Goal: Task Accomplishment & Management: Use online tool/utility

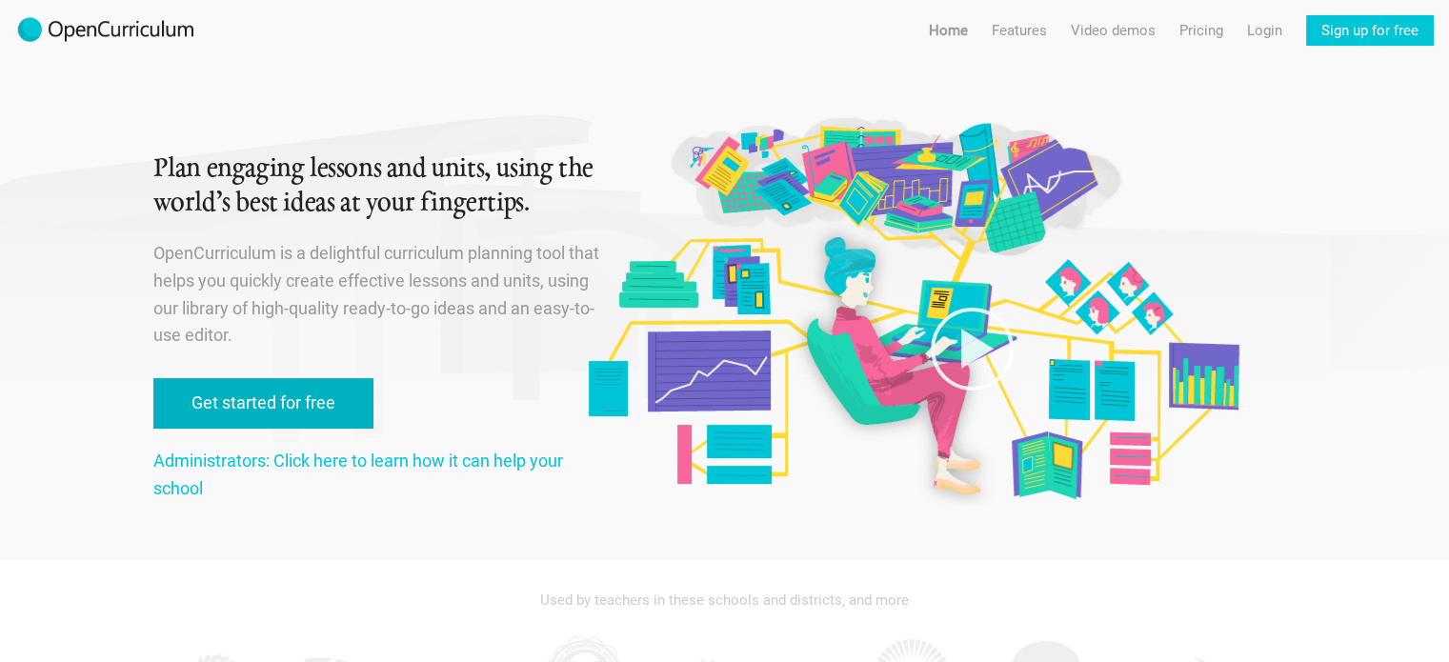
click at [288, 392] on link "Get started for free" at bounding box center [263, 403] width 220 height 51
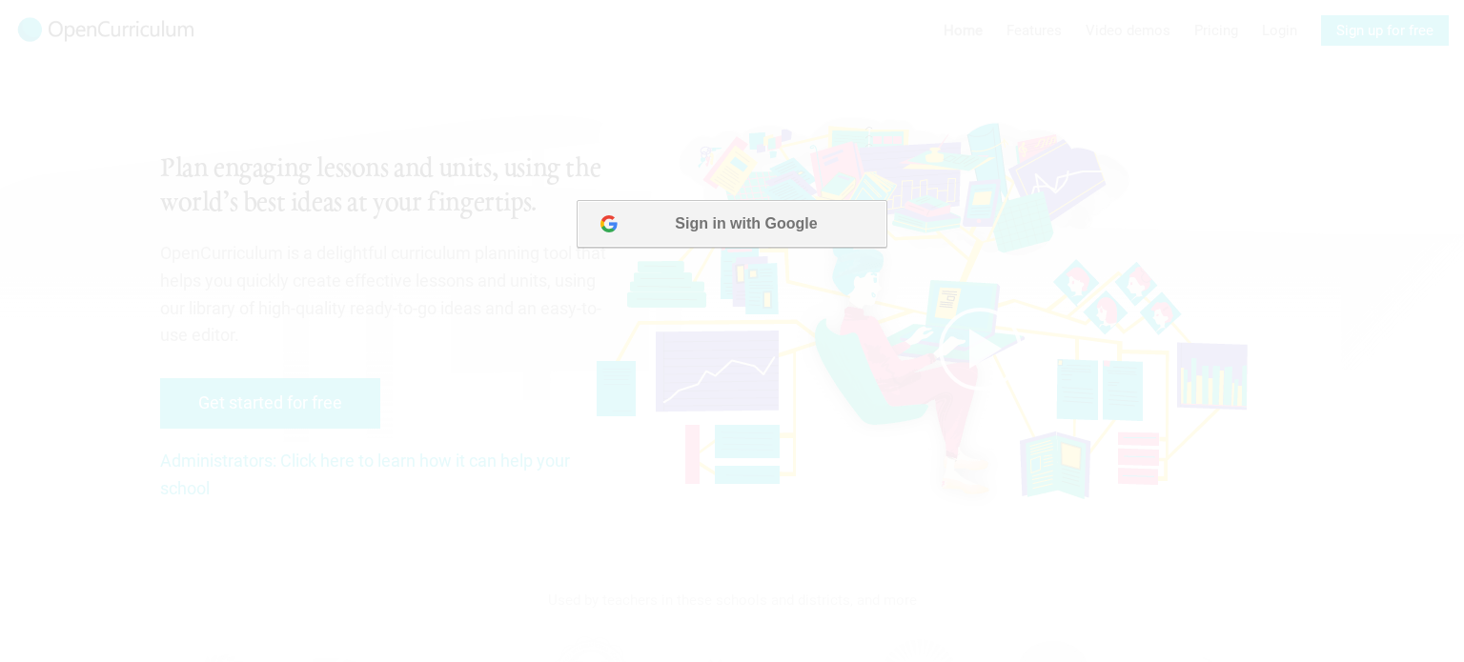
click at [728, 216] on button "Sign in with Google" at bounding box center [731, 224] width 310 height 48
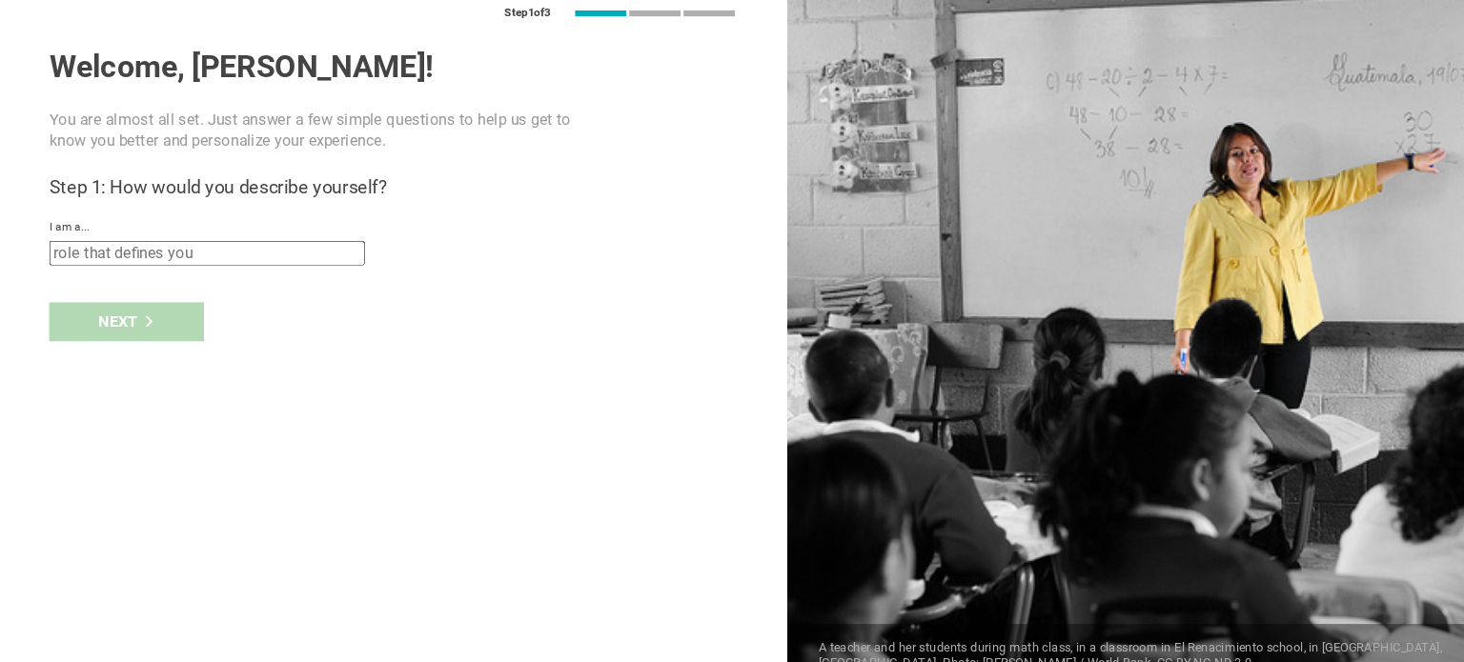
click at [234, 263] on input "text" at bounding box center [192, 259] width 293 height 23
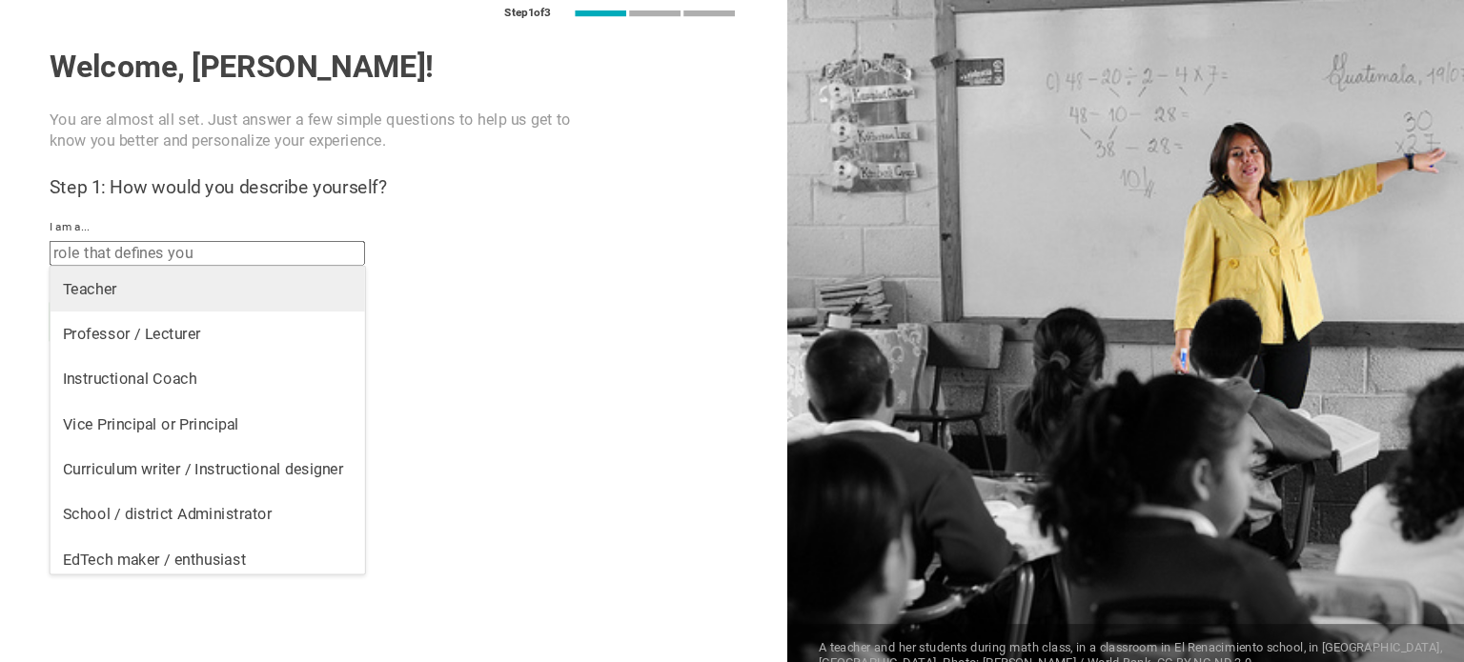
click at [122, 289] on div "Teacher" at bounding box center [193, 292] width 270 height 19
type input "Teacher"
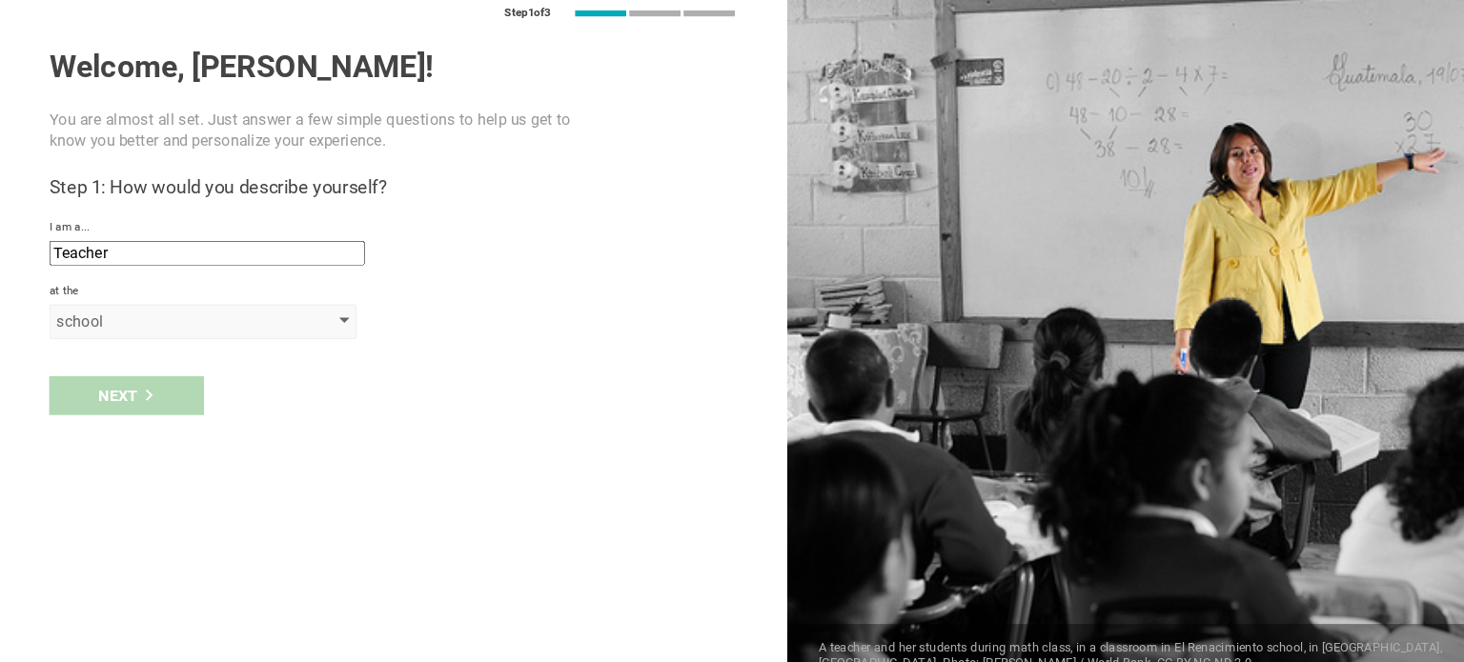
click at [91, 322] on div "school" at bounding box center [161, 322] width 218 height 19
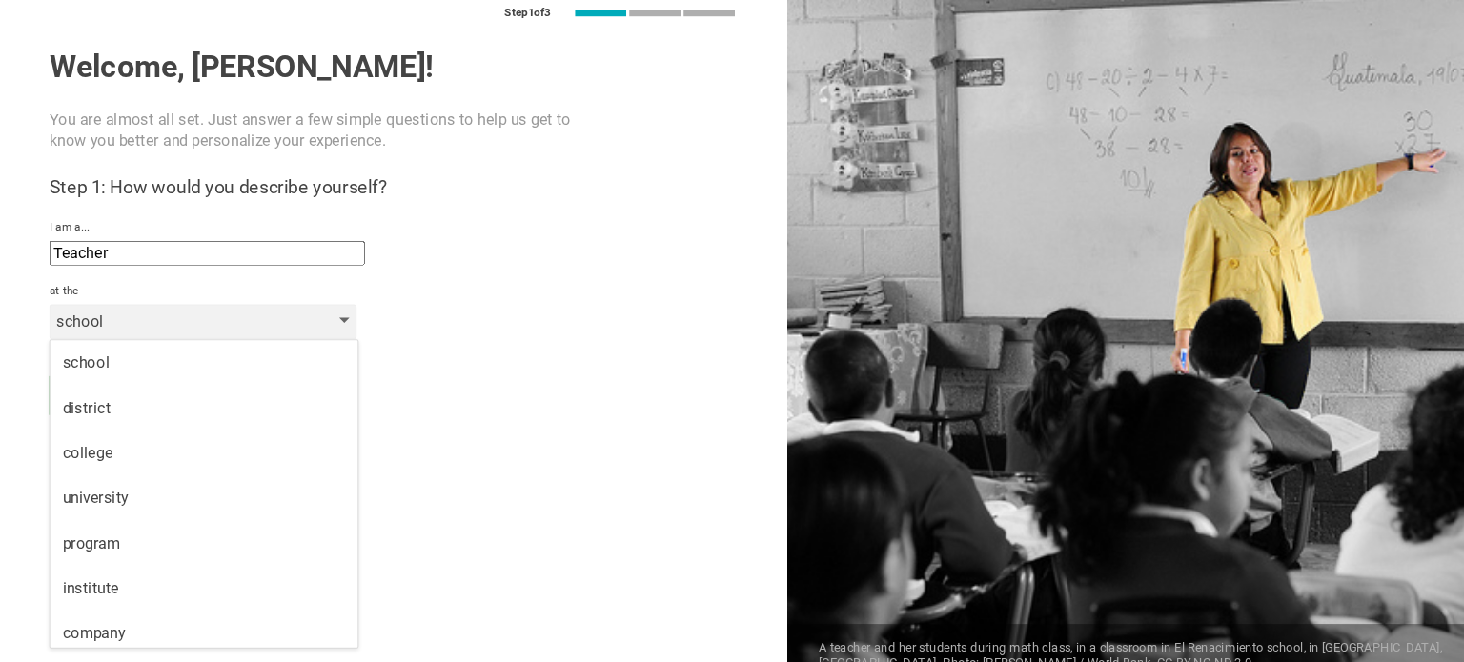
click at [73, 323] on div "school" at bounding box center [161, 322] width 218 height 19
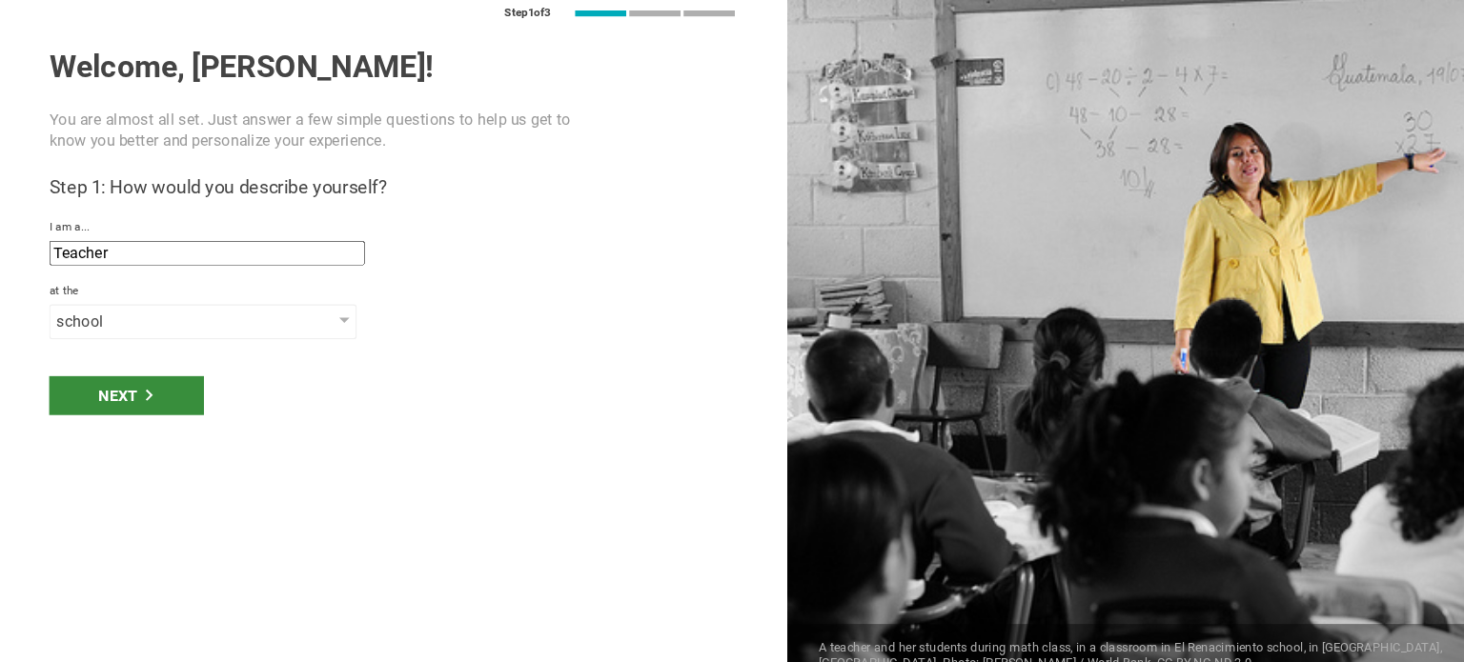
click at [126, 395] on div "Next" at bounding box center [118, 392] width 144 height 36
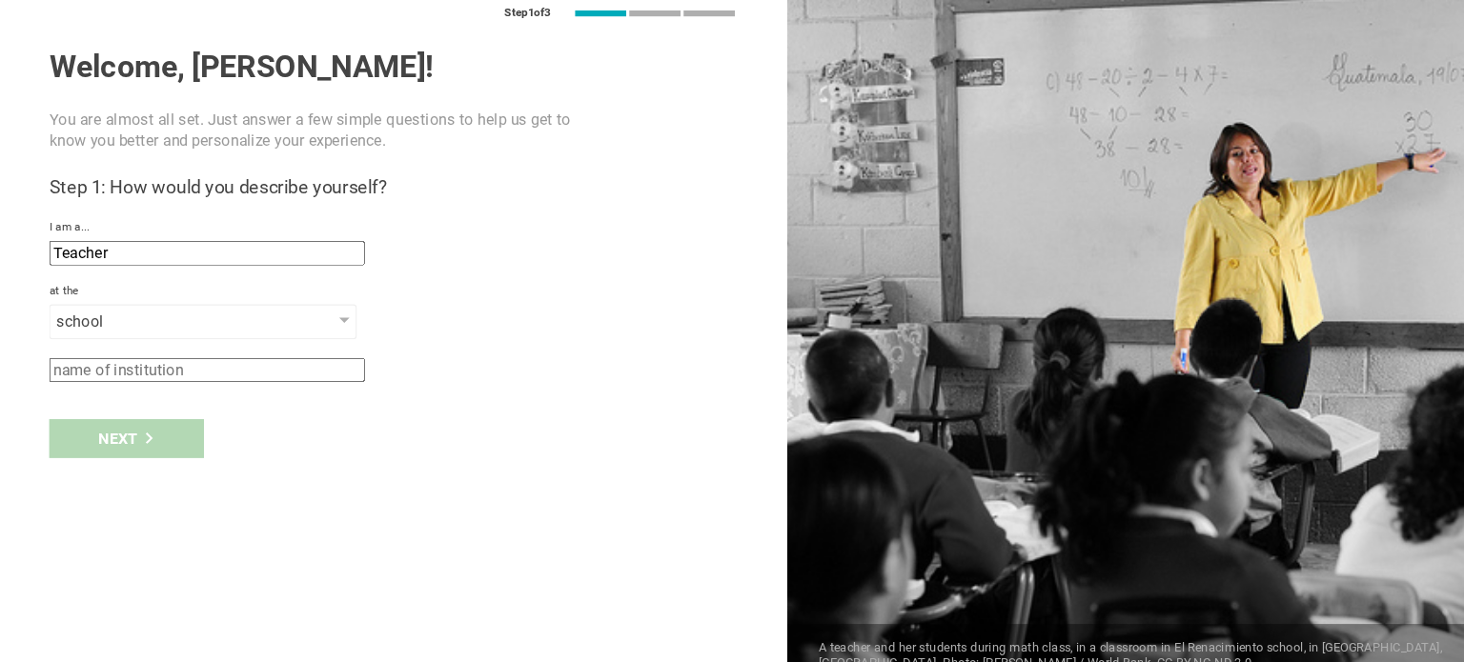
click at [169, 373] on input "text" at bounding box center [192, 367] width 293 height 23
click at [166, 318] on div "school" at bounding box center [161, 322] width 218 height 19
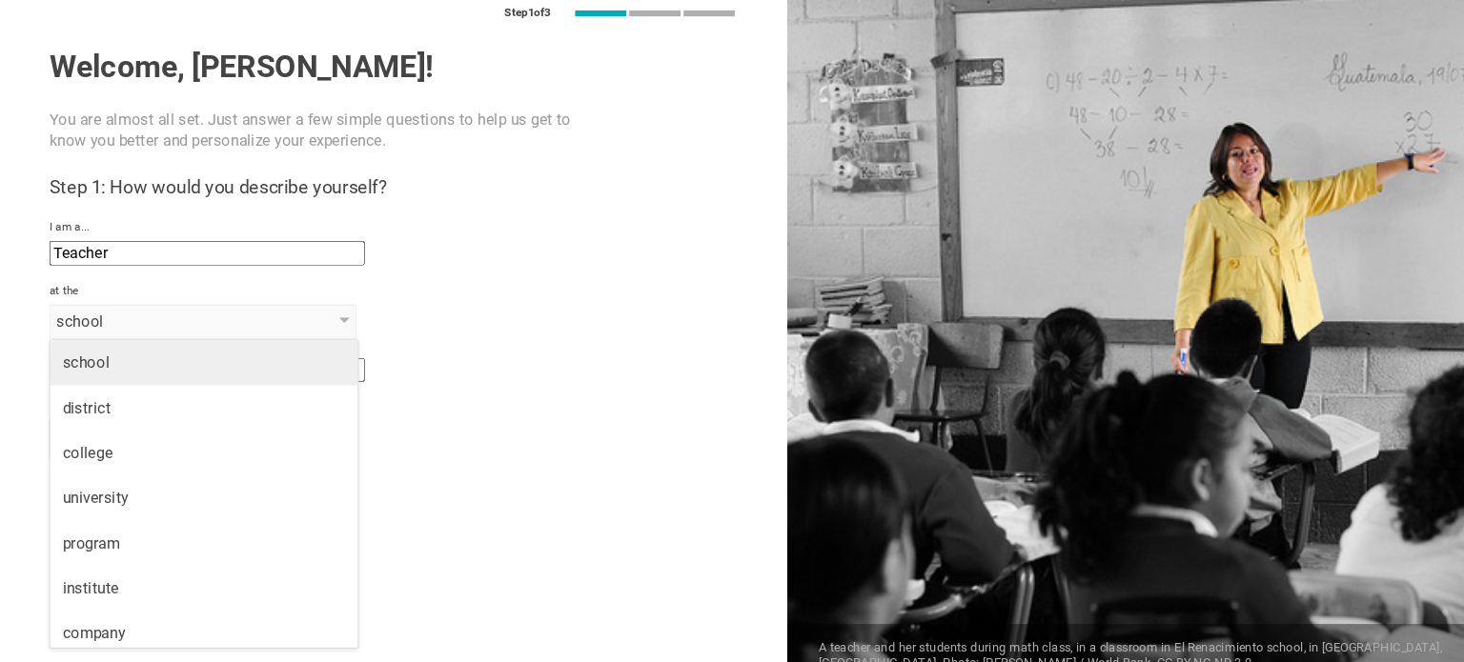
click at [87, 357] on div "school" at bounding box center [189, 361] width 263 height 19
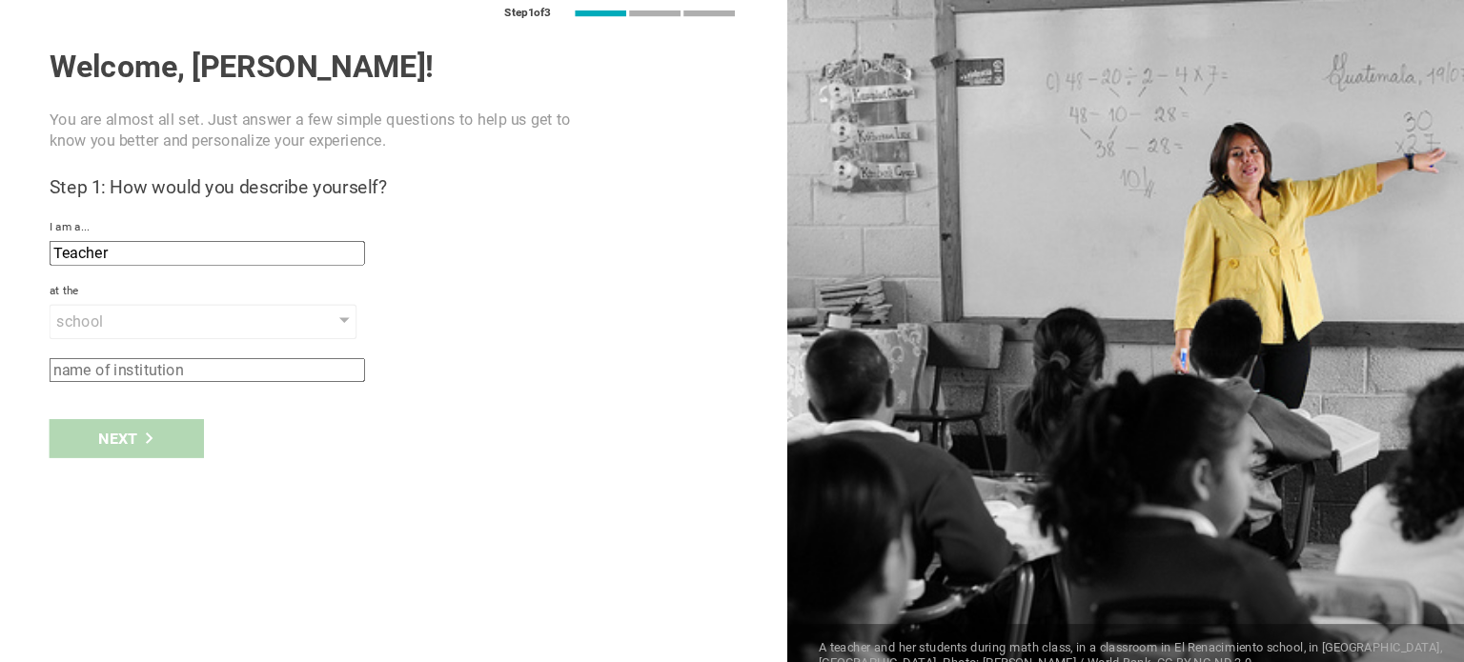
click at [185, 363] on input "text" at bounding box center [192, 367] width 293 height 23
type input "YHS"
click at [139, 415] on div "Next" at bounding box center [118, 432] width 144 height 36
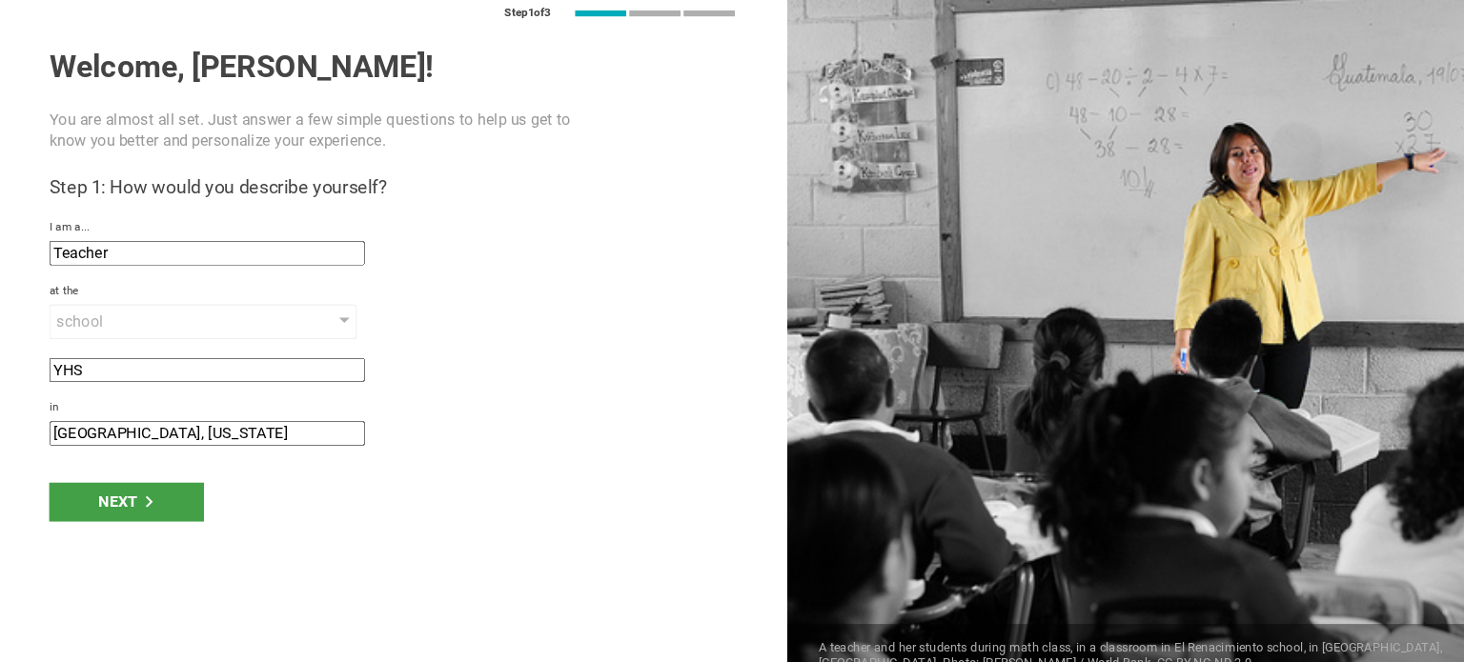
click at [81, 422] on input "[GEOGRAPHIC_DATA], [US_STATE]" at bounding box center [192, 426] width 293 height 23
type input "[GEOGRAPHIC_DATA], [US_STATE]"
click at [225, 476] on div "Next" at bounding box center [366, 490] width 732 height 59
click at [115, 486] on div "Next" at bounding box center [118, 491] width 144 height 36
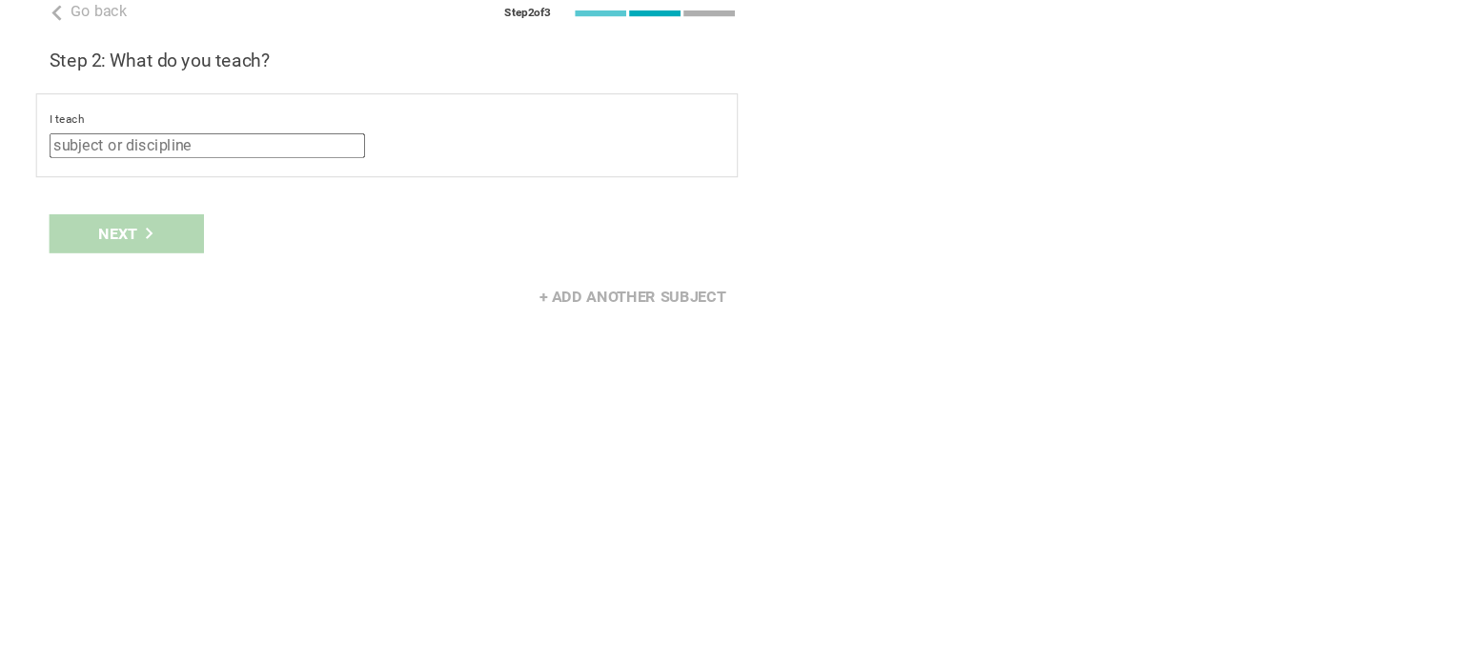
click at [207, 159] on input "text" at bounding box center [192, 159] width 293 height 23
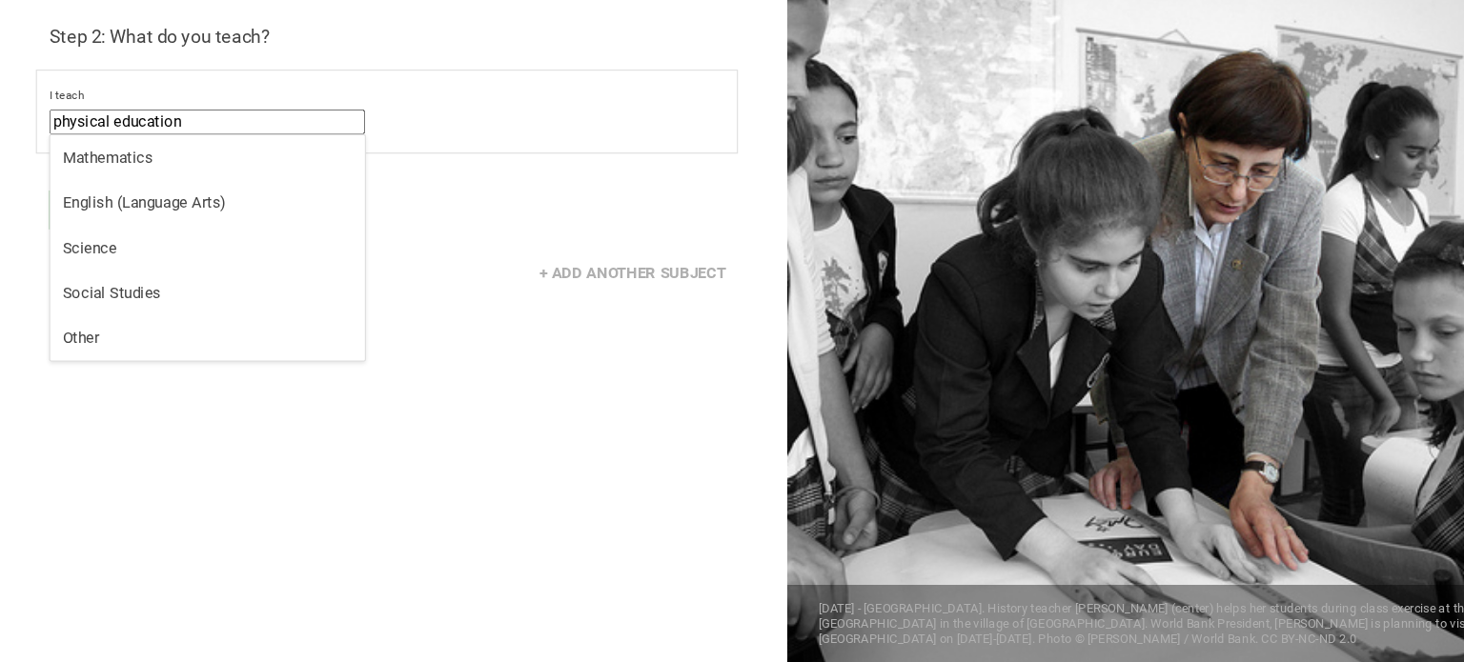
click at [483, 200] on div "Go back Step 2 of 3 Welcome, [PERSON_NAME]! You are almost all set. Just answer…" at bounding box center [366, 331] width 732 height 662
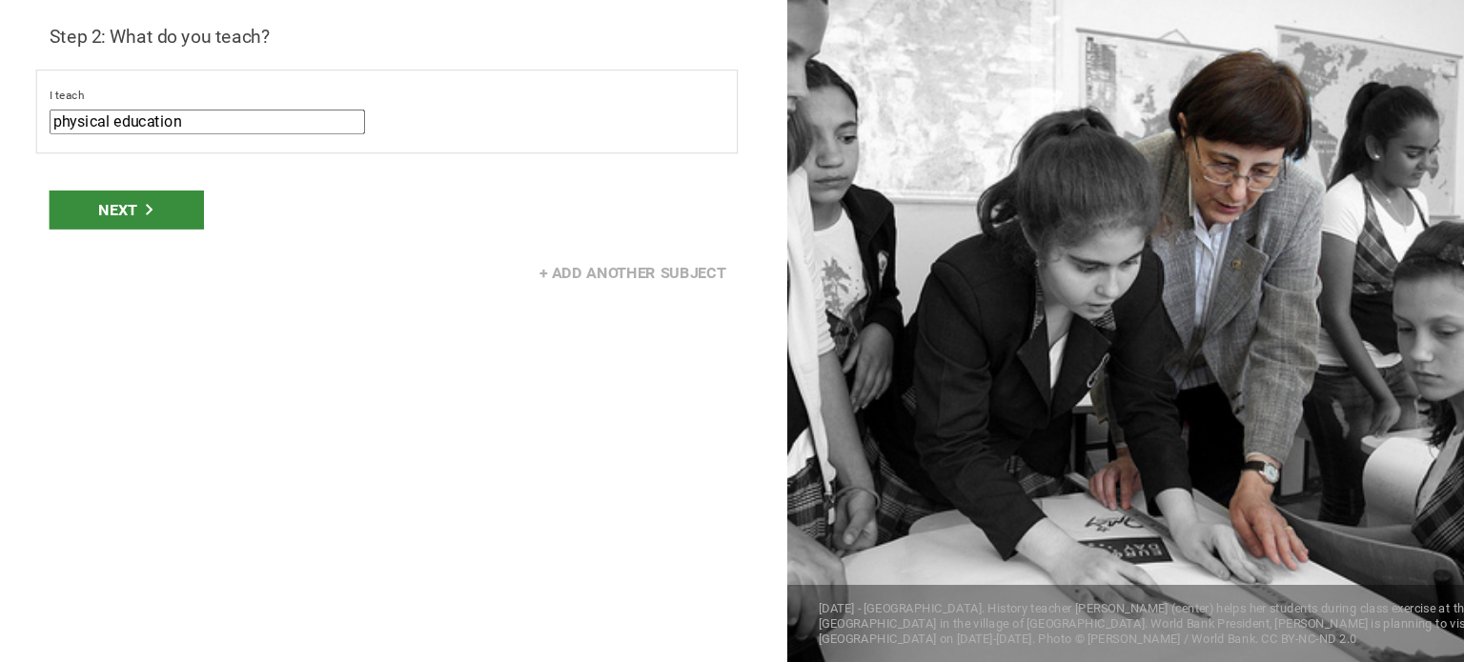
click at [165, 237] on div "Next" at bounding box center [118, 241] width 144 height 36
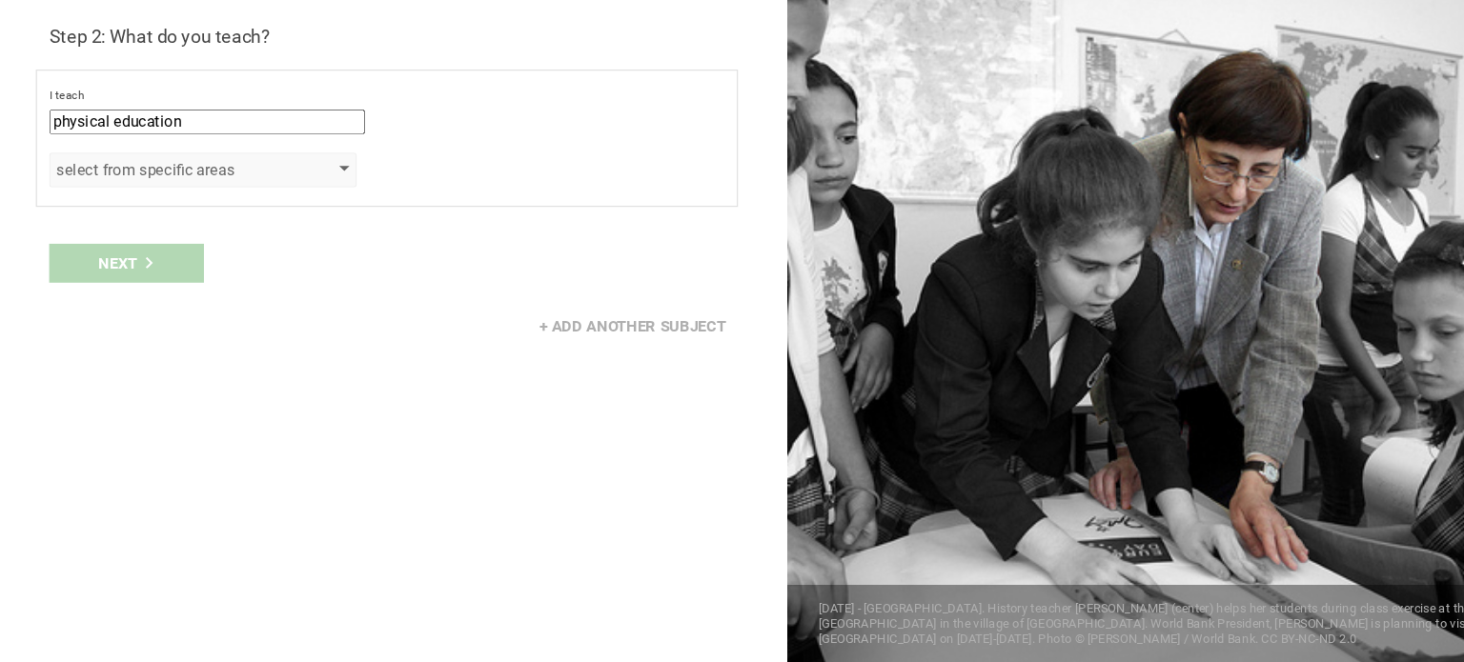
click at [161, 213] on div "select from specific areas" at bounding box center [189, 204] width 286 height 32
click at [162, 206] on div "select from specific areas" at bounding box center [161, 203] width 218 height 19
click at [323, 197] on div "select from specific areas" at bounding box center [189, 204] width 286 height 32
click at [223, 202] on div "select from specific areas" at bounding box center [161, 203] width 218 height 19
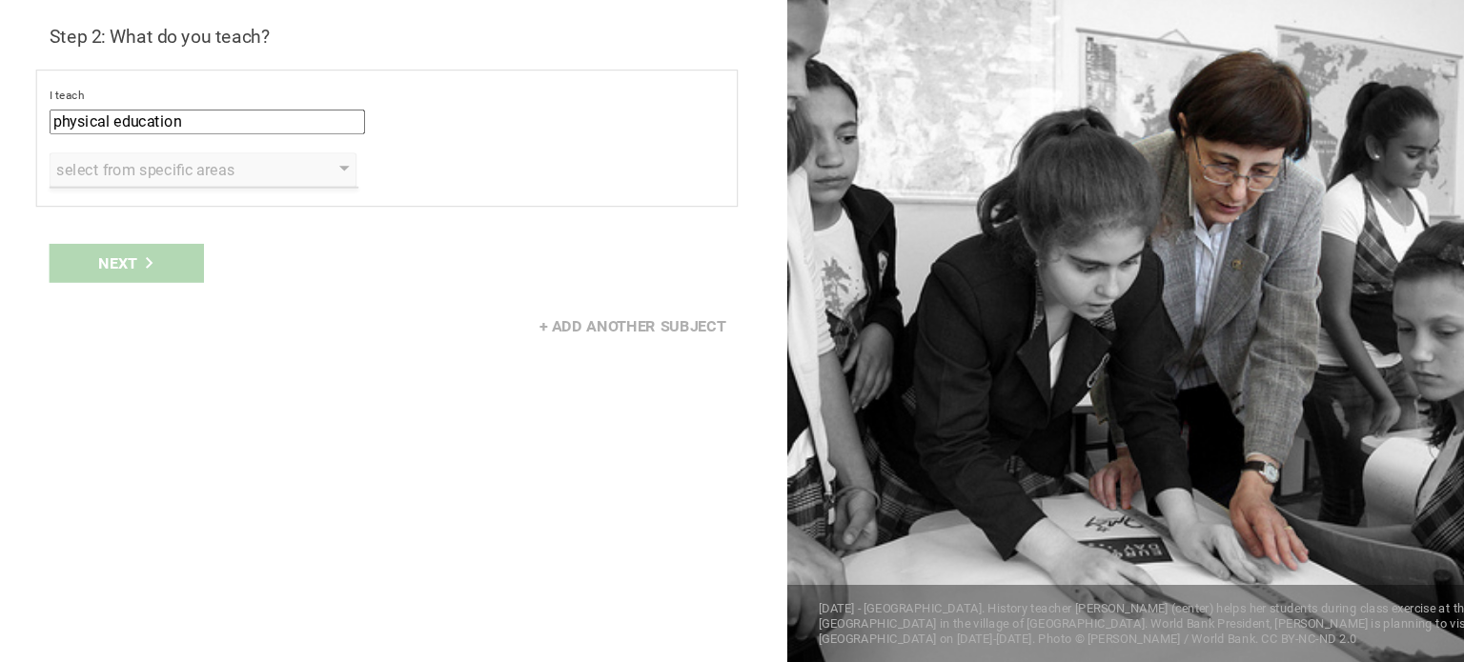
click at [207, 164] on input "physical education" at bounding box center [192, 159] width 293 height 23
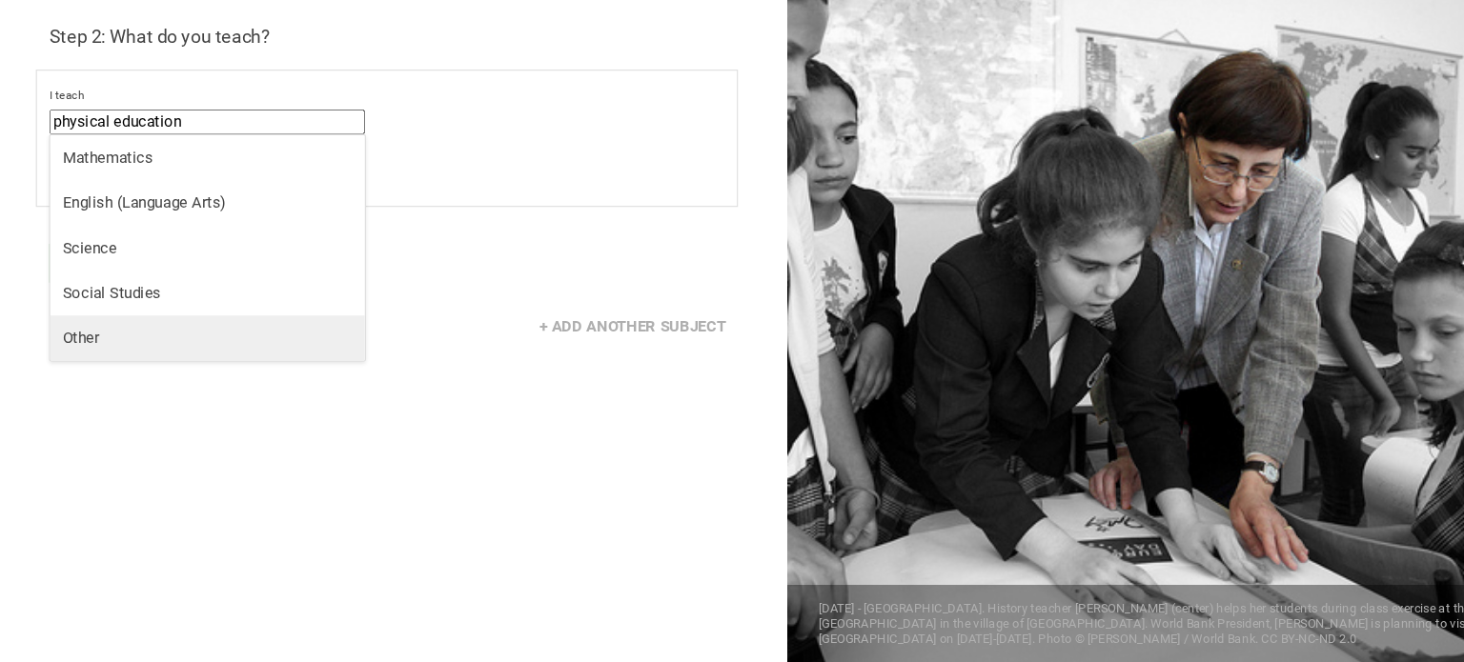
click at [70, 361] on div "Other" at bounding box center [193, 360] width 270 height 19
type input "Other"
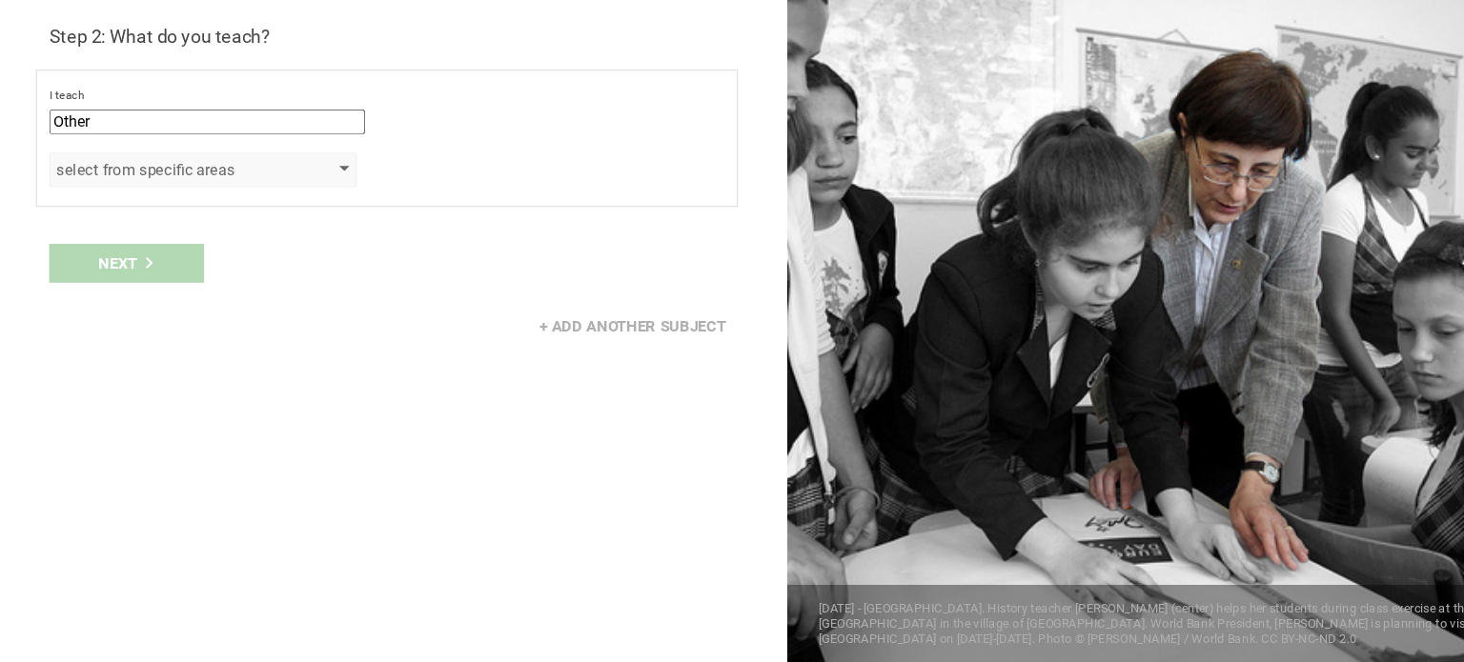
click at [317, 200] on div at bounding box center [320, 204] width 10 height 8
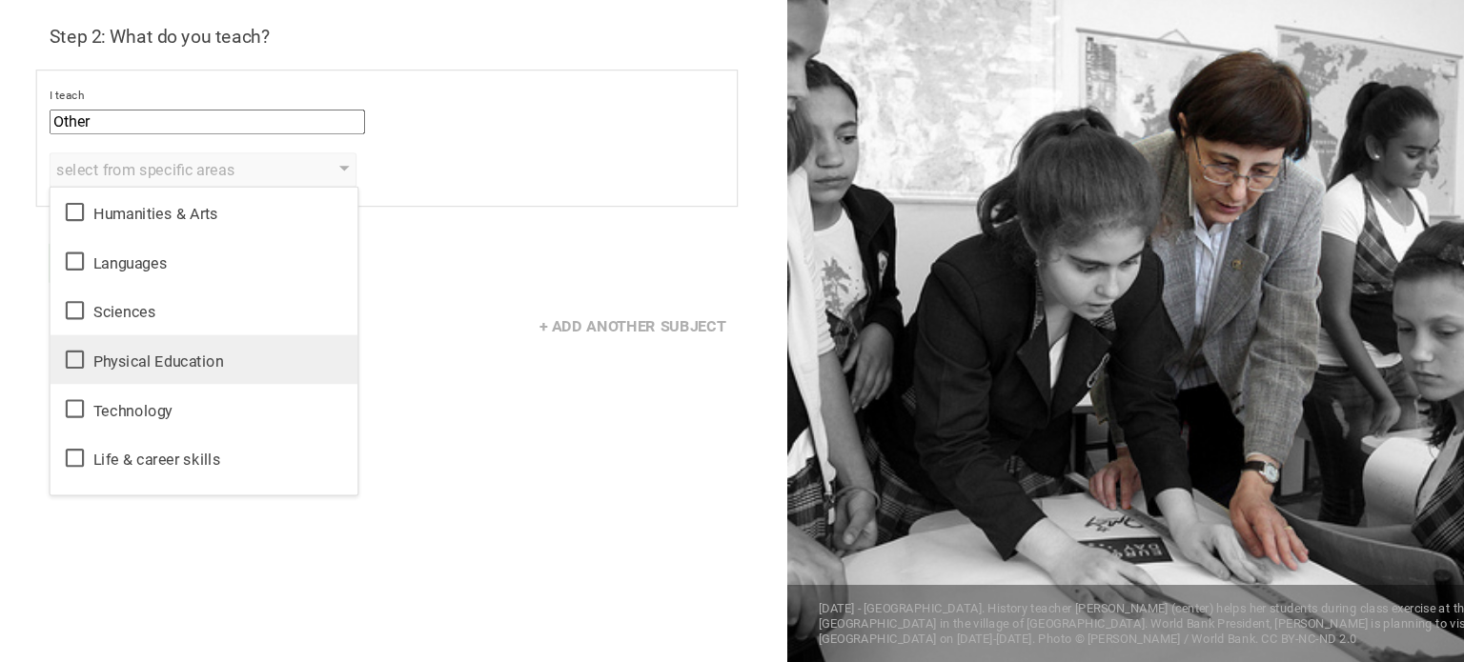
scroll to position [34, 0]
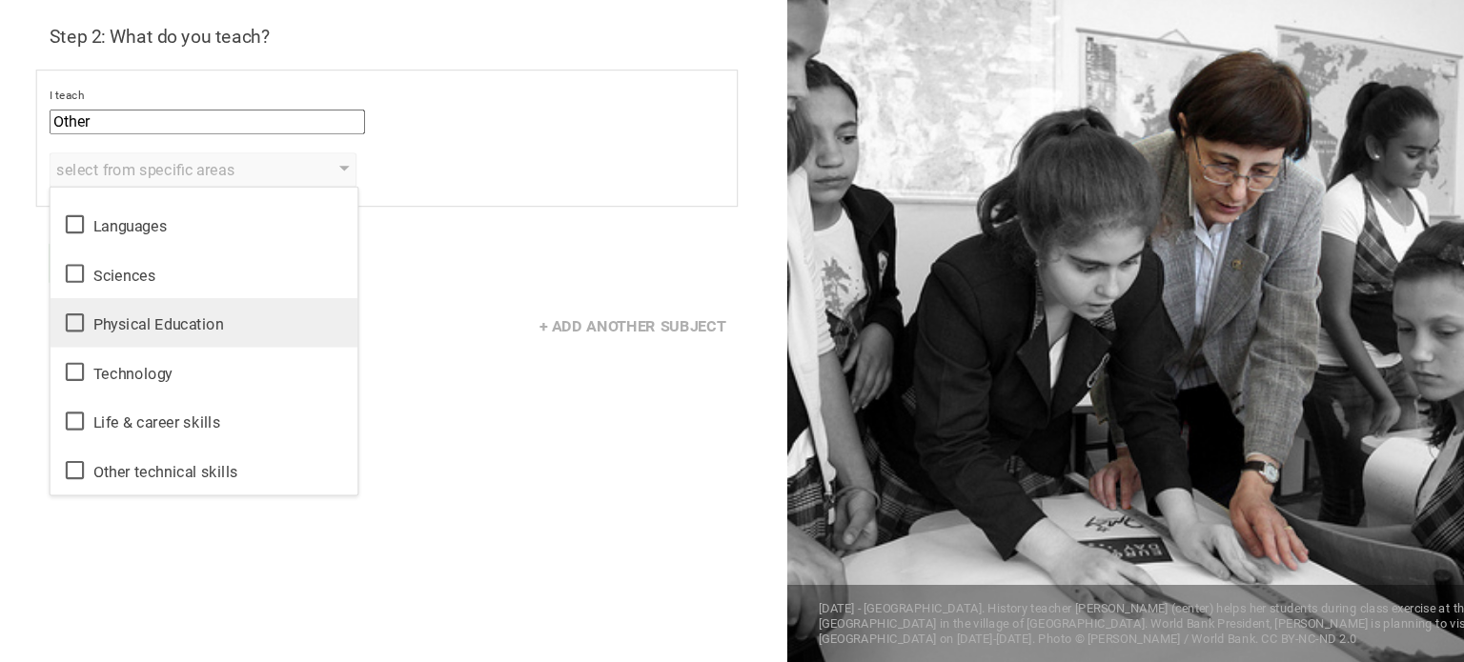
click at [70, 343] on icon at bounding box center [69, 345] width 23 height 23
click at [364, 423] on div "Go back Step 2 of 3 Welcome, [PERSON_NAME]! You are almost all set. Just answer…" at bounding box center [366, 331] width 732 height 662
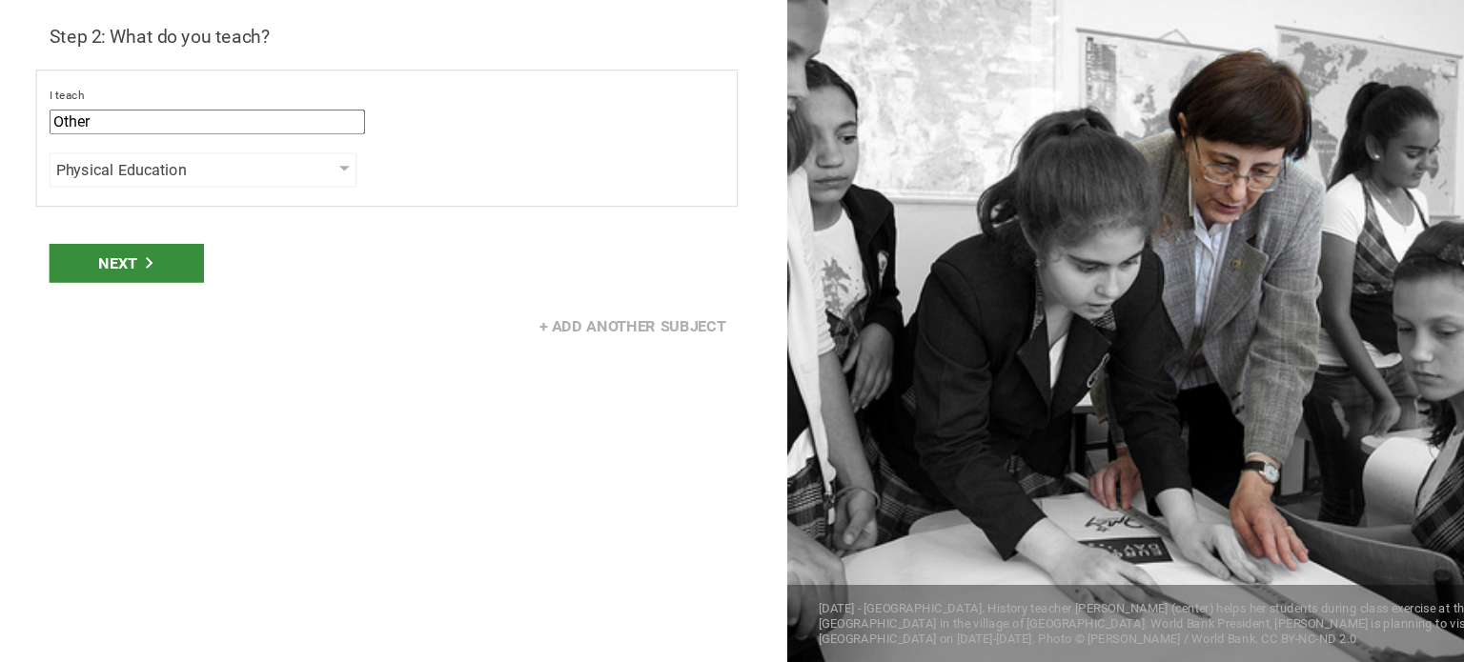
click at [97, 280] on div "Next" at bounding box center [118, 291] width 144 height 36
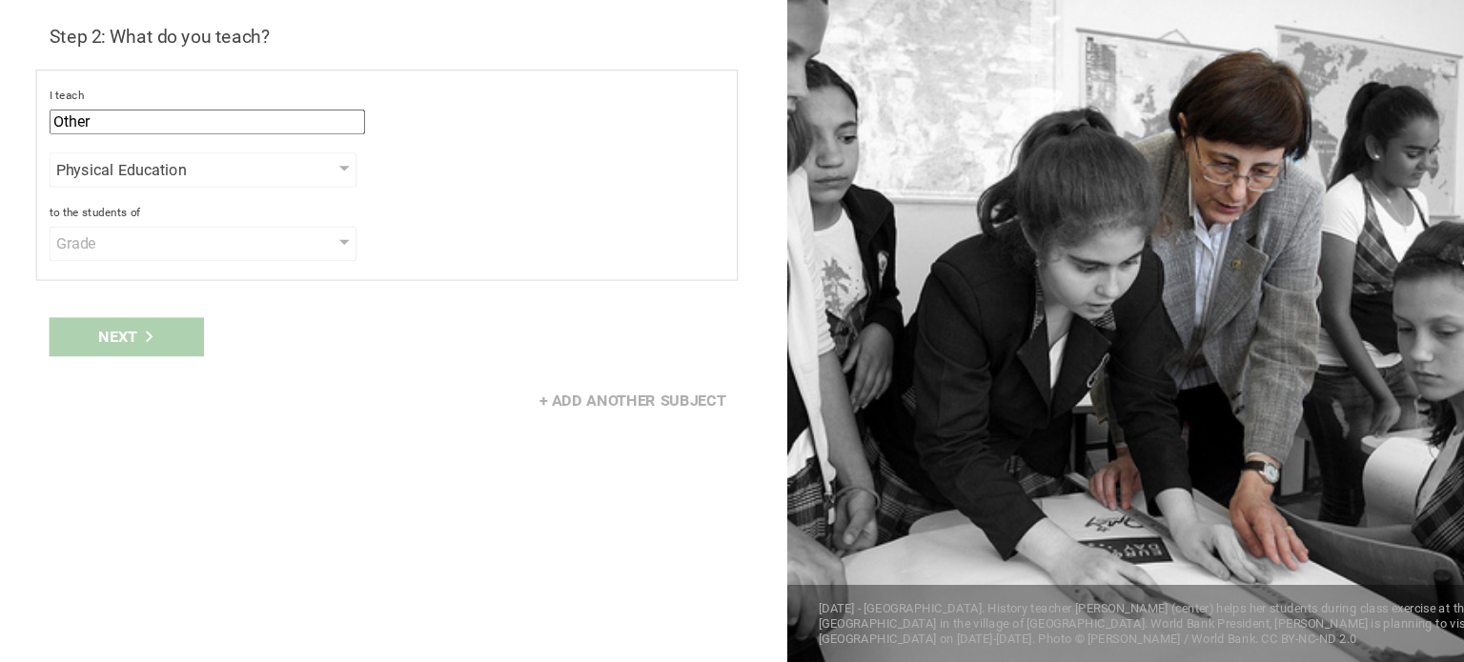
click at [97, 280] on div "Grade" at bounding box center [189, 272] width 286 height 32
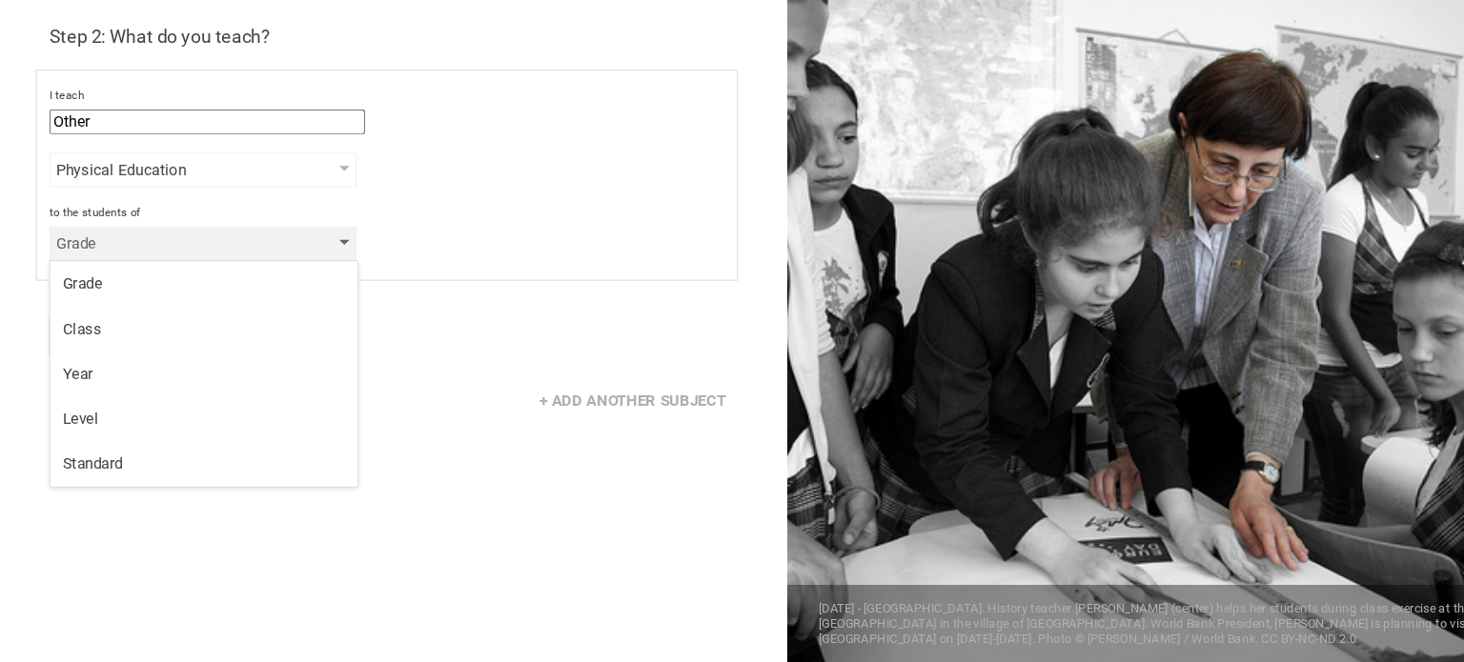
click at [196, 271] on div "Grade" at bounding box center [161, 272] width 218 height 19
click at [148, 271] on div "Grade" at bounding box center [161, 272] width 218 height 19
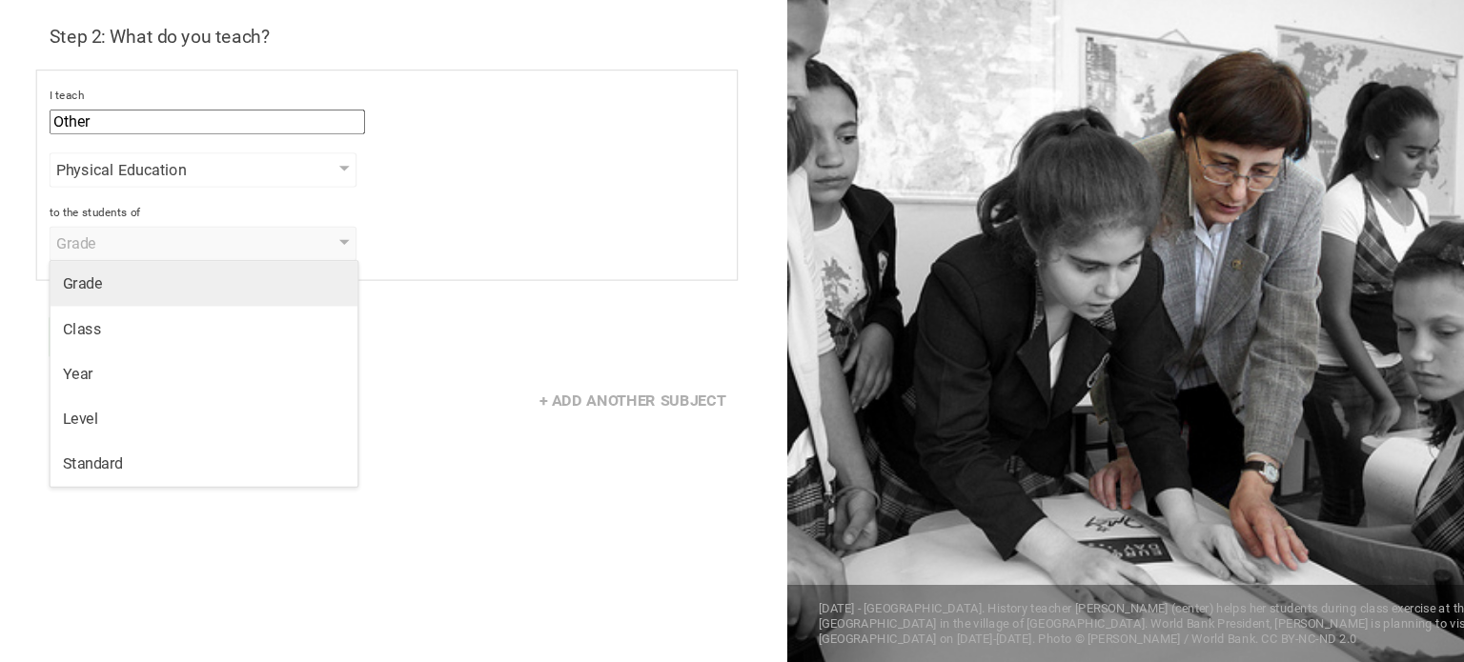
click at [72, 307] on div "Grade" at bounding box center [189, 309] width 263 height 19
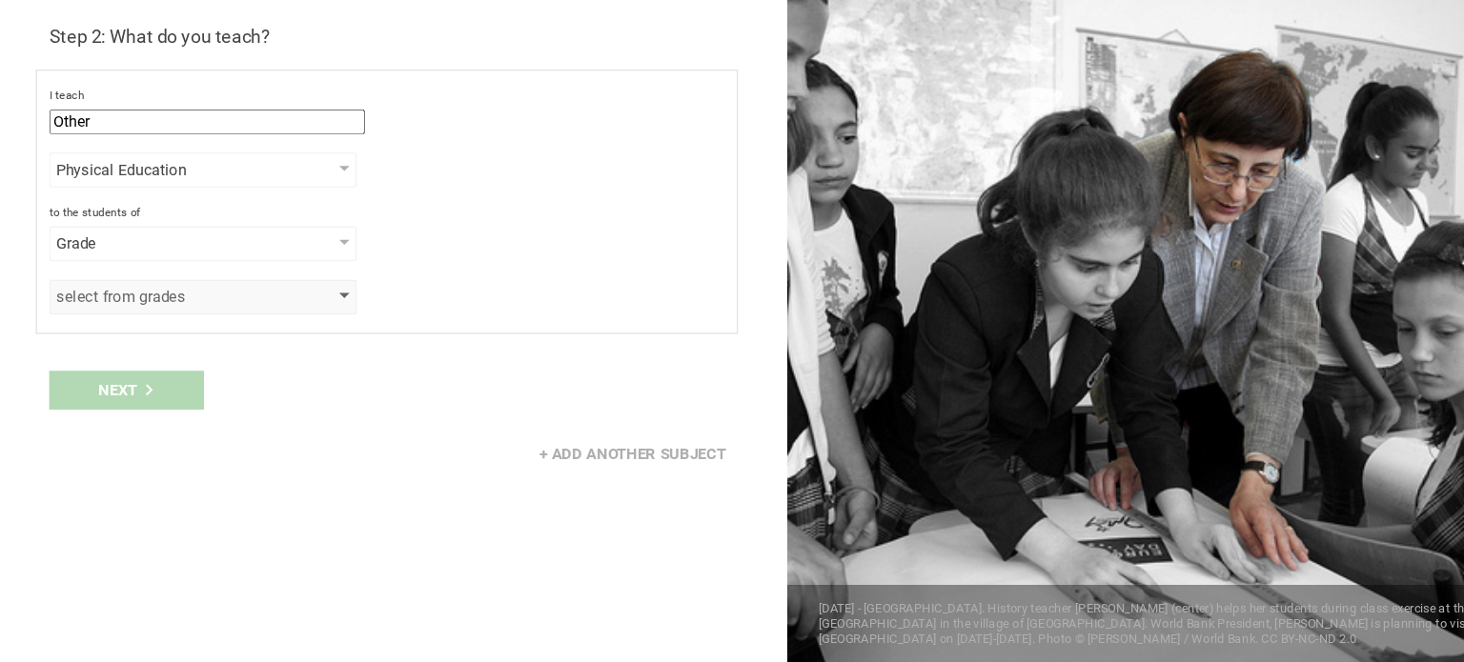
click at [192, 319] on div "select from grades" at bounding box center [161, 322] width 218 height 19
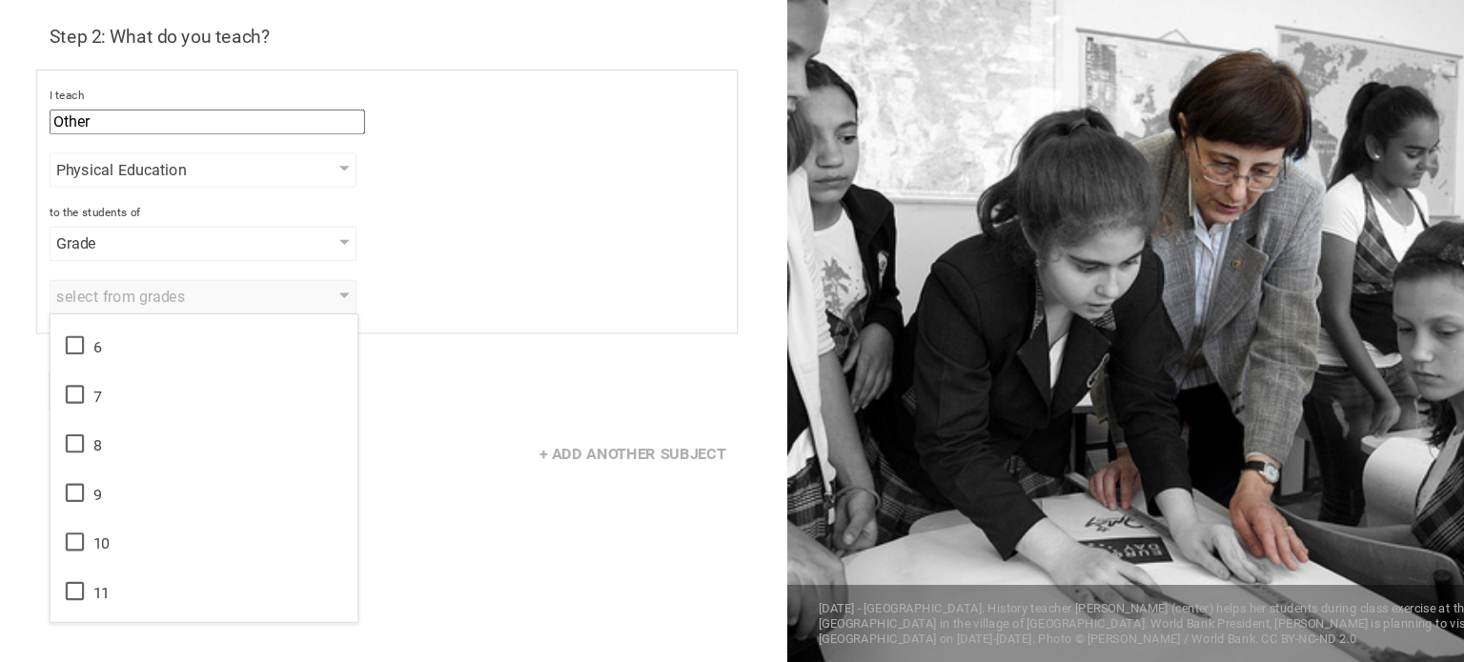
scroll to position [309, 0]
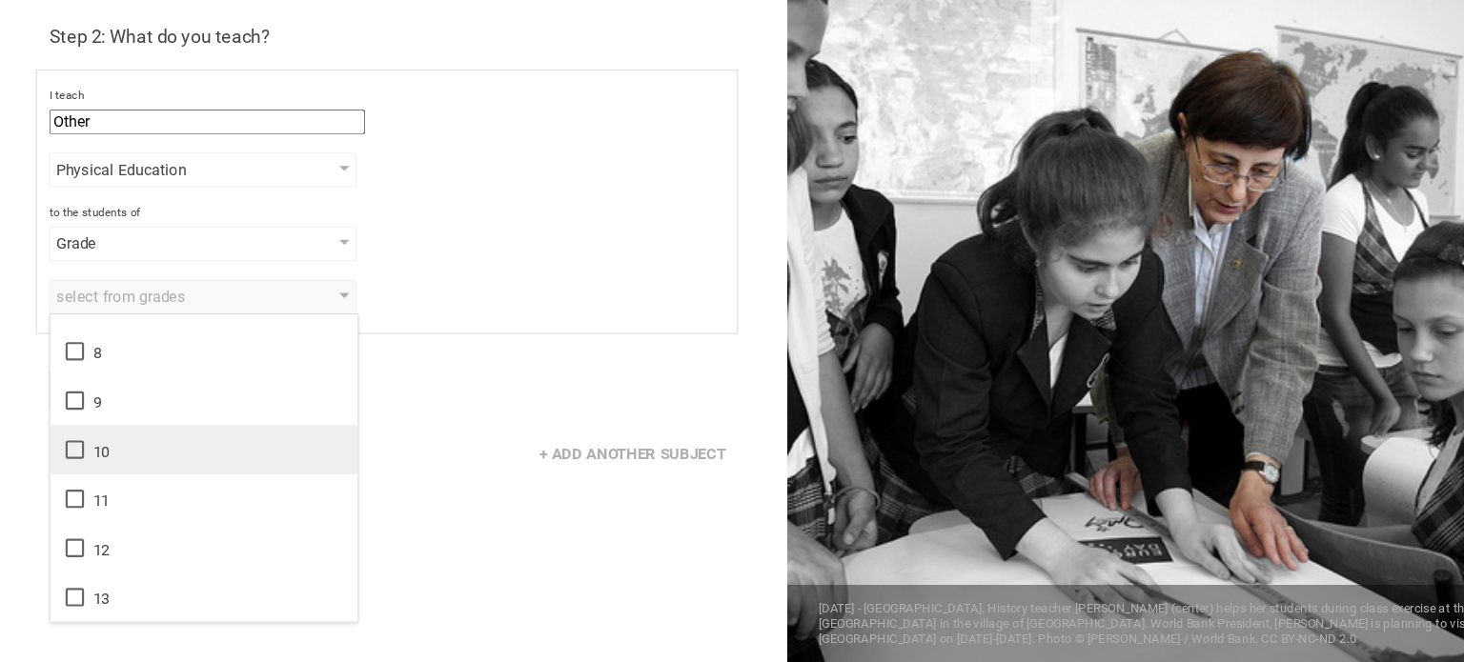
click at [74, 453] on icon at bounding box center [69, 464] width 23 height 23
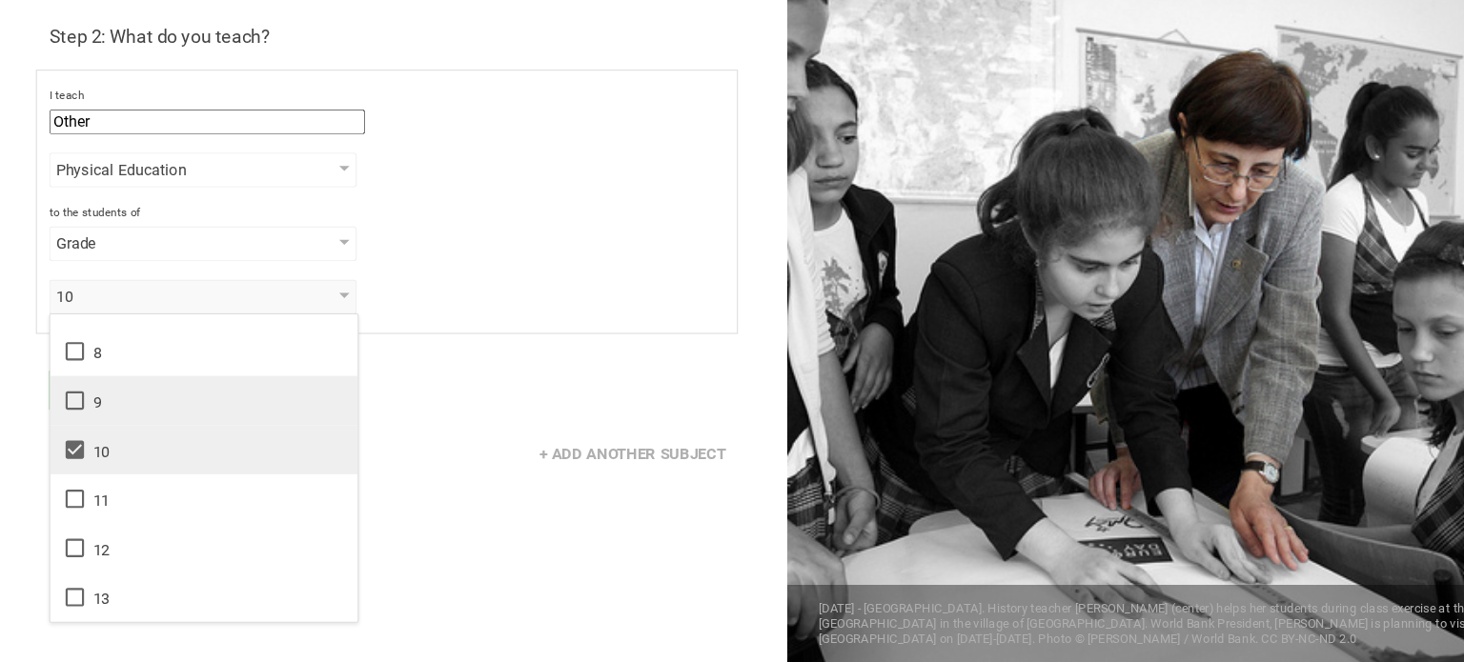
click at [65, 416] on icon at bounding box center [69, 418] width 23 height 23
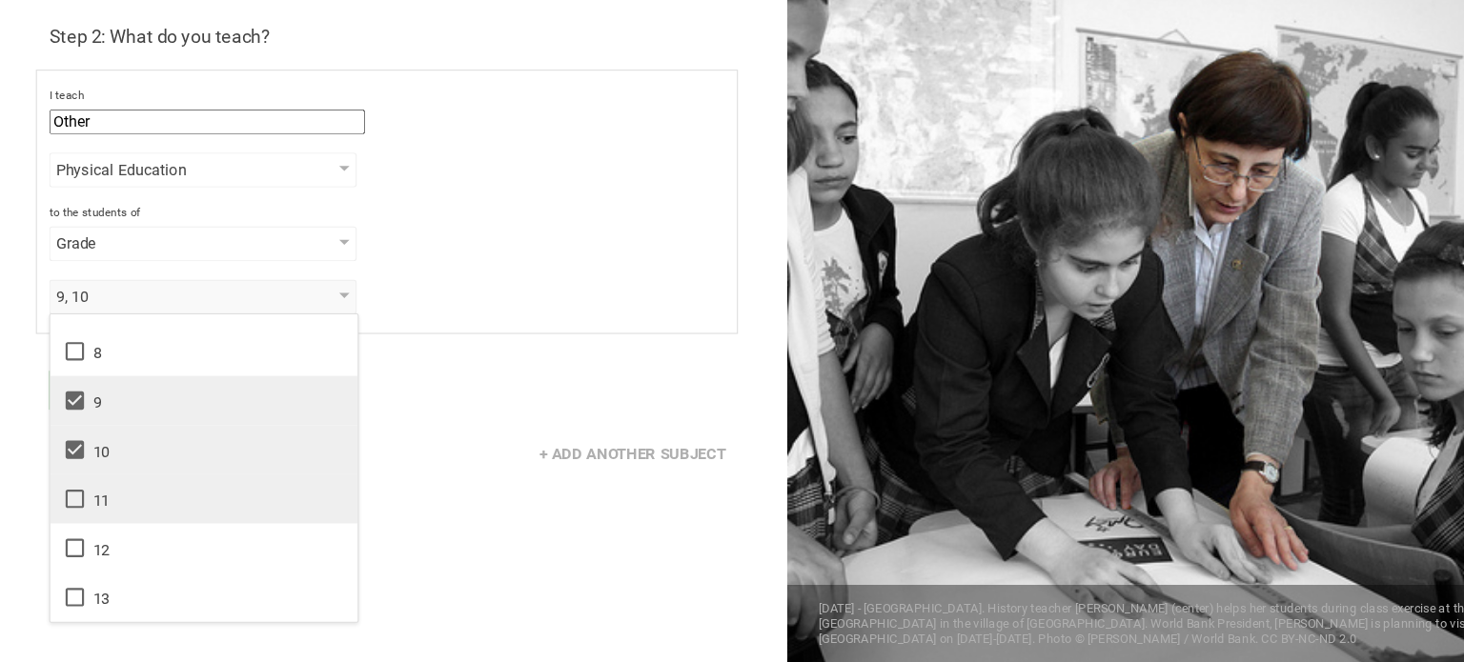
click at [69, 512] on icon at bounding box center [69, 509] width 23 height 23
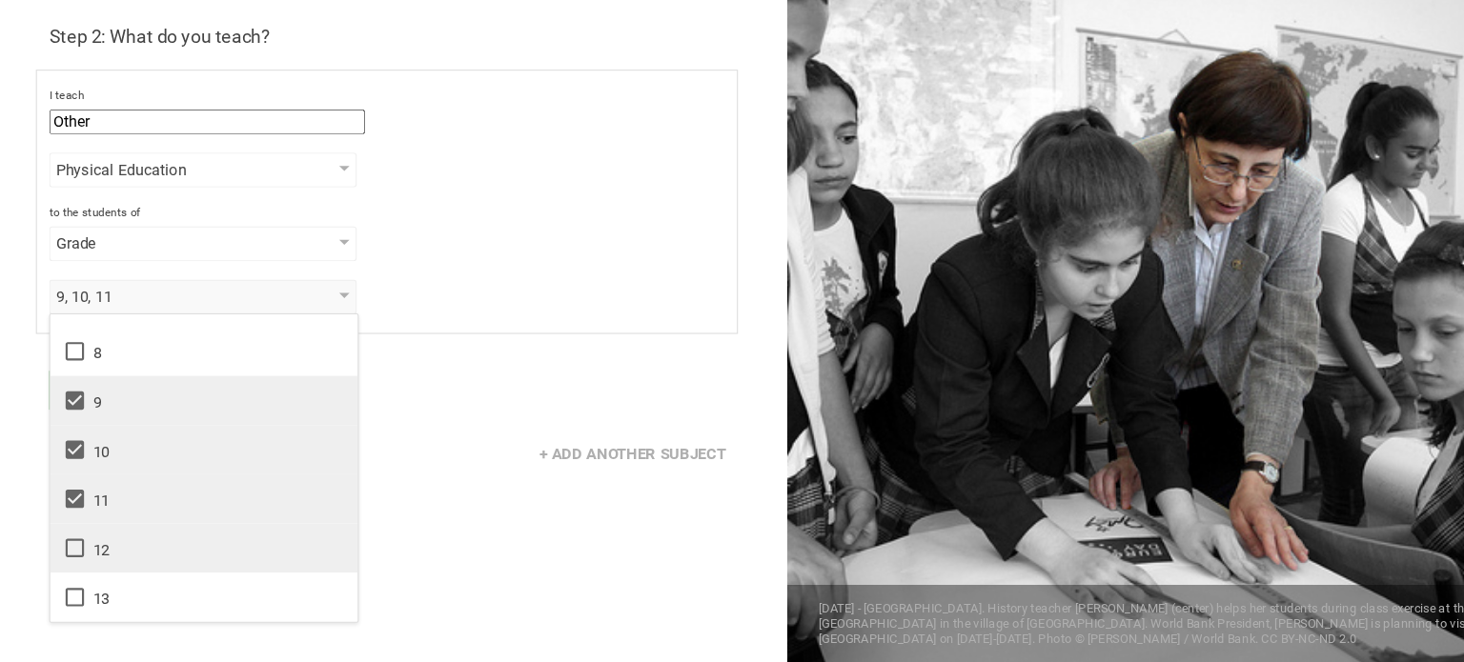
click at [69, 555] on icon at bounding box center [69, 555] width 23 height 23
click at [417, 462] on div "+ Add another subject" at bounding box center [366, 467] width 732 height 59
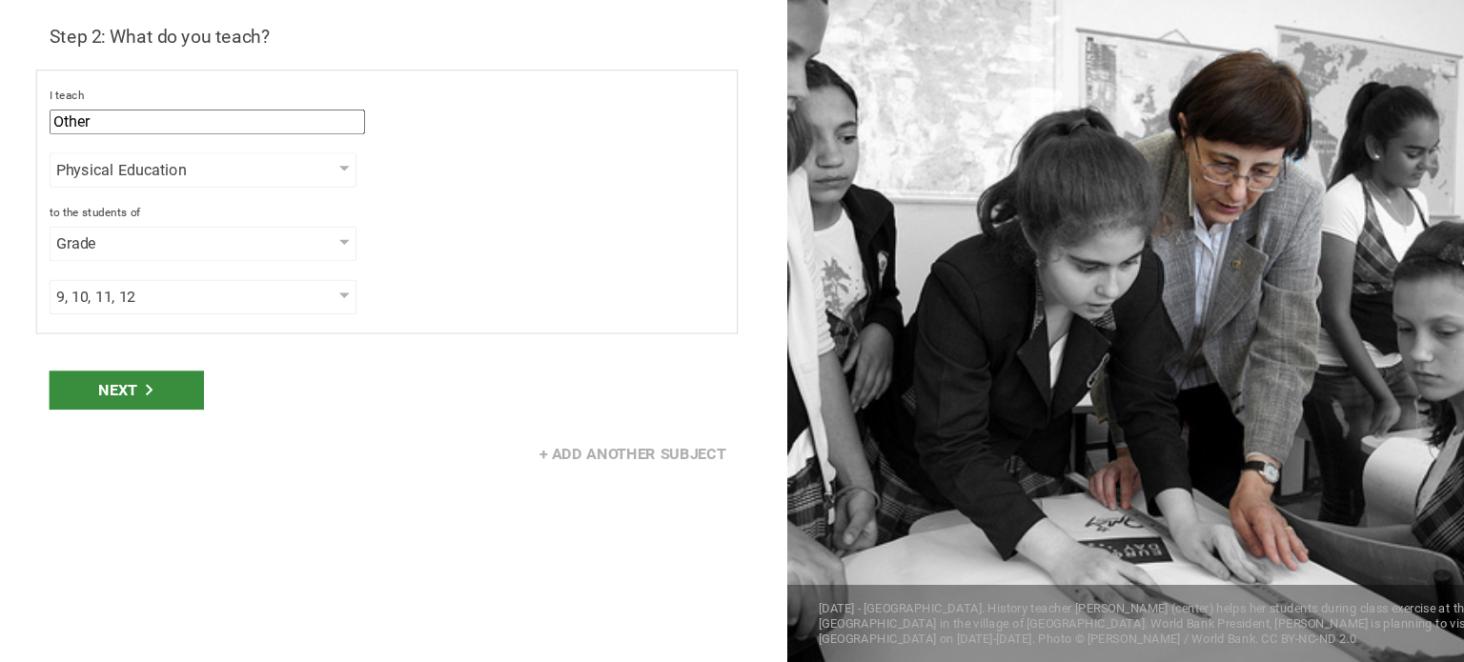
click at [84, 399] on div "Next" at bounding box center [118, 409] width 144 height 36
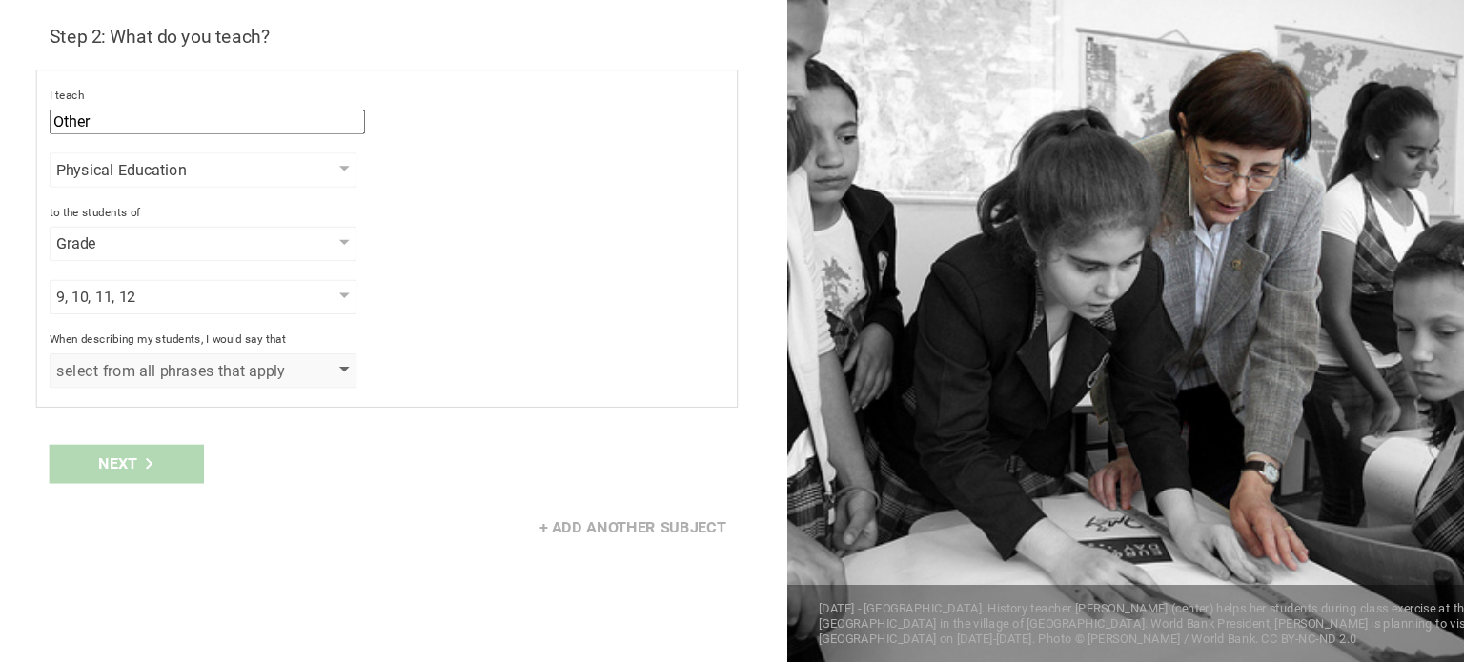
click at [130, 396] on div "select from all phrases that apply" at bounding box center [161, 390] width 218 height 19
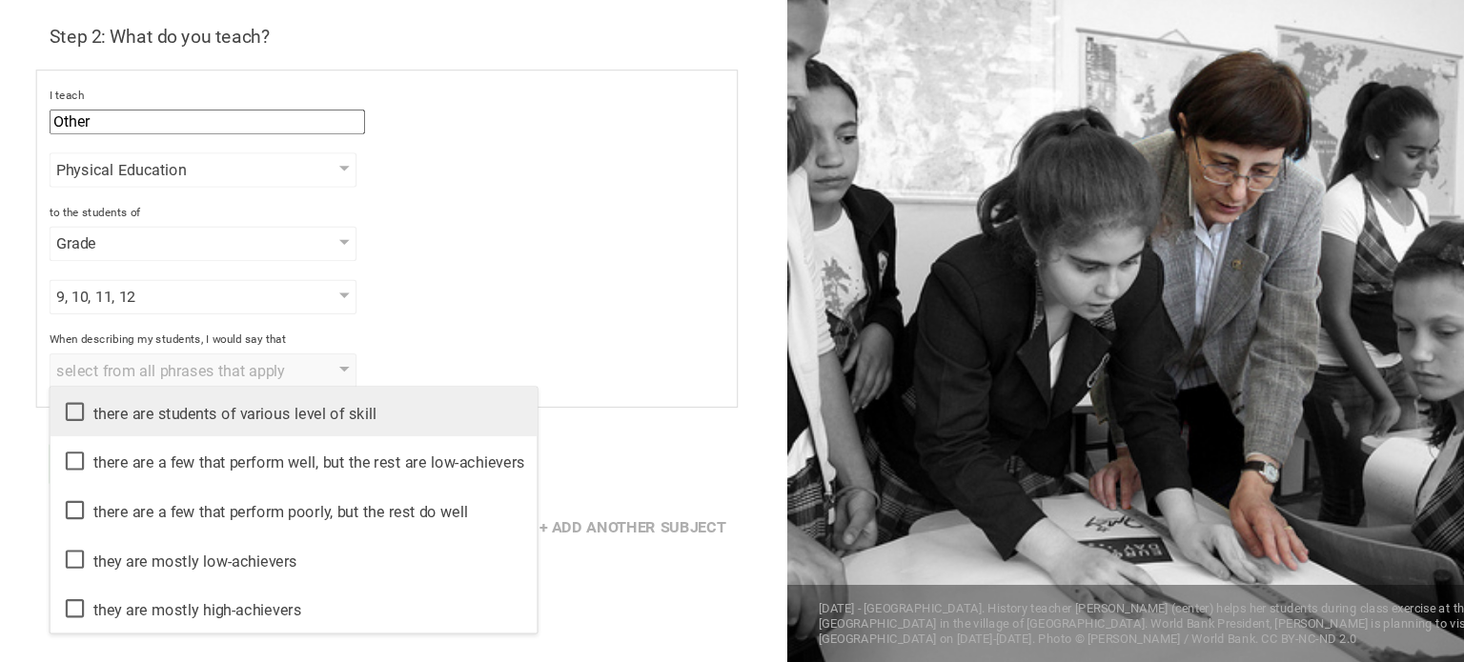
click at [66, 421] on icon at bounding box center [69, 428] width 23 height 23
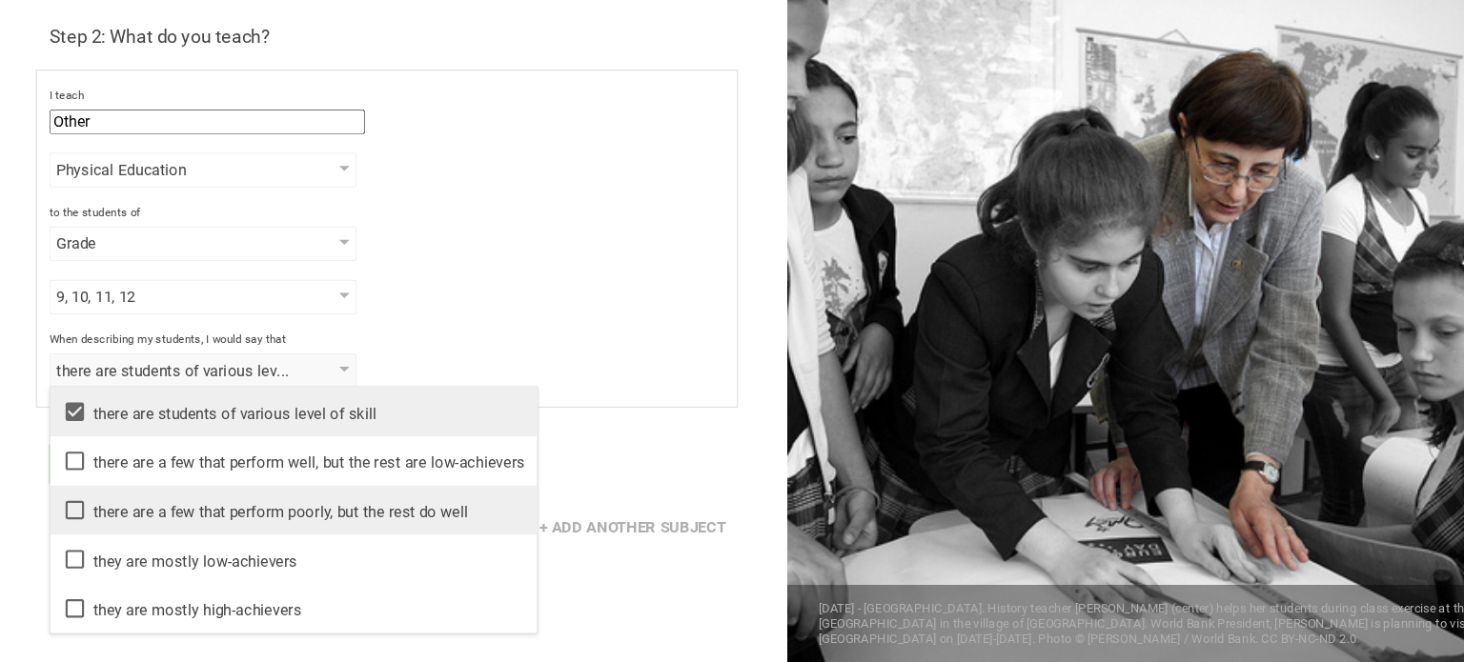
click at [76, 513] on icon at bounding box center [69, 520] width 17 height 17
click at [72, 519] on icon at bounding box center [69, 520] width 17 height 17
click at [66, 512] on icon at bounding box center [69, 520] width 17 height 17
click at [650, 324] on div "9, 10, 11, 12 1 2 3 4 5 6 7 8 9 10 11 12 13" at bounding box center [360, 322] width 628 height 32
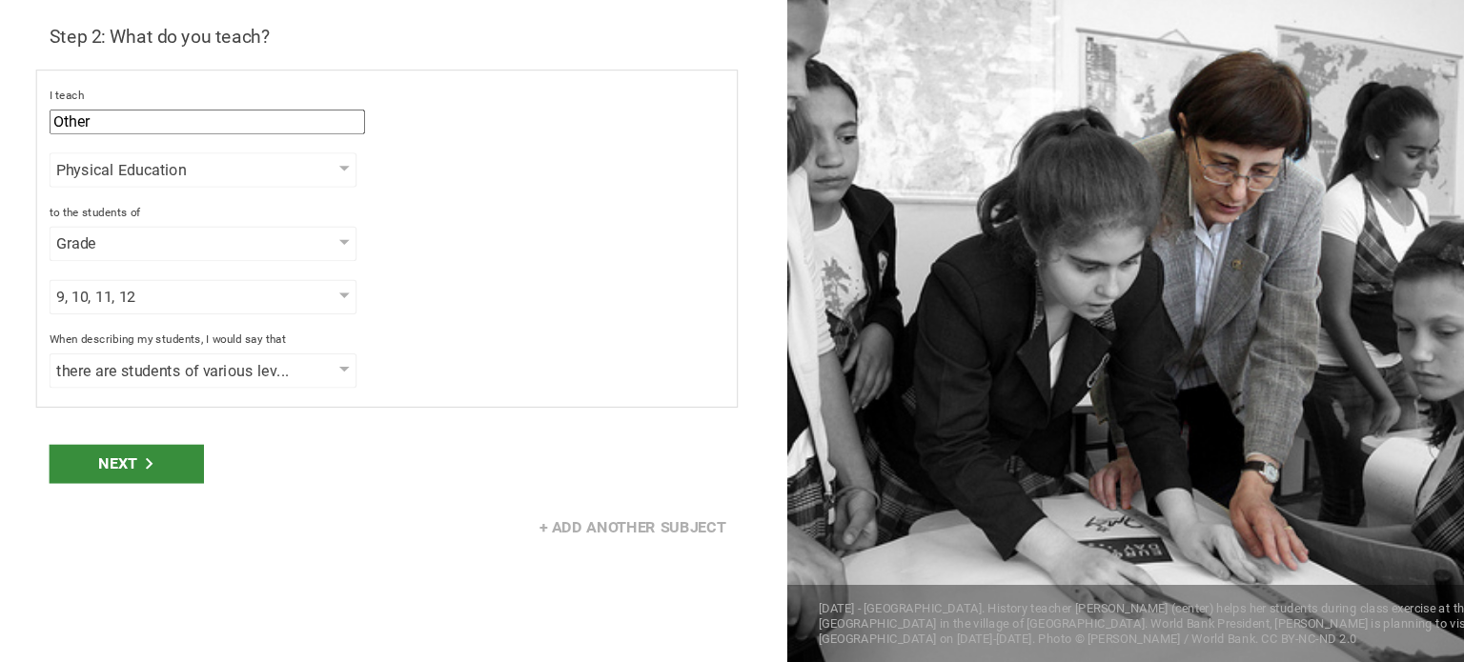
click at [149, 471] on div "Next" at bounding box center [118, 477] width 144 height 36
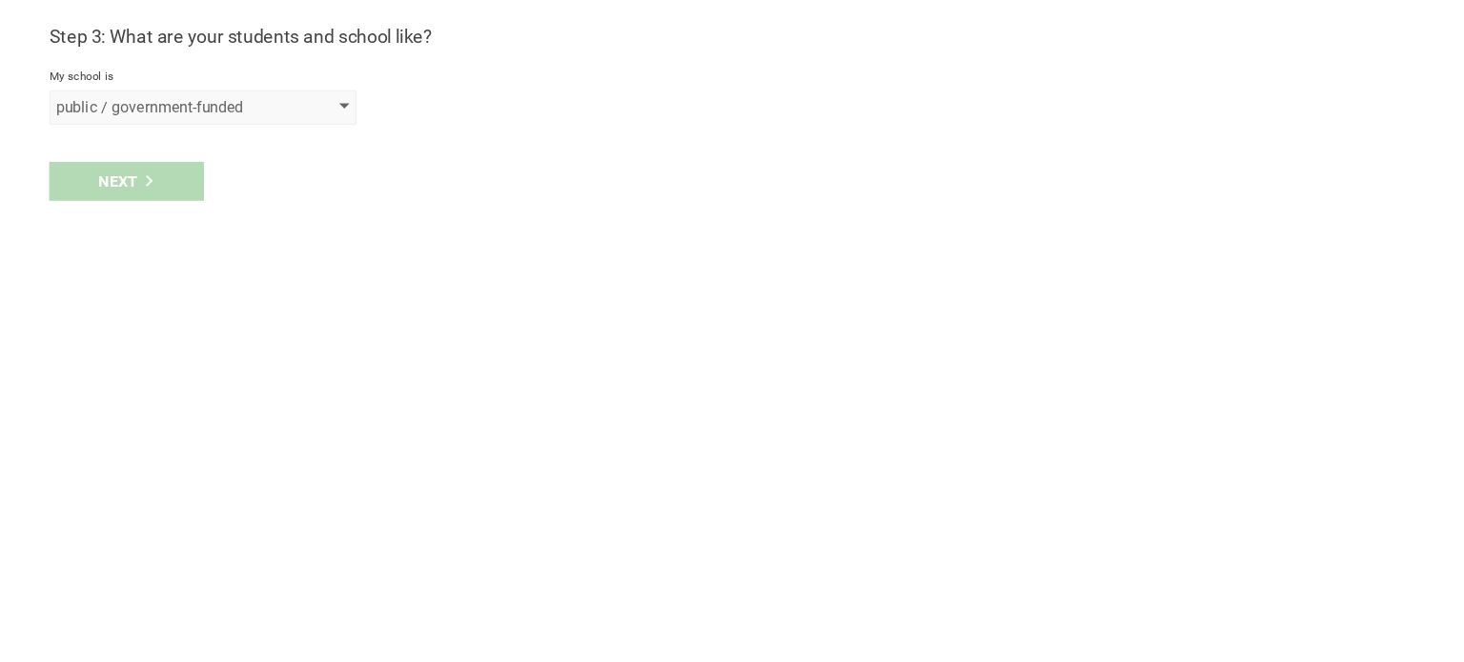
click at [157, 132] on div "public / government-funded" at bounding box center [189, 146] width 286 height 32
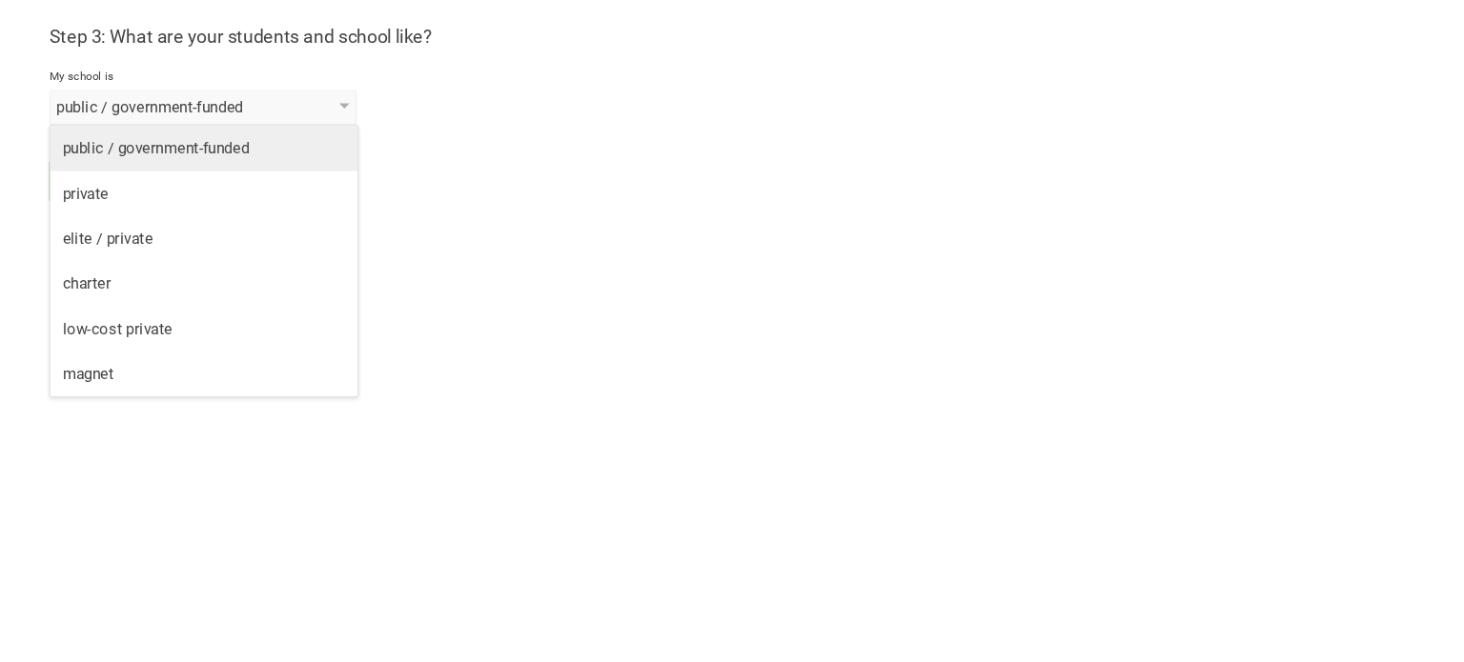
click at [216, 180] on div "public / government-funded" at bounding box center [189, 183] width 263 height 19
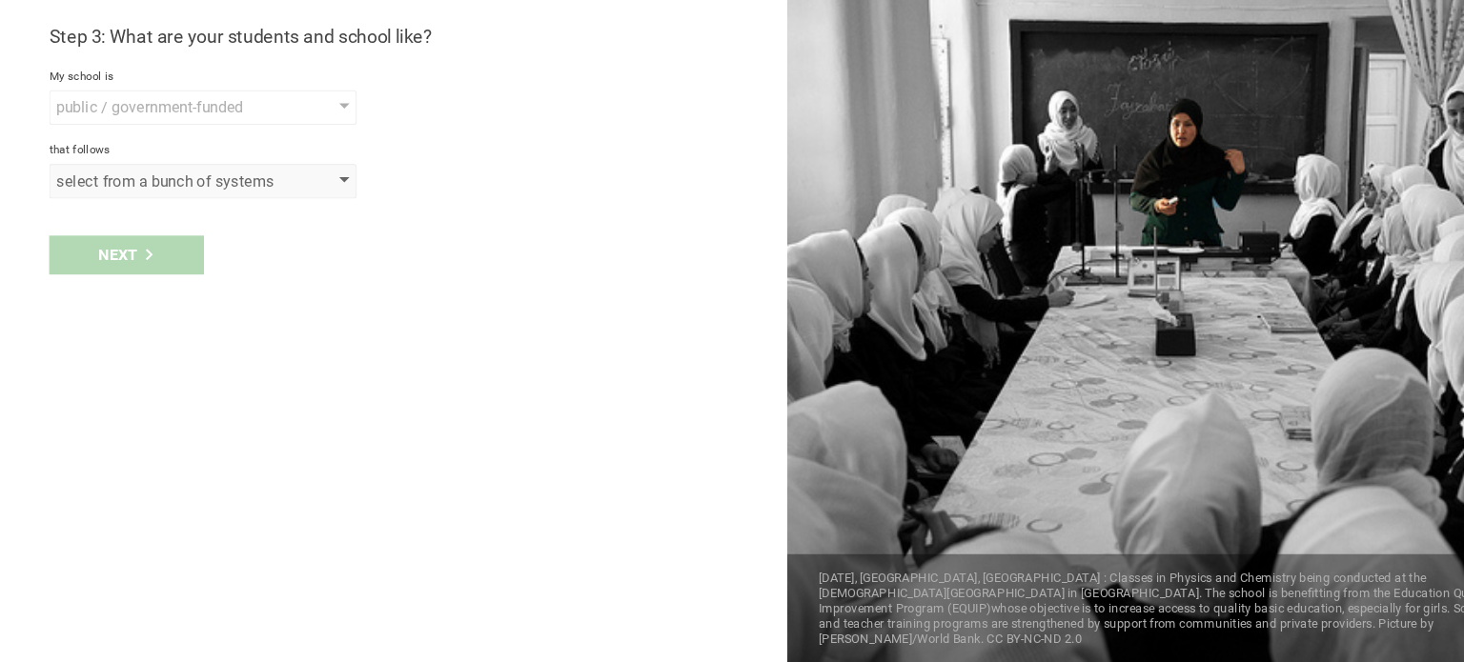
click at [168, 214] on div "select from a bunch of systems" at bounding box center [161, 214] width 218 height 19
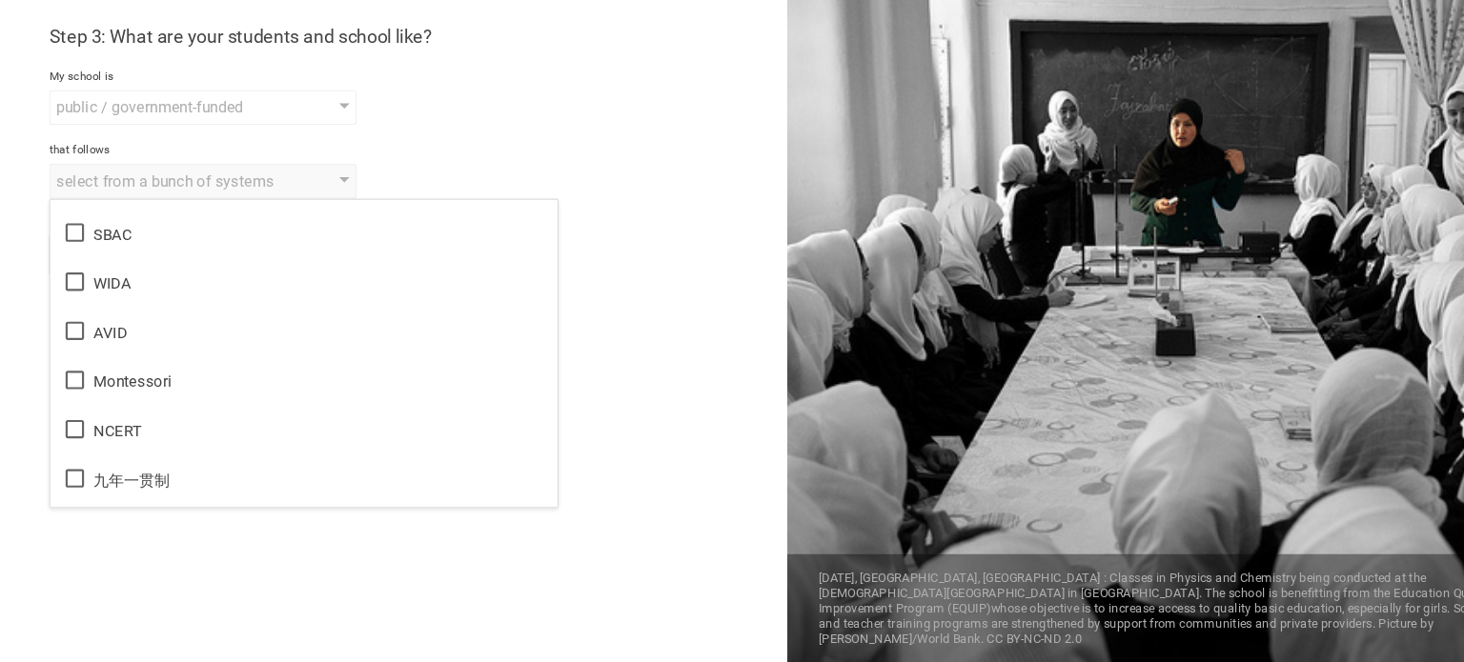
scroll to position [1091, 0]
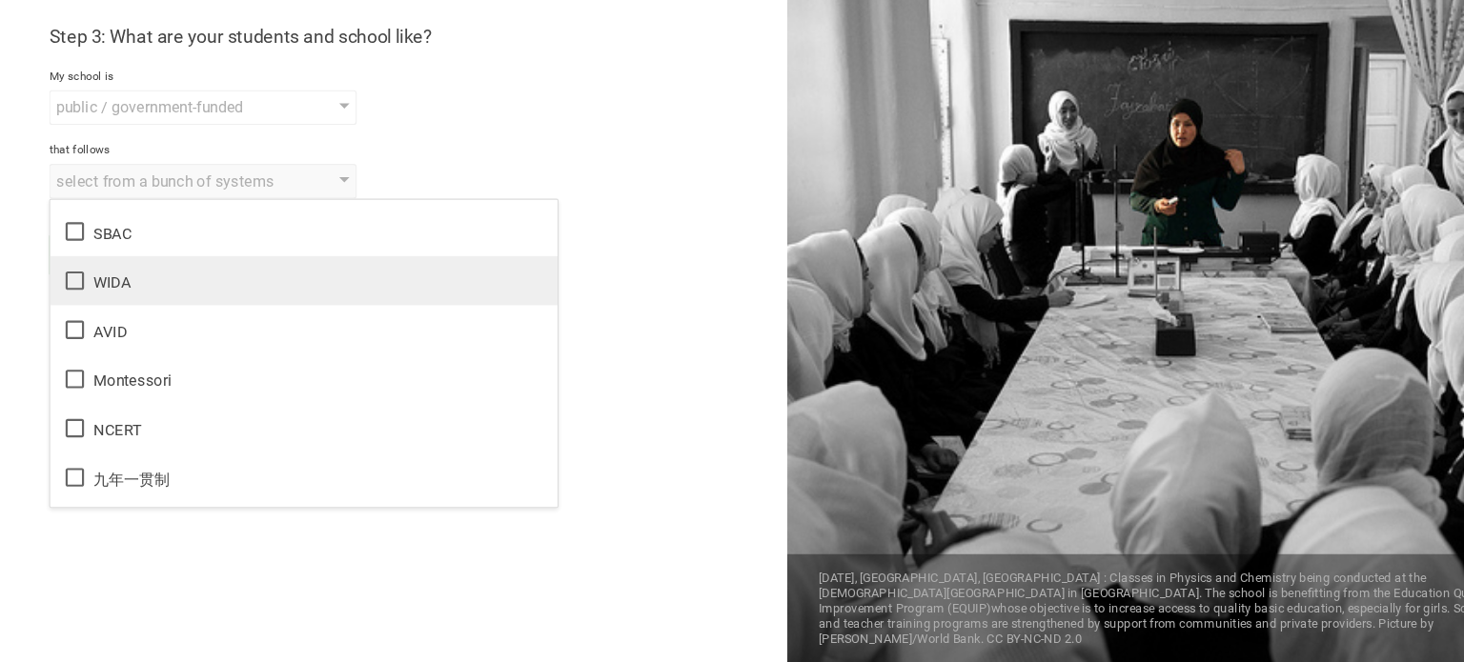
click at [67, 307] on icon at bounding box center [69, 306] width 23 height 23
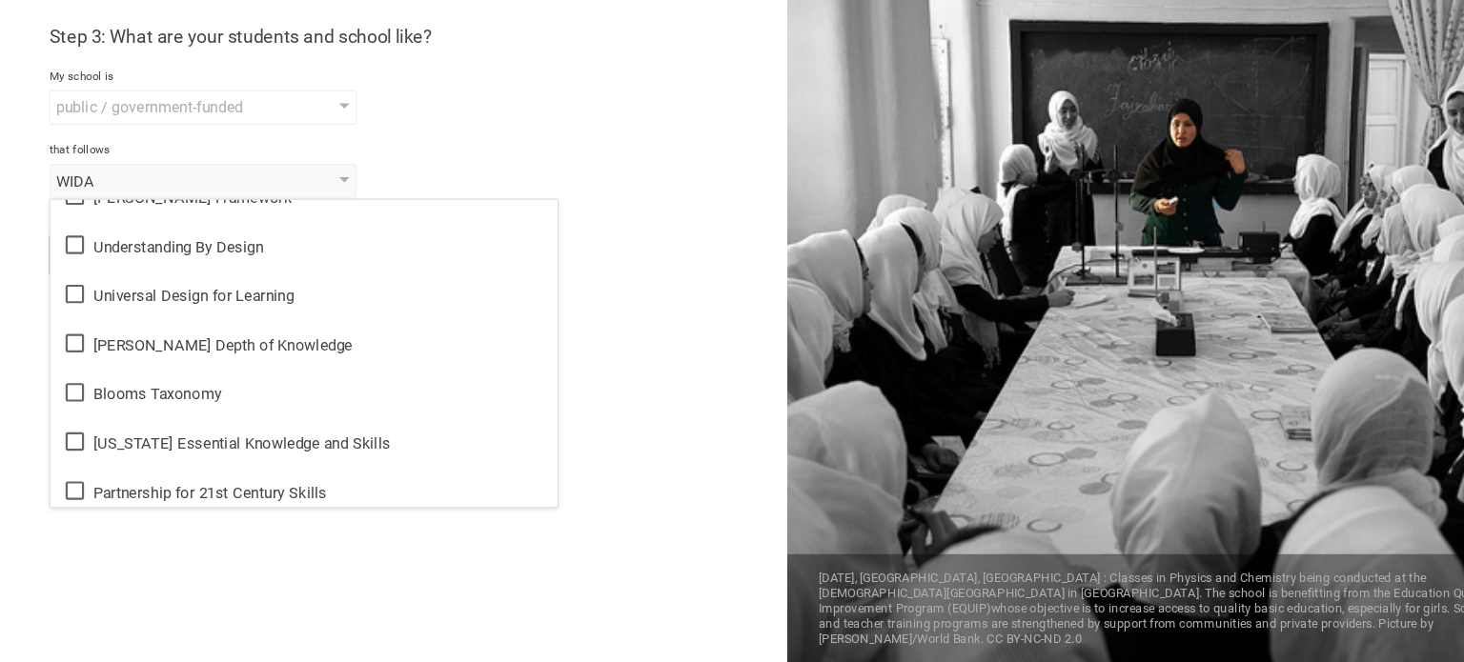
scroll to position [0, 0]
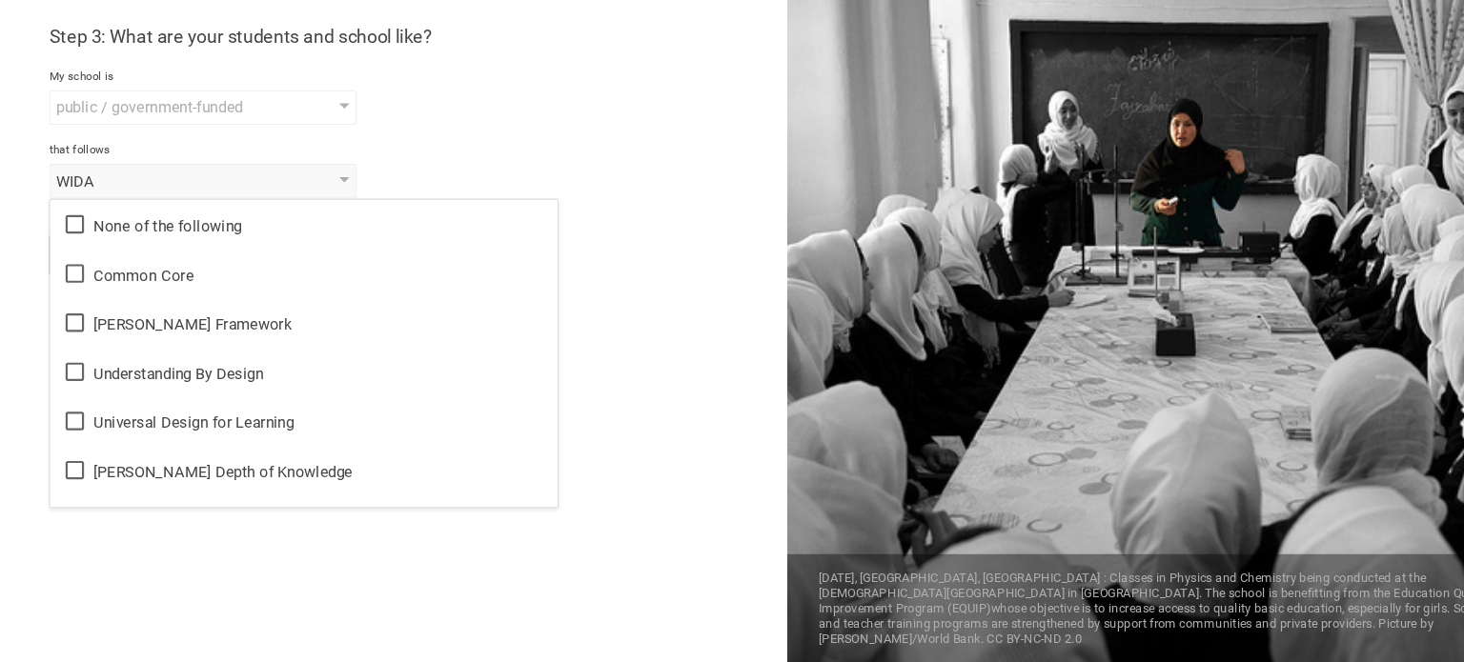
click at [446, 186] on div "that follows" at bounding box center [366, 185] width 640 height 13
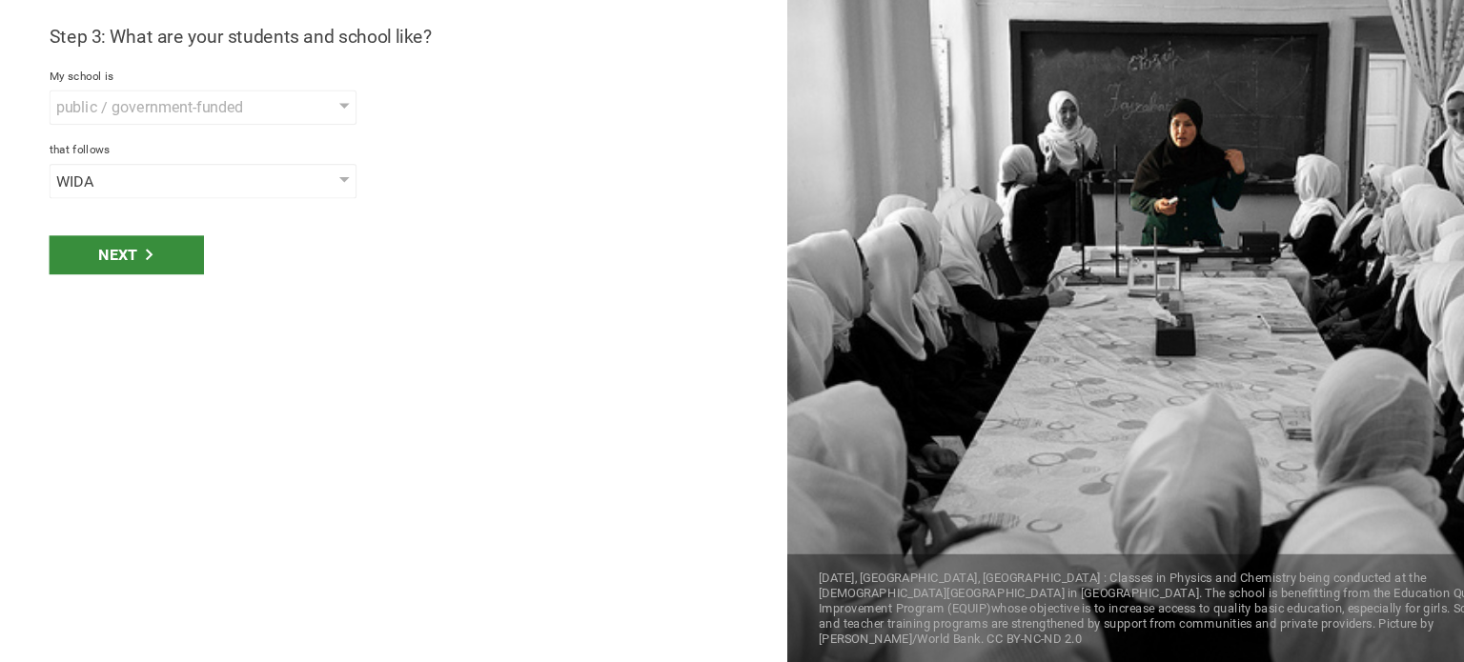
click at [166, 279] on div "Next" at bounding box center [118, 283] width 144 height 36
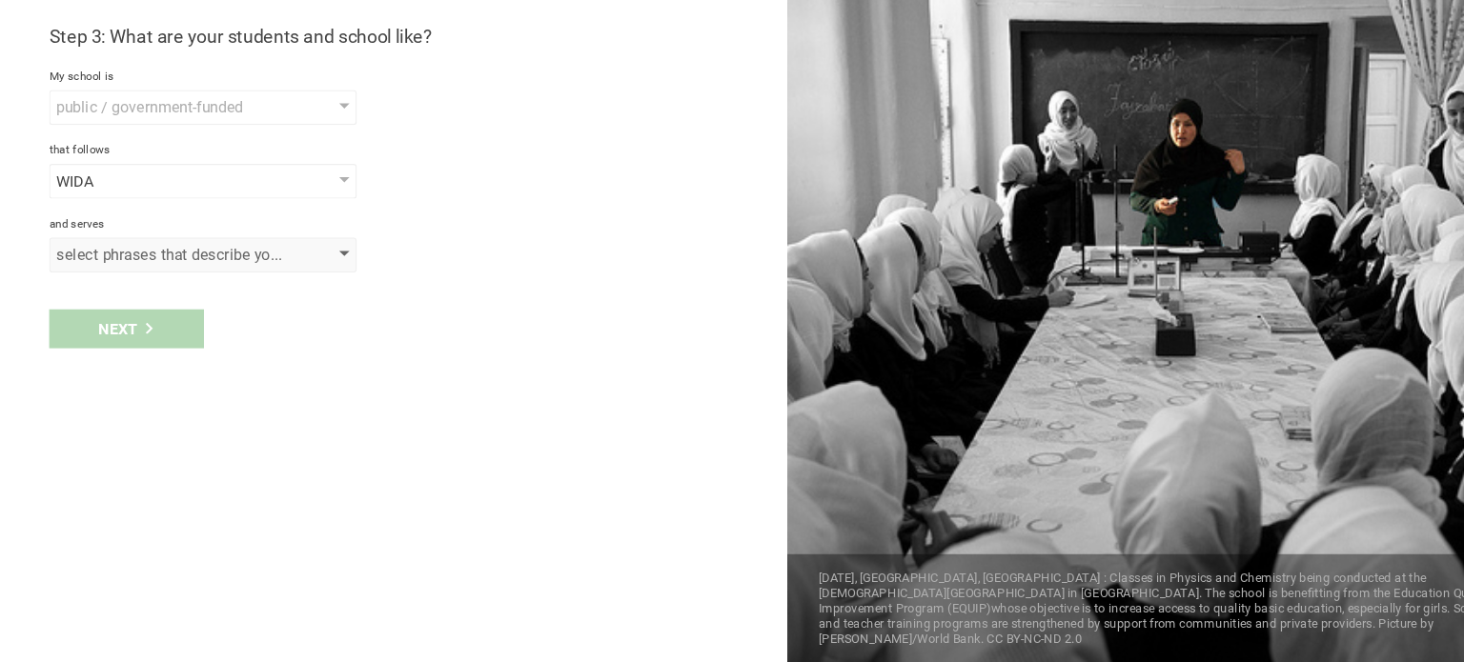
click at [202, 282] on div "select phrases that describe your student population" at bounding box center [161, 282] width 218 height 19
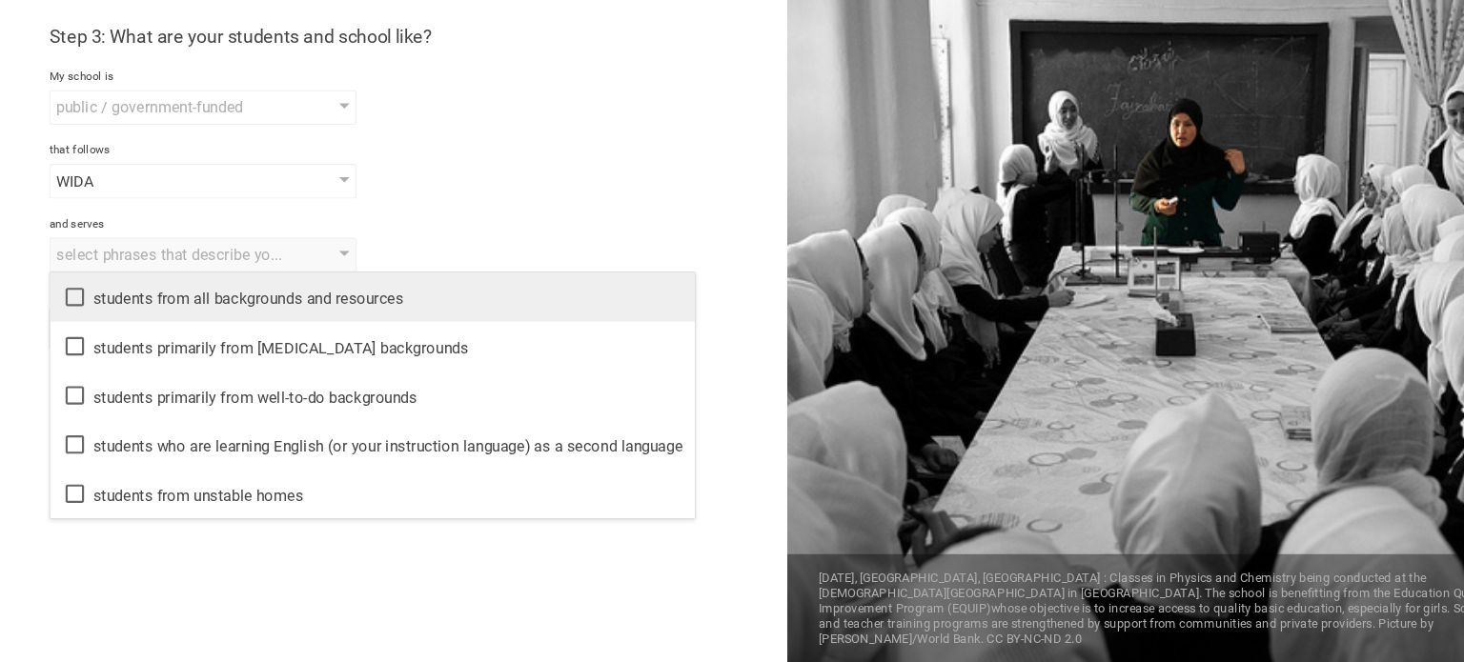
click at [63, 319] on icon at bounding box center [69, 322] width 23 height 23
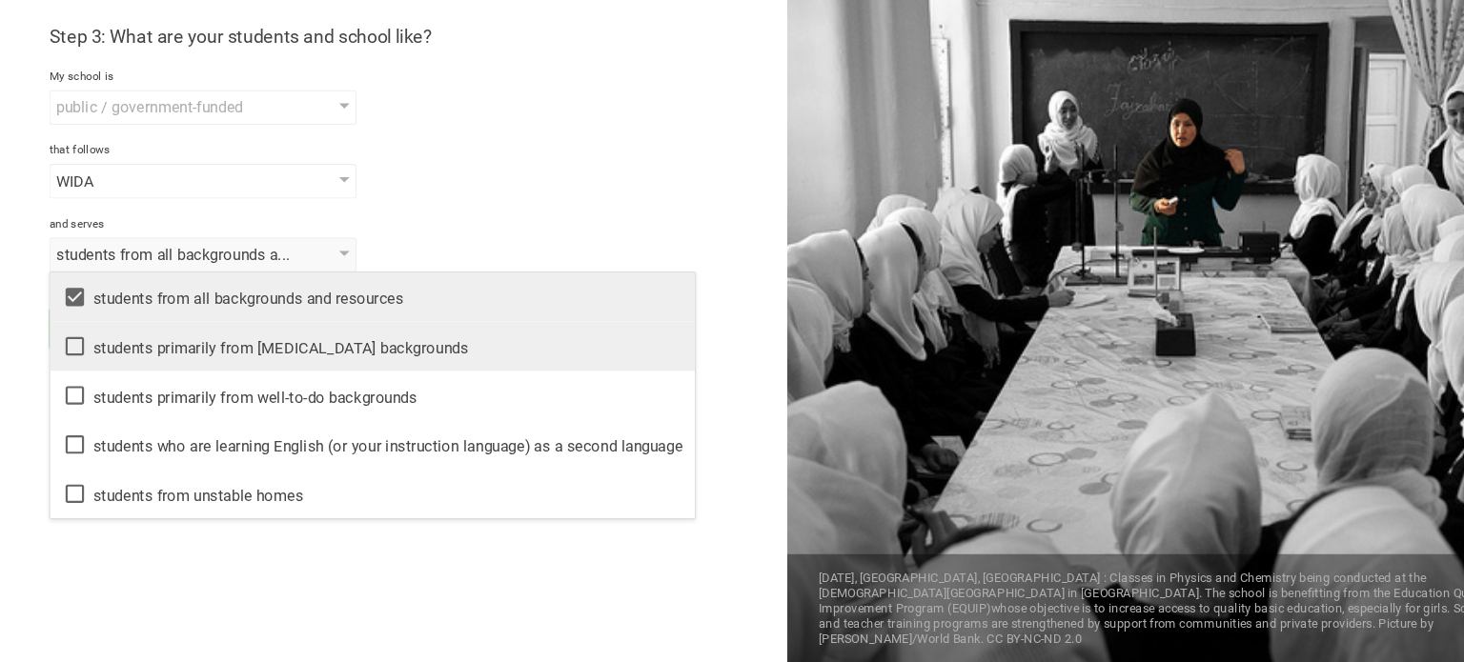
click at [61, 366] on icon at bounding box center [69, 367] width 17 height 17
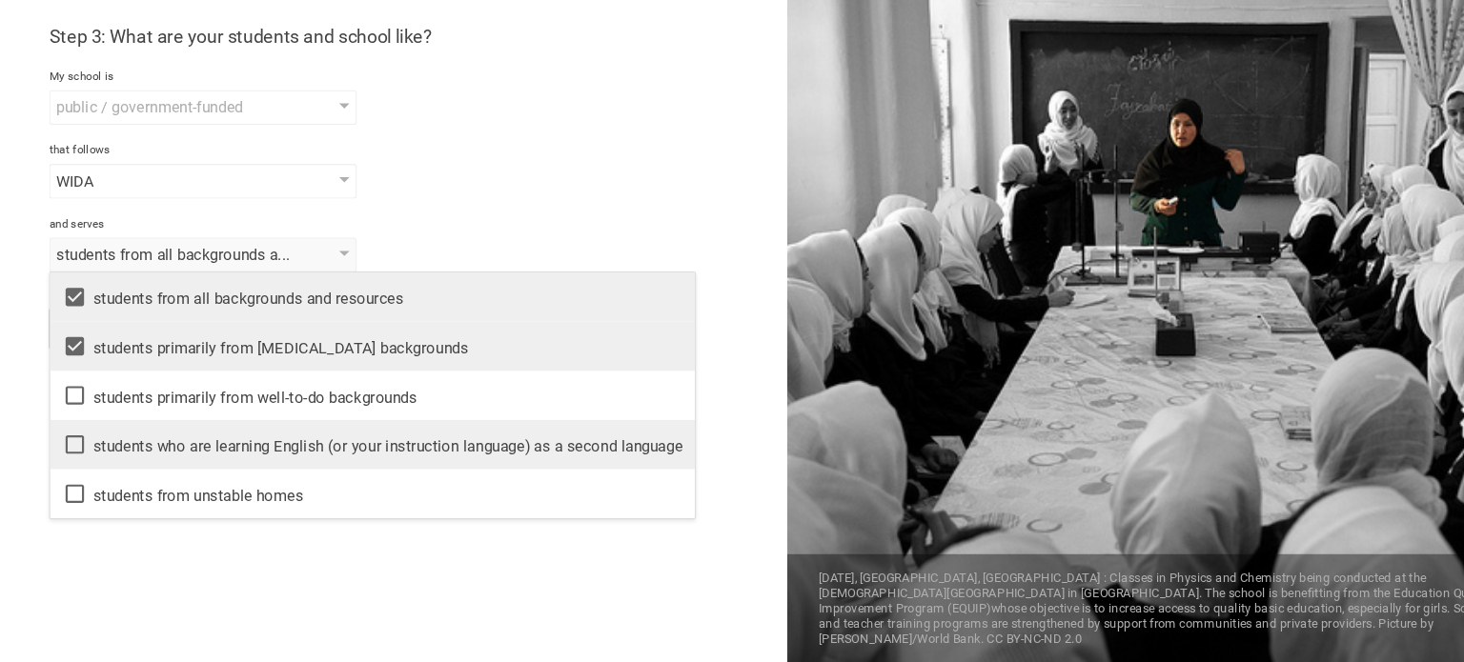
click at [67, 460] on icon at bounding box center [69, 459] width 23 height 23
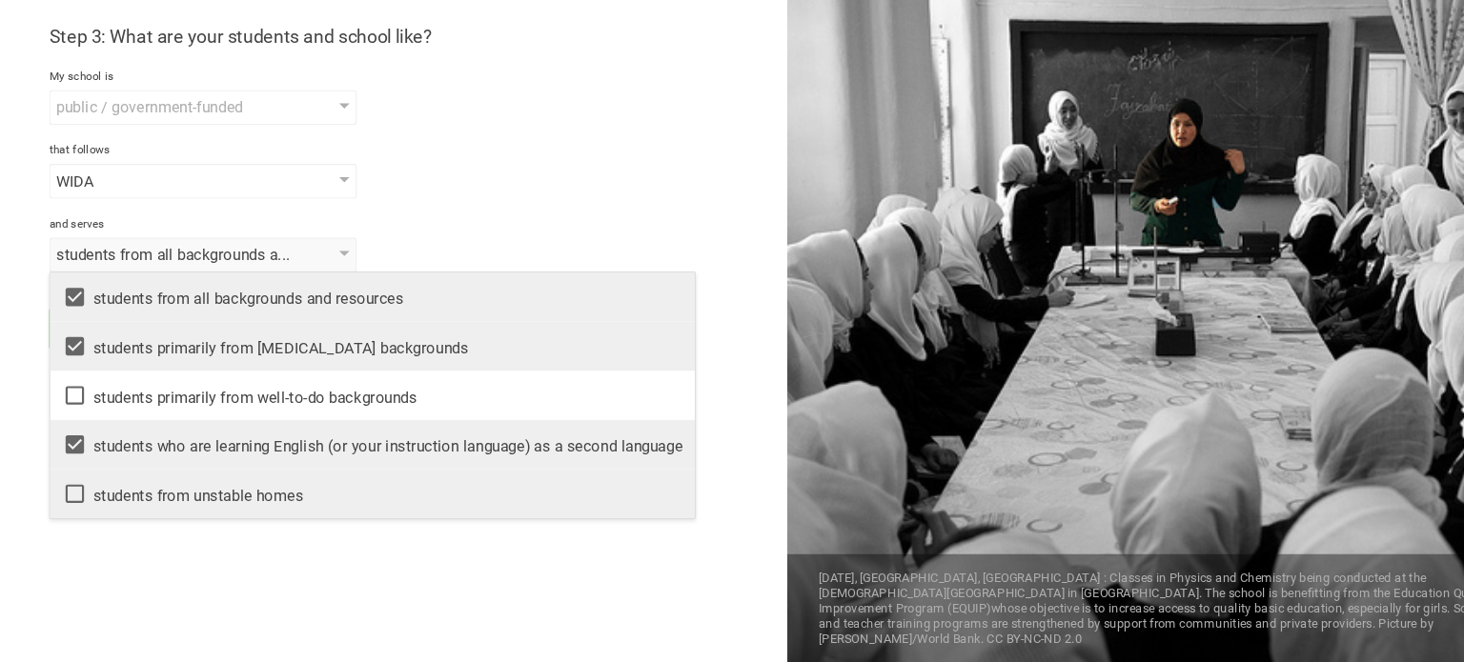
click at [67, 501] on icon at bounding box center [69, 505] width 23 height 23
click at [292, 567] on div "Go back Step 3 of 3 Welcome, [PERSON_NAME]! You are almost all set. Just answer…" at bounding box center [366, 331] width 732 height 662
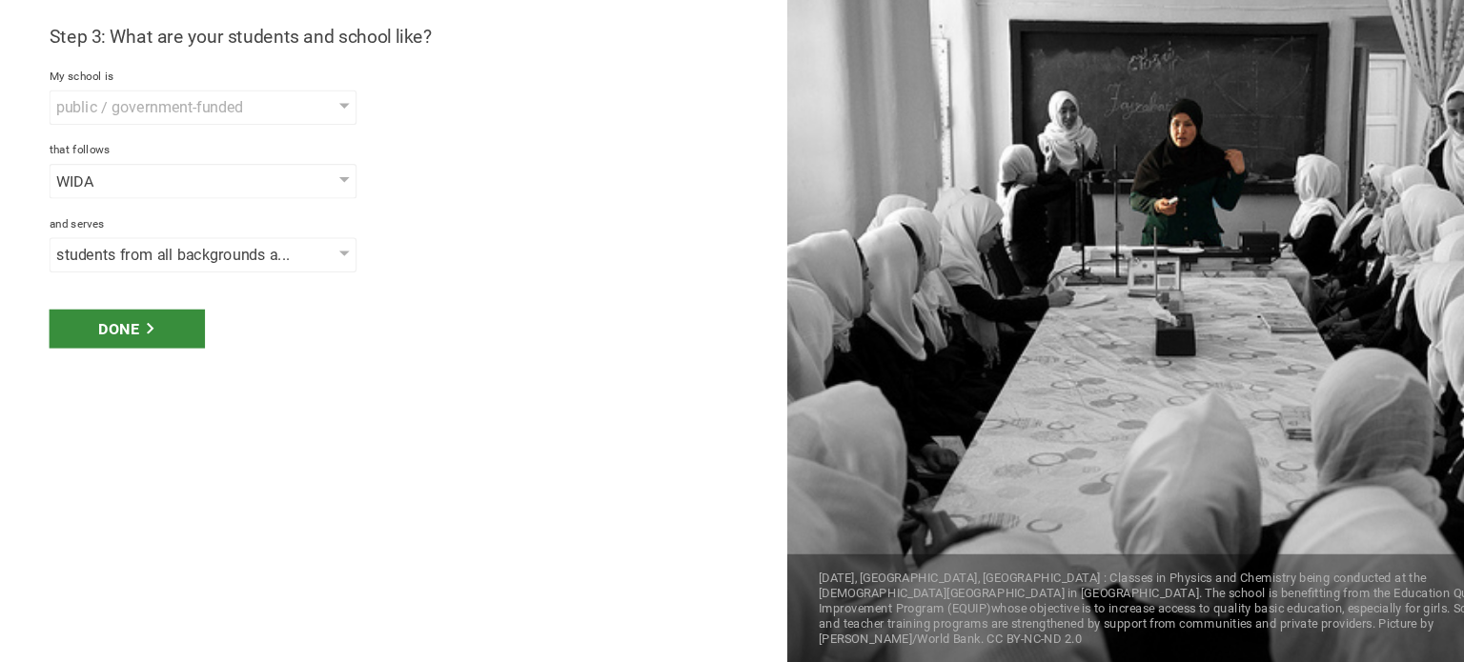
click at [128, 335] on div "Done" at bounding box center [118, 352] width 145 height 36
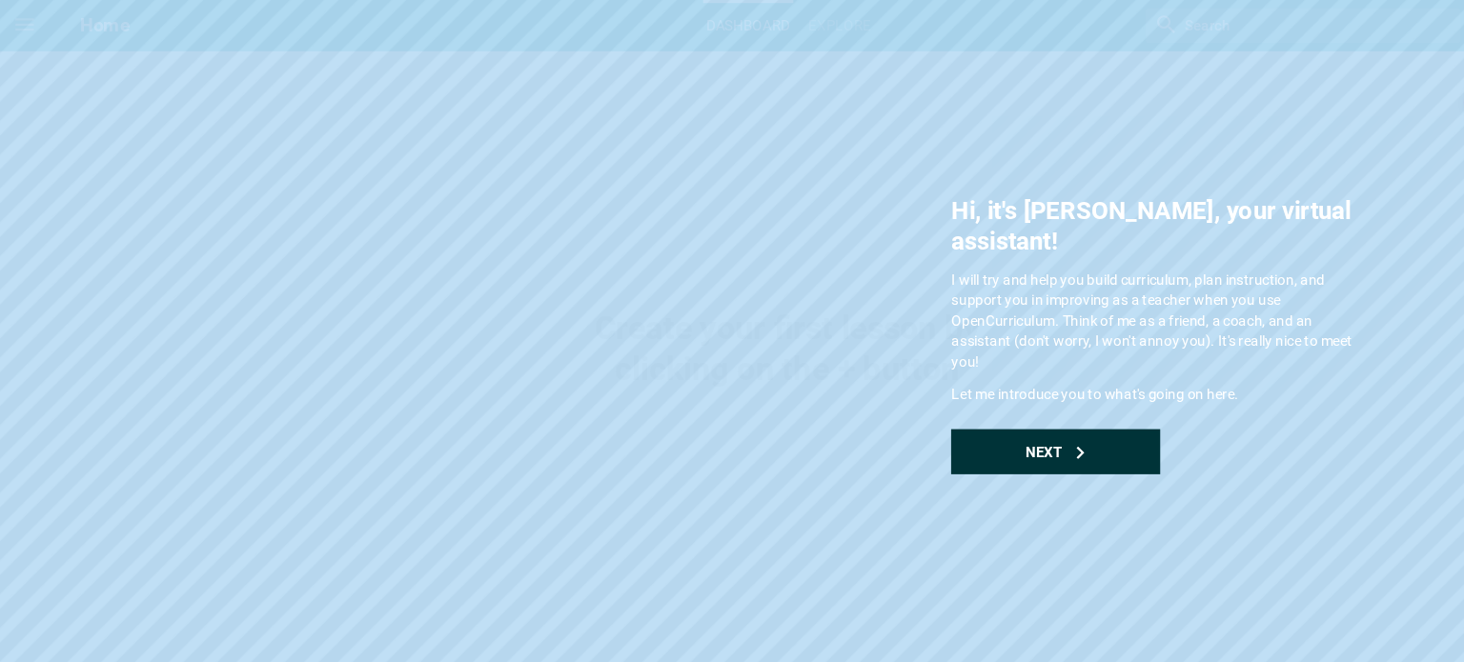
click at [936, 399] on div "Next" at bounding box center [981, 420] width 194 height 42
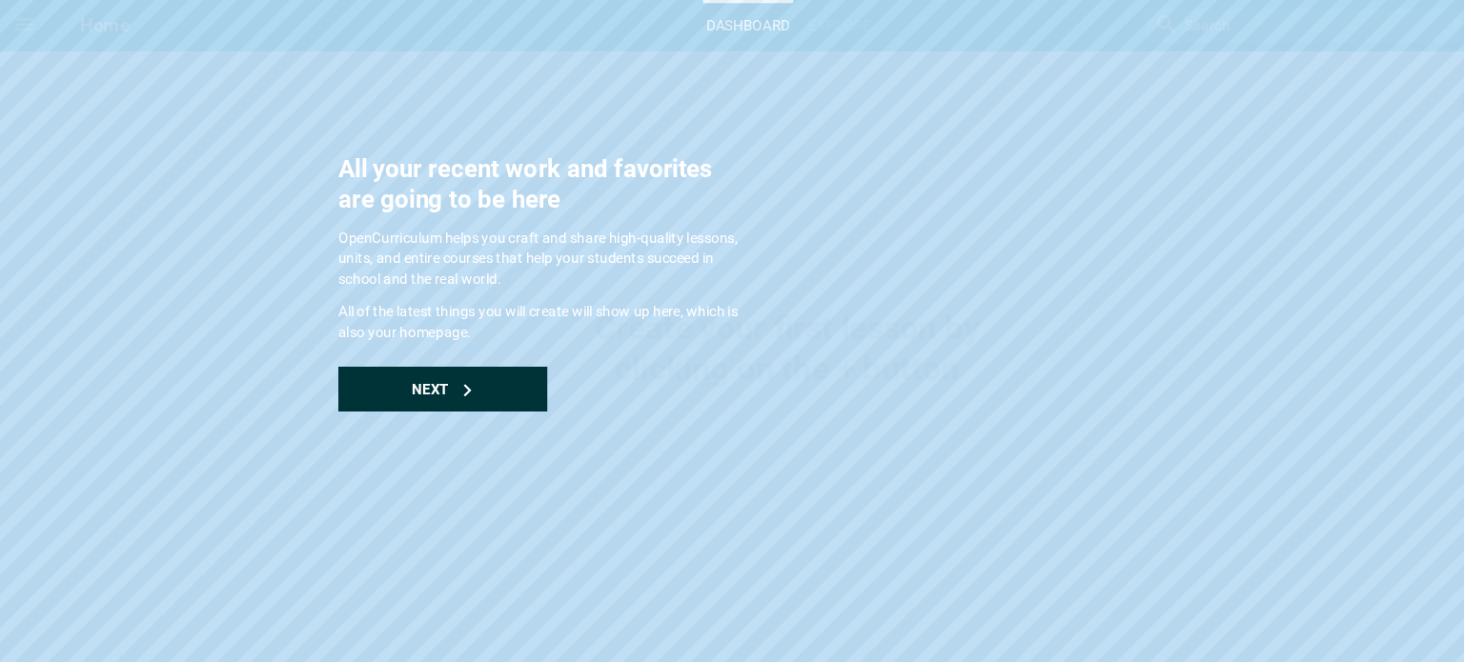
click at [433, 361] on icon at bounding box center [434, 362] width 11 height 11
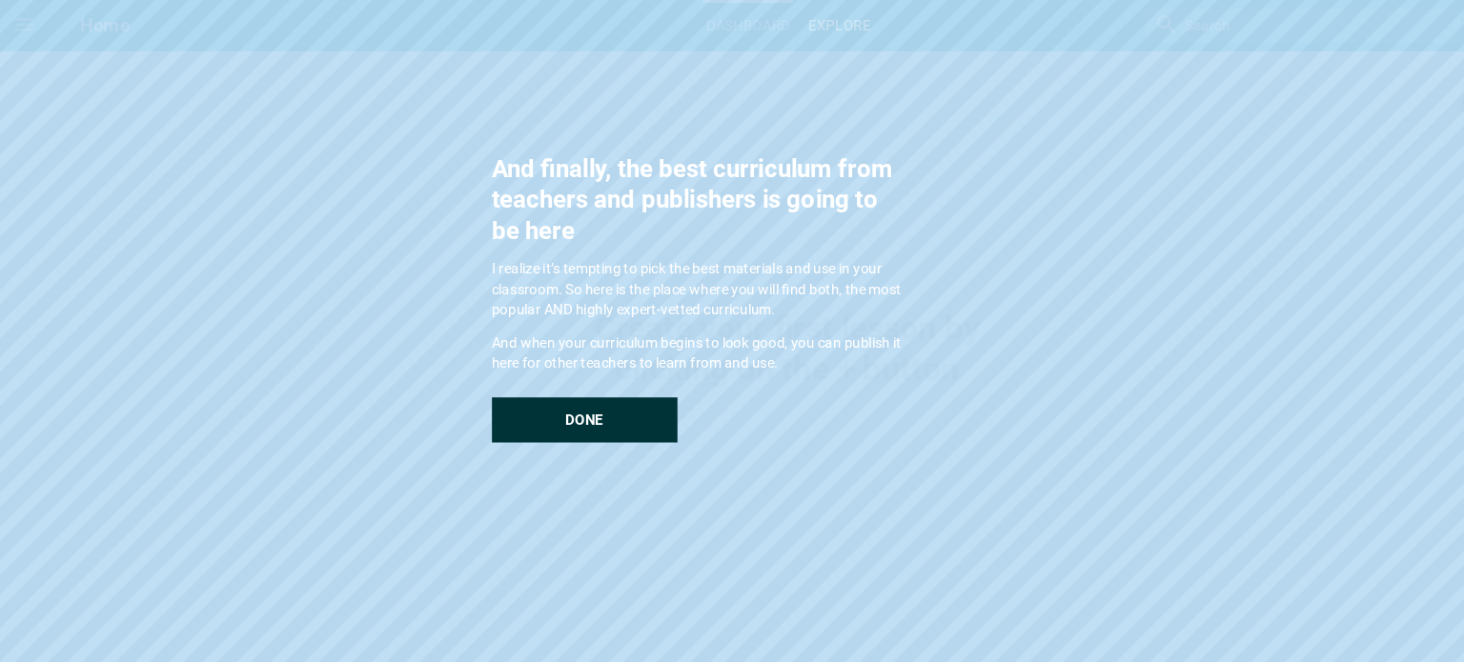
click at [513, 388] on div "Done" at bounding box center [543, 391] width 172 height 42
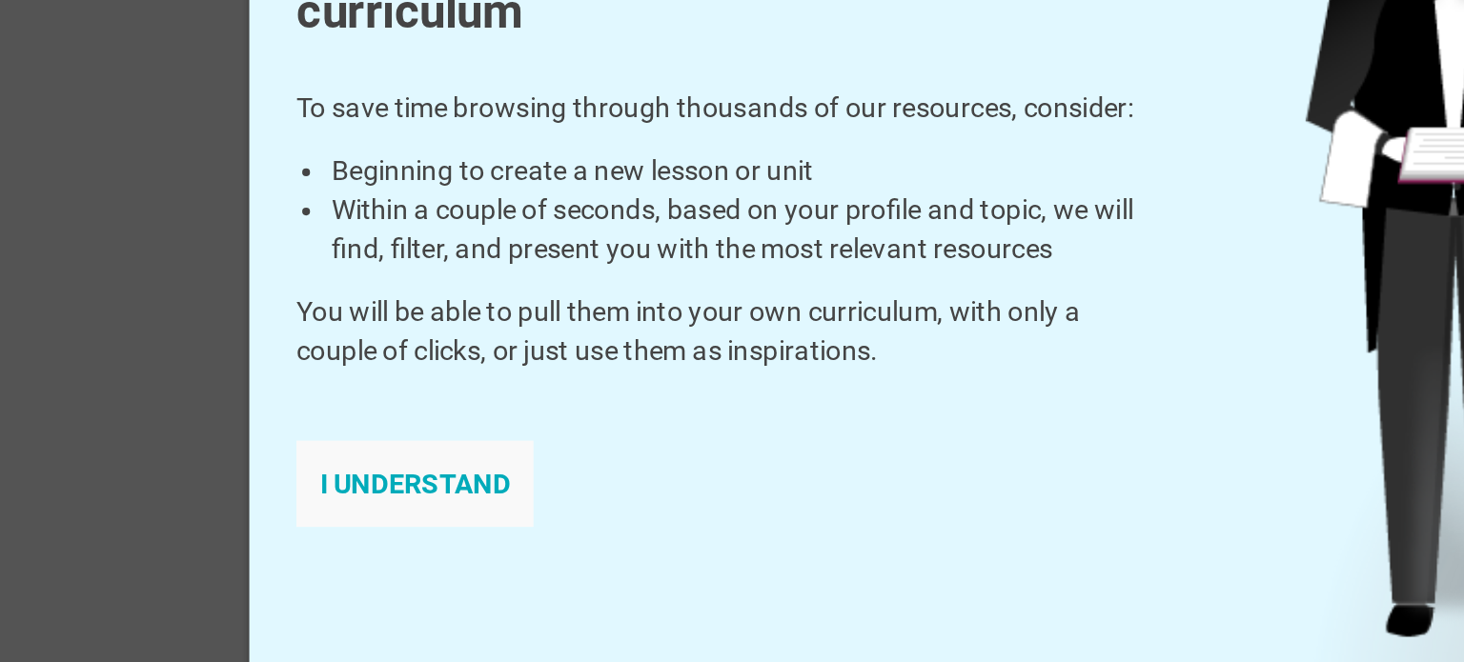
click at [467, 435] on div "I understand" at bounding box center [431, 441] width 115 height 42
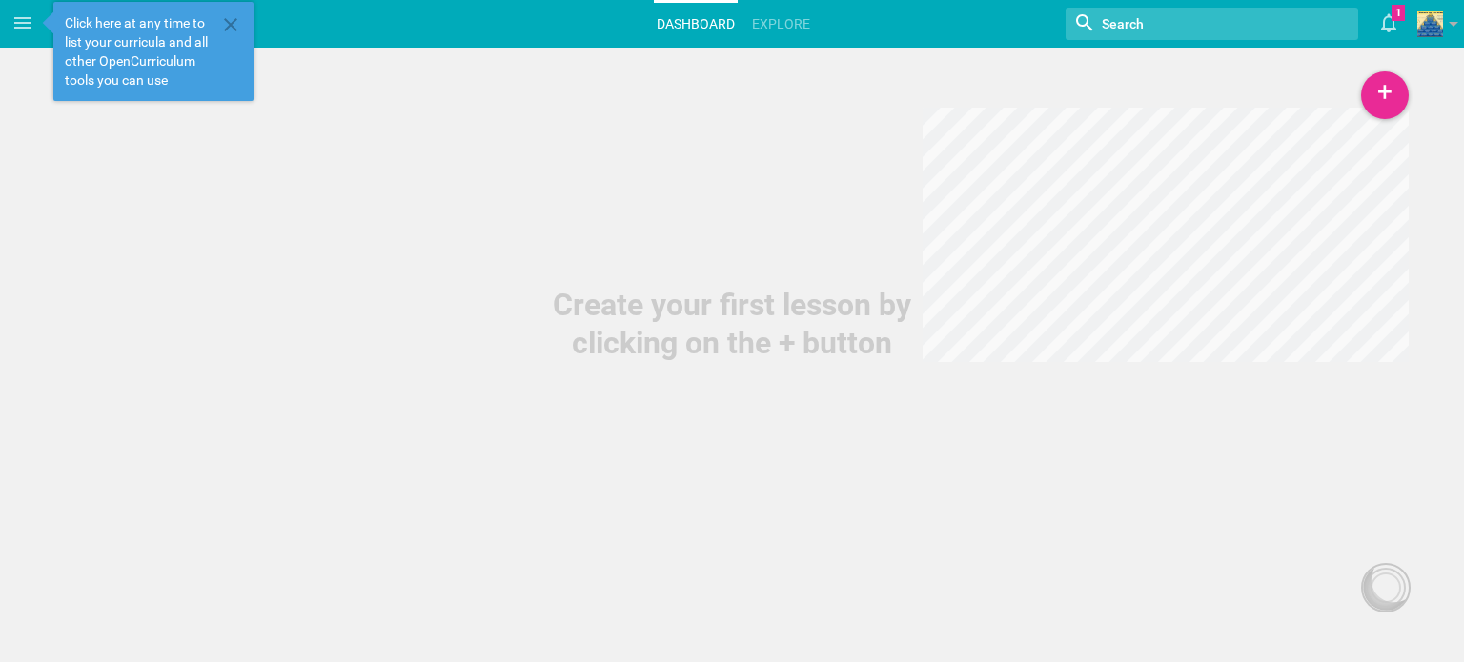
click at [677, 21] on link "Dashboard" at bounding box center [696, 24] width 84 height 42
click at [1390, 18] on icon at bounding box center [1388, 23] width 34 height 46
click at [1376, 12] on icon at bounding box center [1388, 23] width 34 height 46
click at [233, 25] on icon at bounding box center [230, 24] width 23 height 23
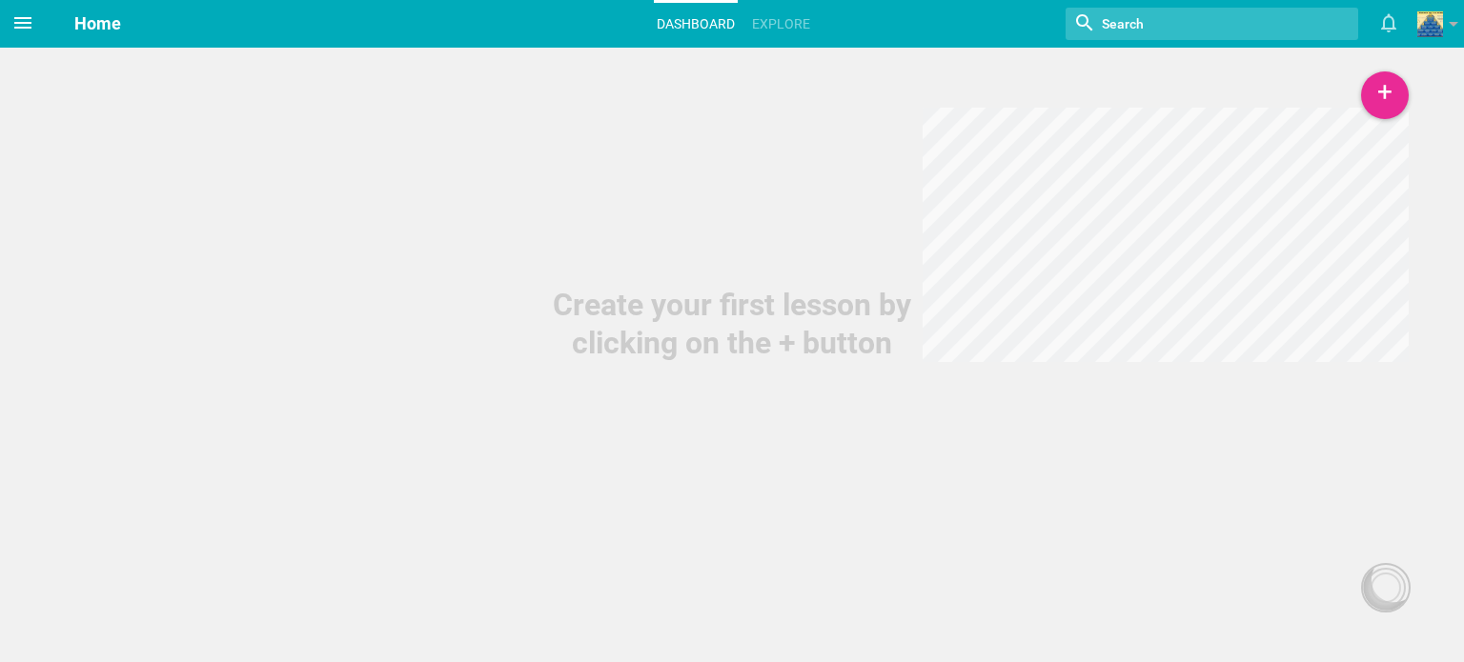
click at [30, 26] on icon at bounding box center [22, 22] width 23 height 23
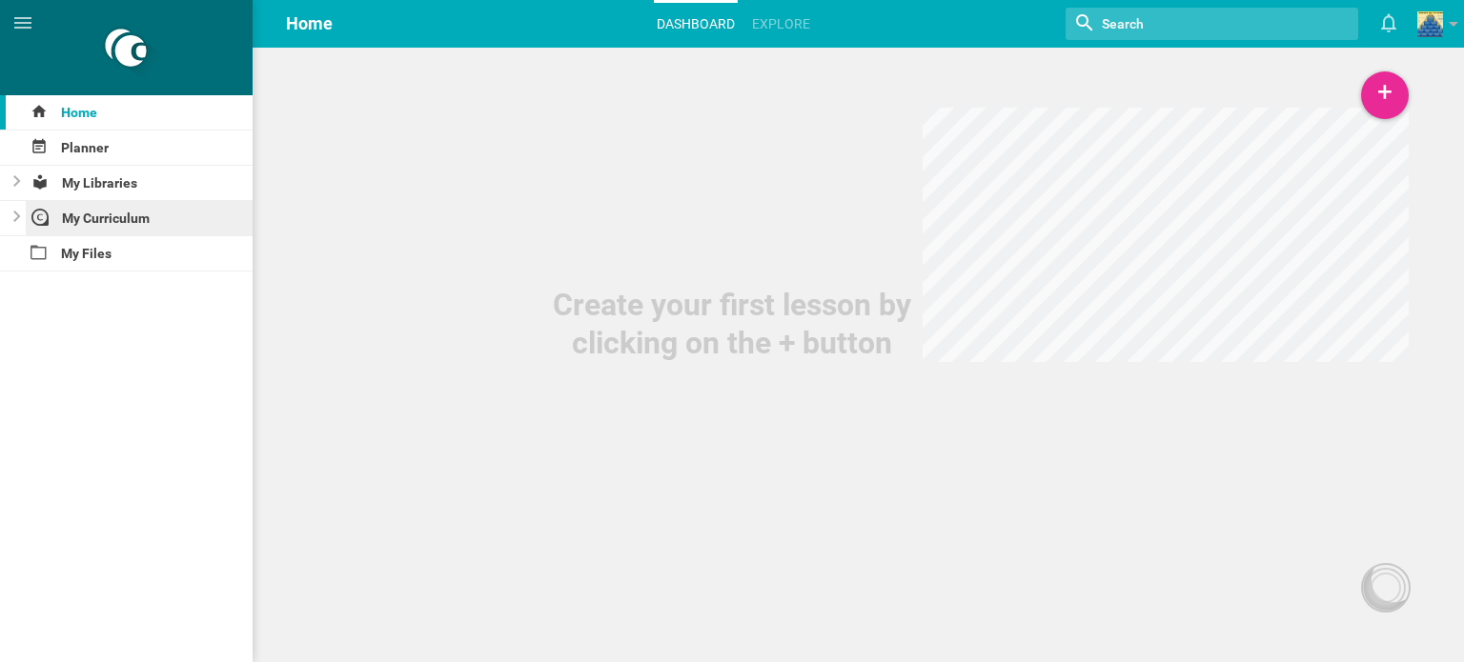
click at [137, 215] on div "My Curriculum" at bounding box center [140, 218] width 228 height 34
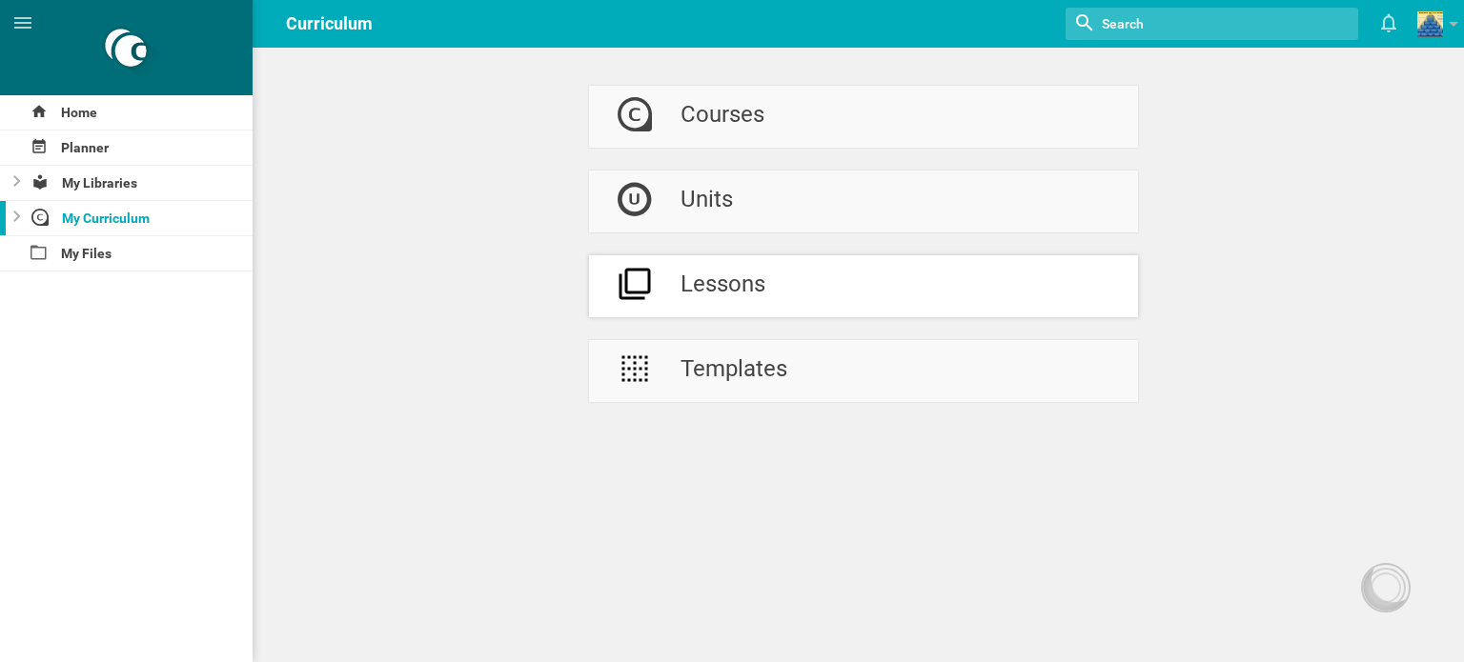
click at [732, 275] on div "Lessons" at bounding box center [722, 286] width 85 height 62
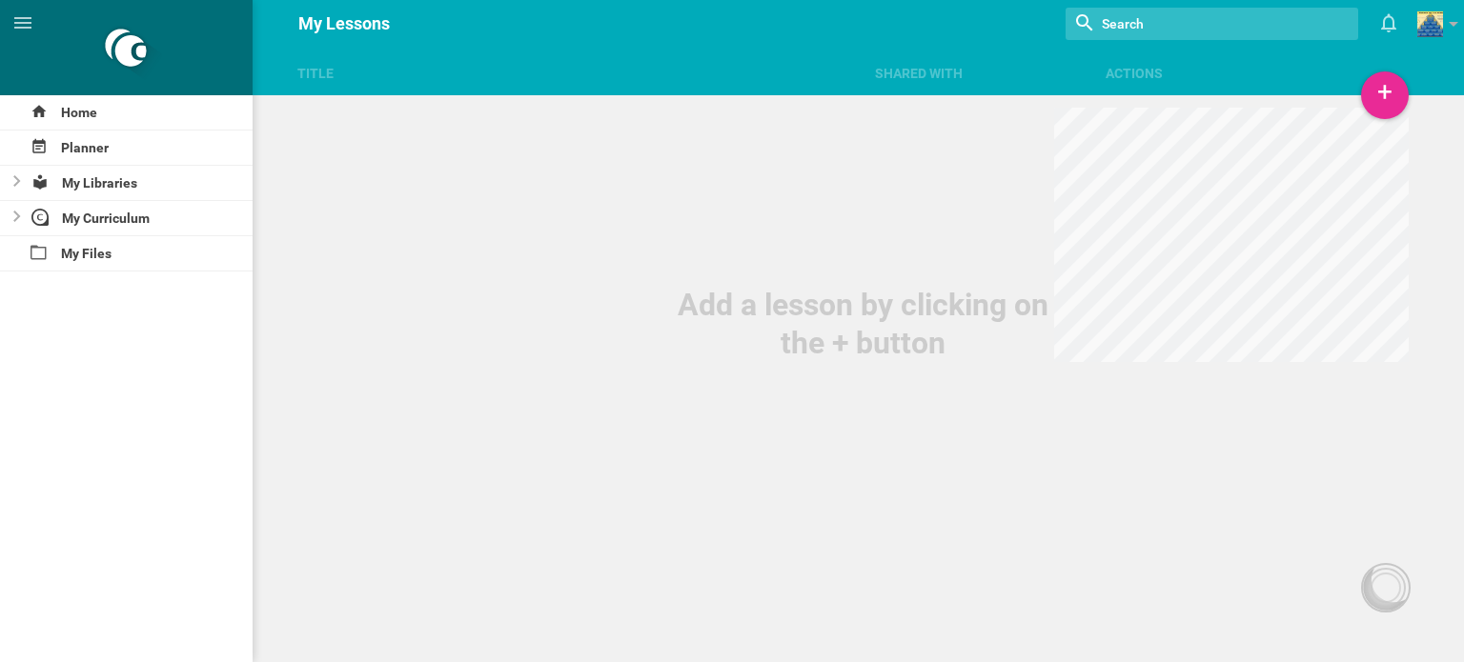
click at [1406, 83] on div "Title Shared with Actions" at bounding box center [732, 47] width 1464 height 95
click at [1380, 92] on div "+" at bounding box center [1385, 95] width 48 height 48
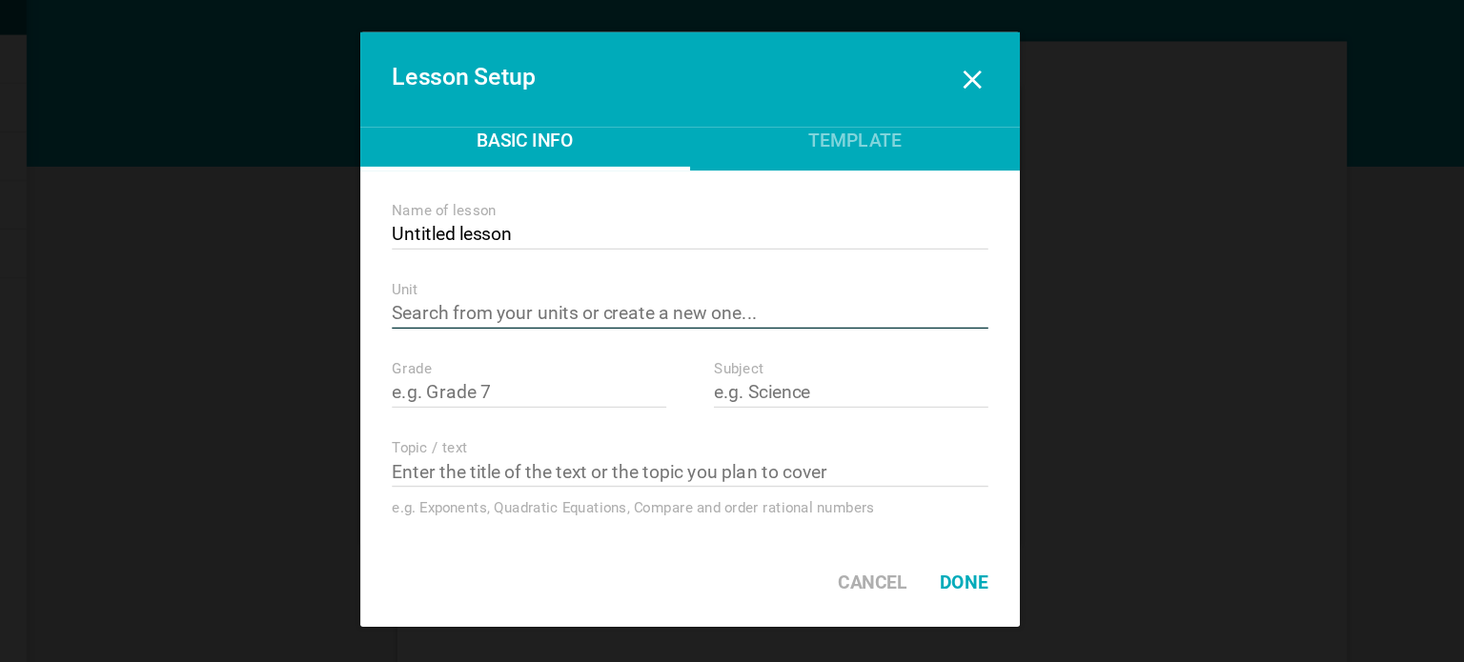
click at [779, 293] on input "text" at bounding box center [731, 298] width 431 height 19
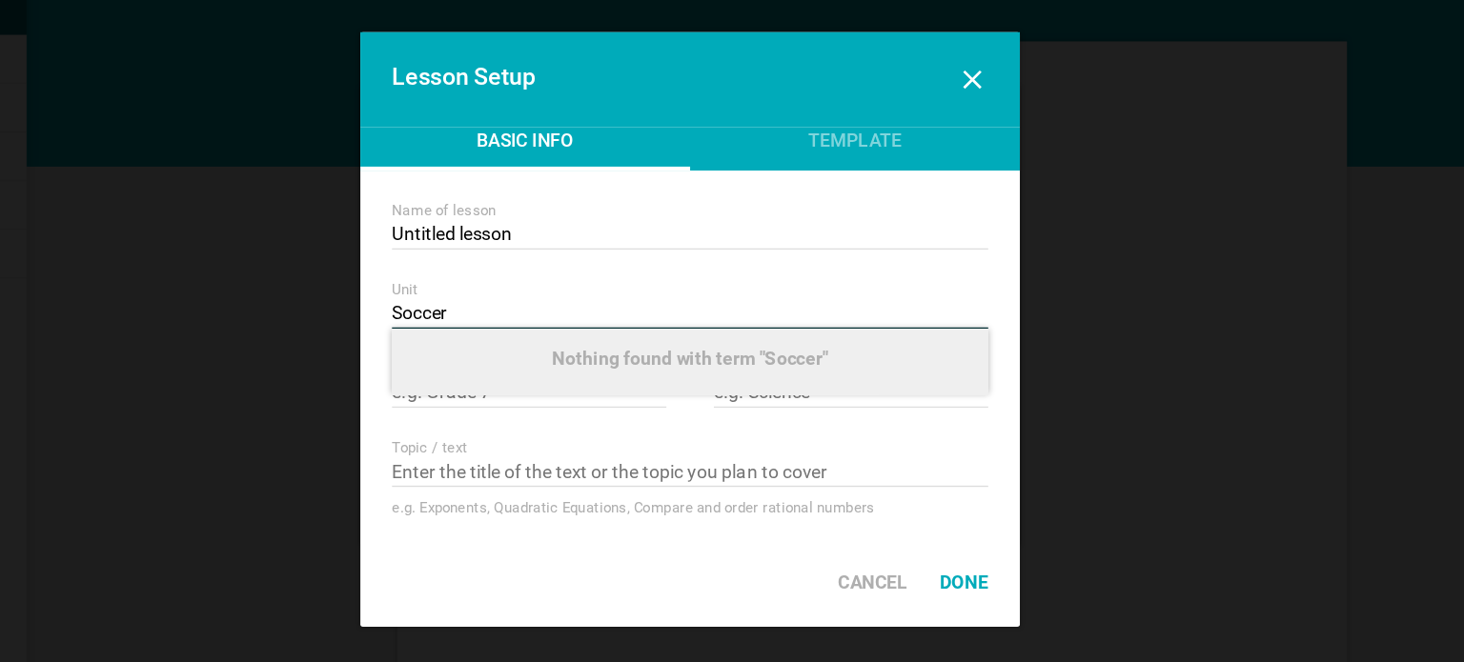
type input "Soccer"
click at [718, 226] on div "Name of lesson" at bounding box center [731, 222] width 431 height 13
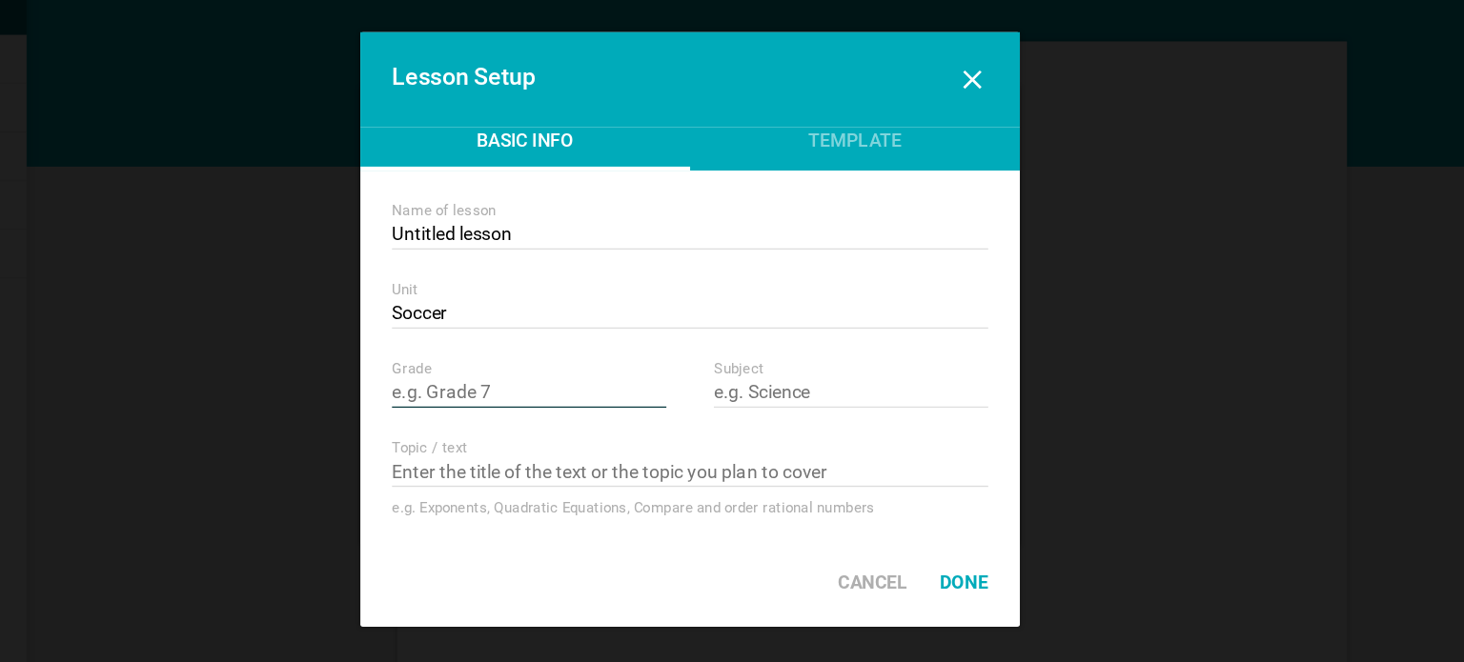
click at [597, 360] on input "text" at bounding box center [615, 355] width 198 height 19
type input "9-12"
click at [817, 356] on input "text" at bounding box center [848, 355] width 198 height 19
type input "PE"
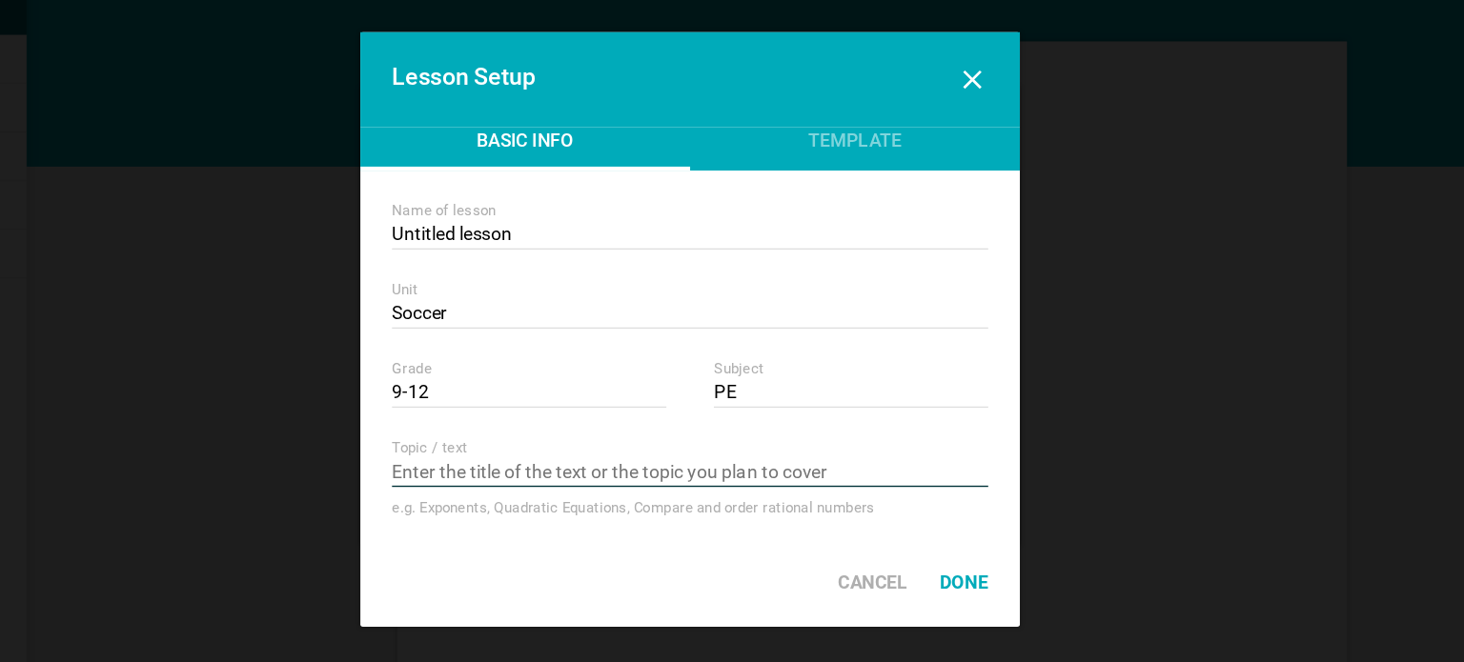
click at [693, 415] on input "text" at bounding box center [731, 412] width 431 height 19
type input "Soccer Fundamentals"
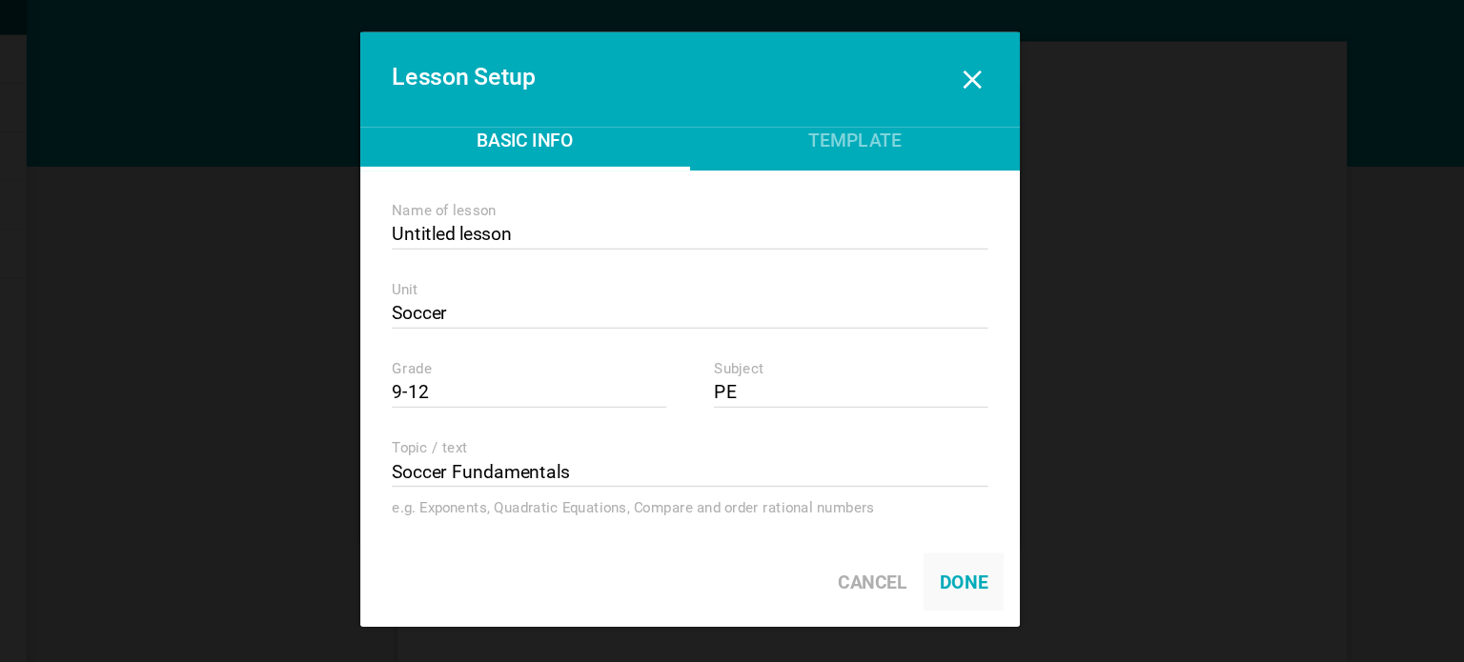
click at [938, 494] on div "Done" at bounding box center [929, 491] width 58 height 42
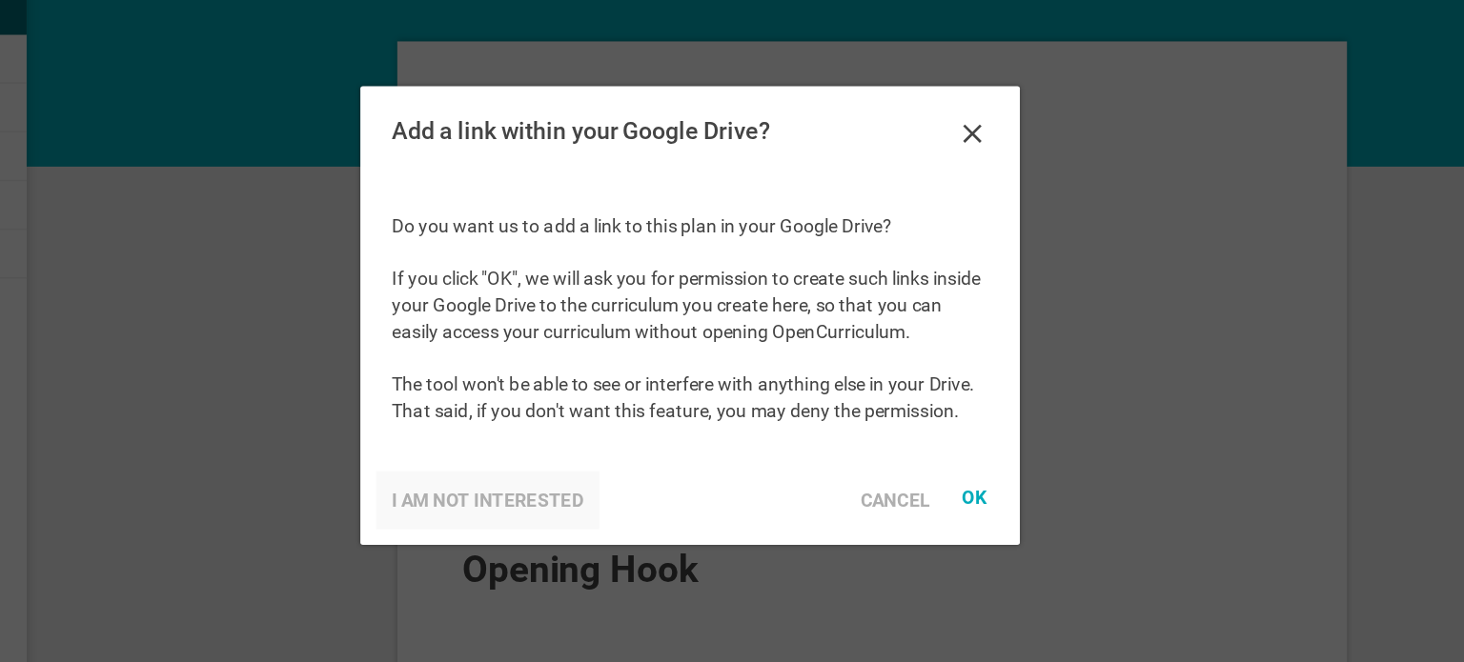
click at [613, 426] on div "I am not interested" at bounding box center [585, 432] width 161 height 42
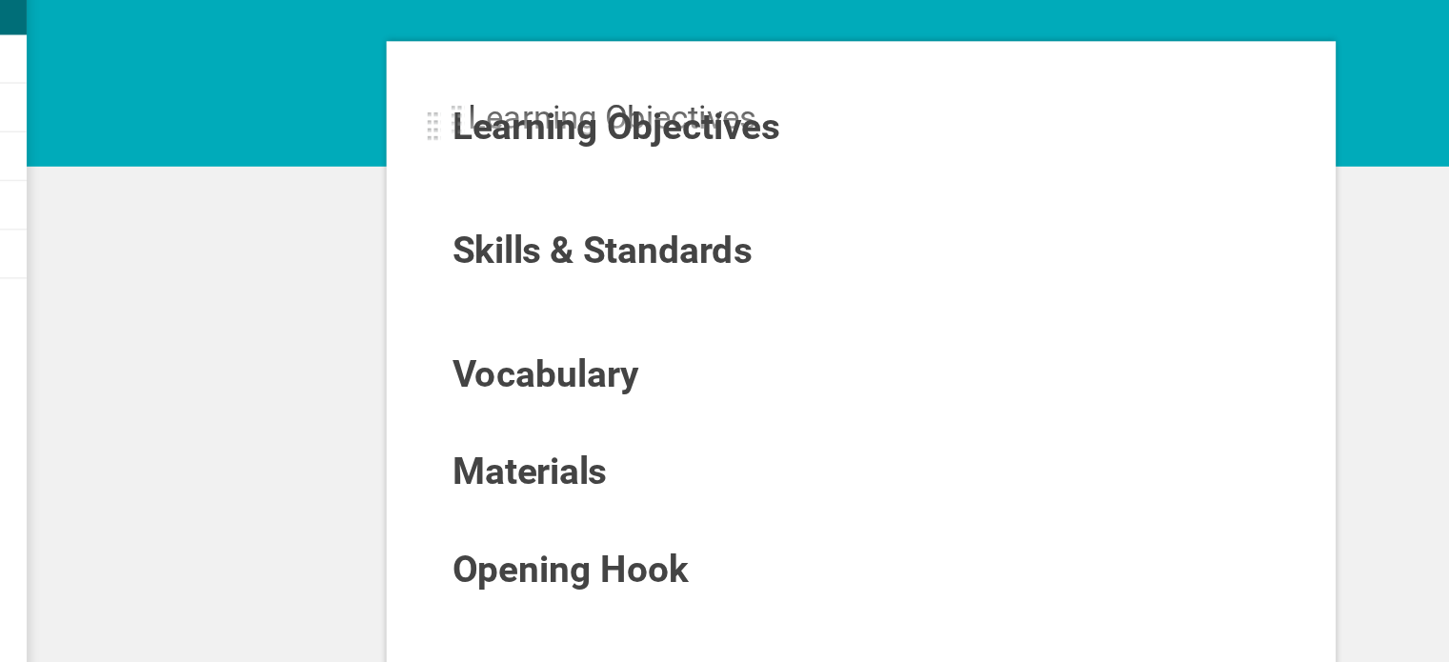
click at [550, 159] on div at bounding box center [547, 162] width 10 height 23
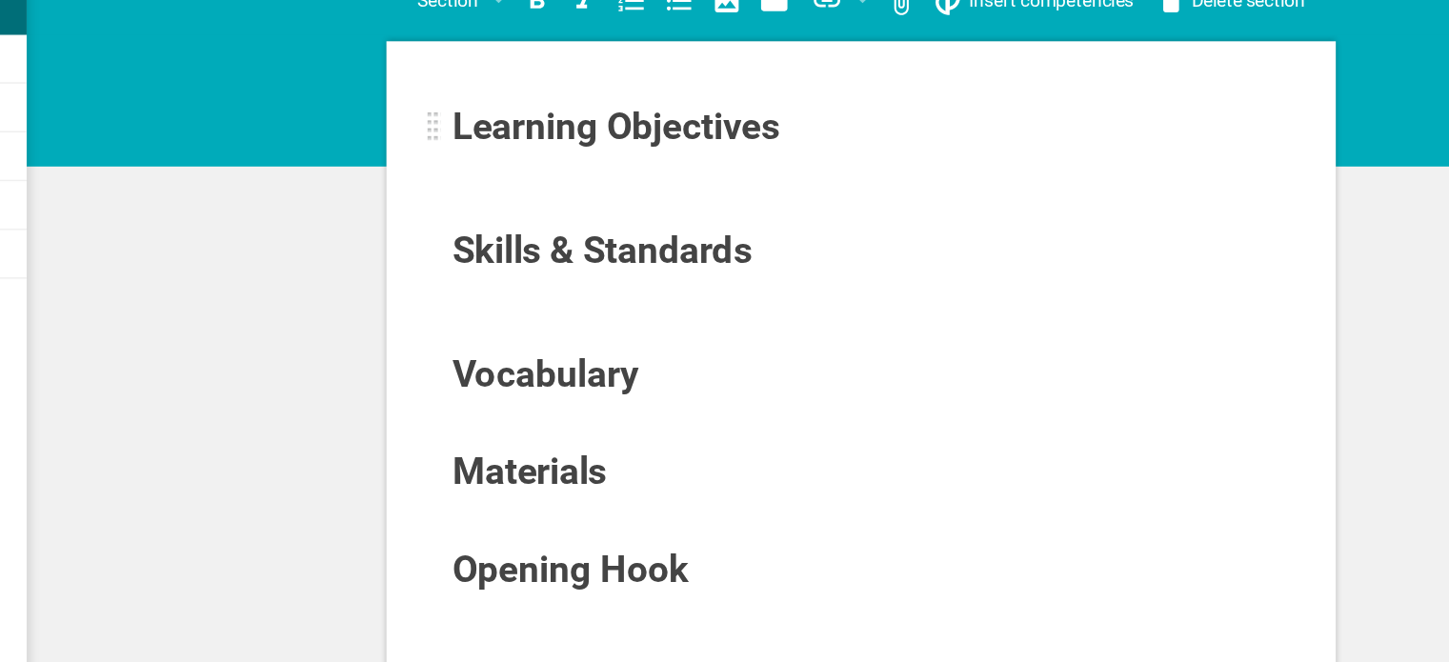
click at [657, 154] on span "Learning Objectives" at bounding box center [678, 161] width 236 height 31
click at [747, 251] on span "Skills & Standards" at bounding box center [668, 250] width 216 height 31
drag, startPoint x: 758, startPoint y: 305, endPoint x: 715, endPoint y: 293, distance: 45.3
click at [715, 293] on div at bounding box center [856, 296] width 594 height 19
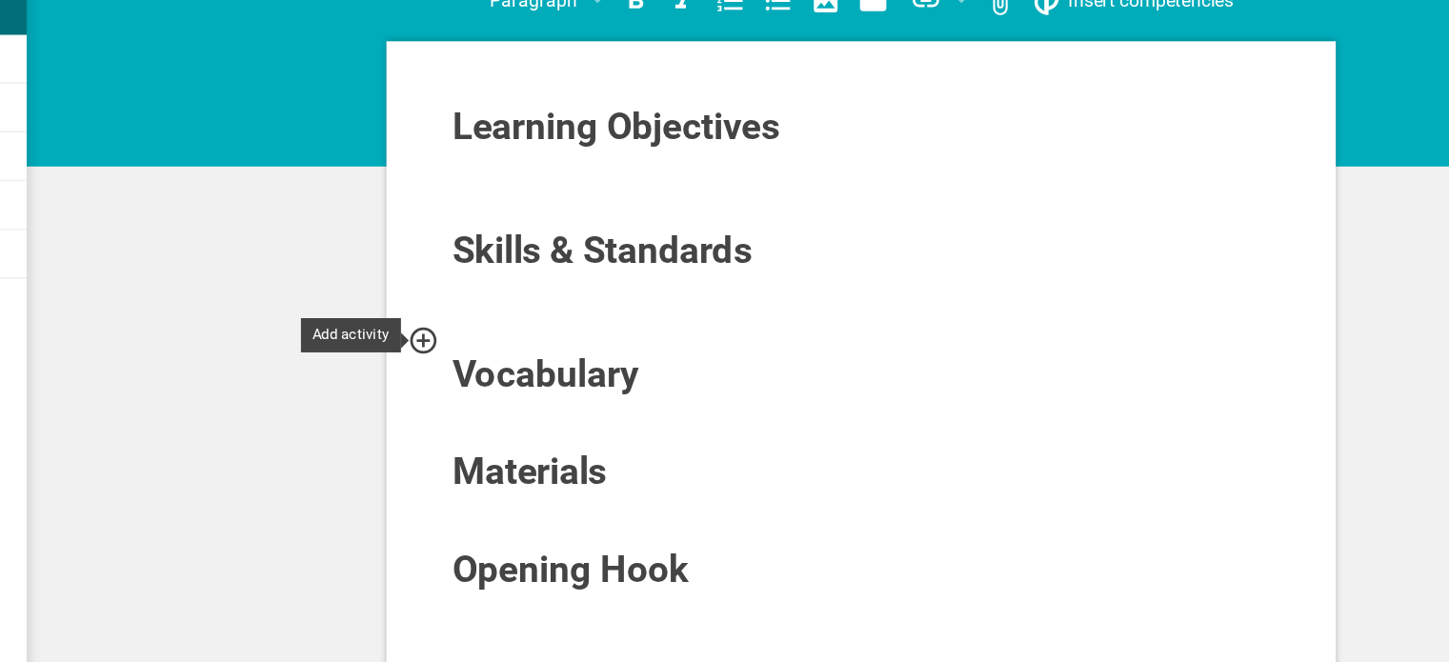
click at [538, 313] on icon at bounding box center [539, 316] width 19 height 19
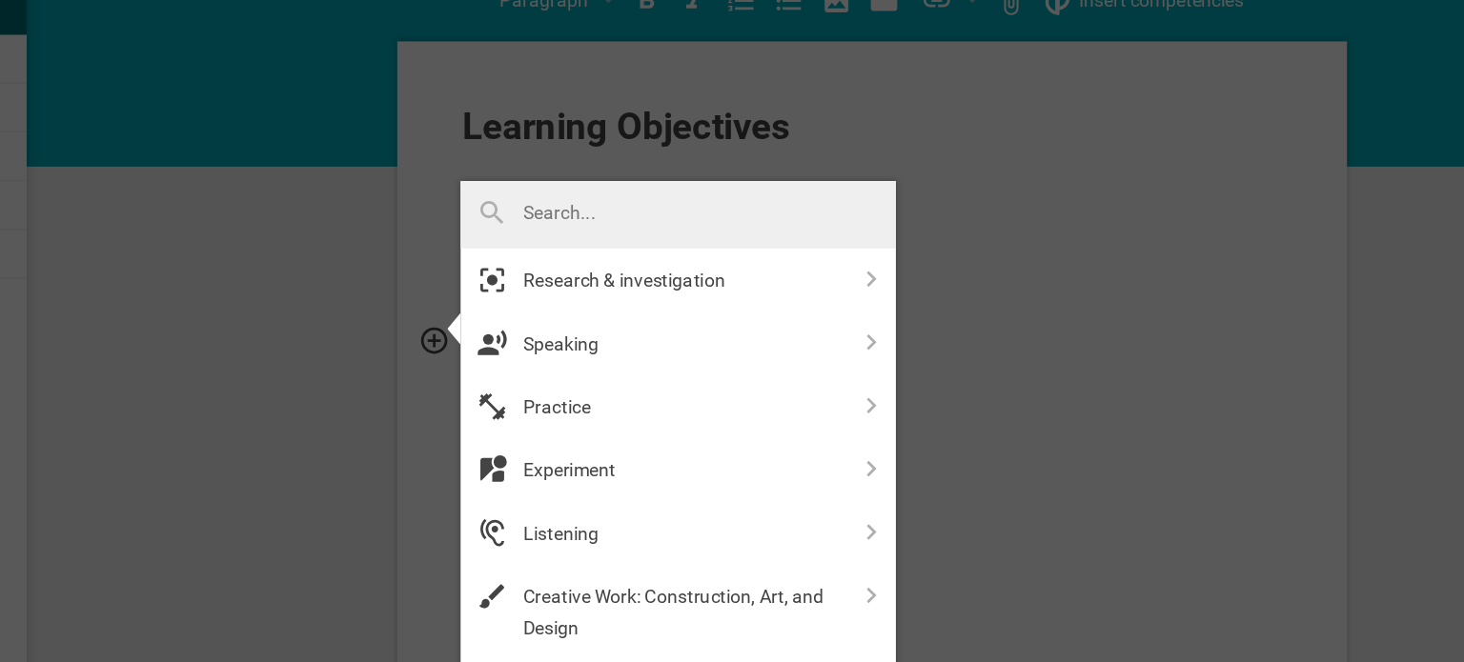
click at [949, 149] on div at bounding box center [732, 331] width 1464 height 662
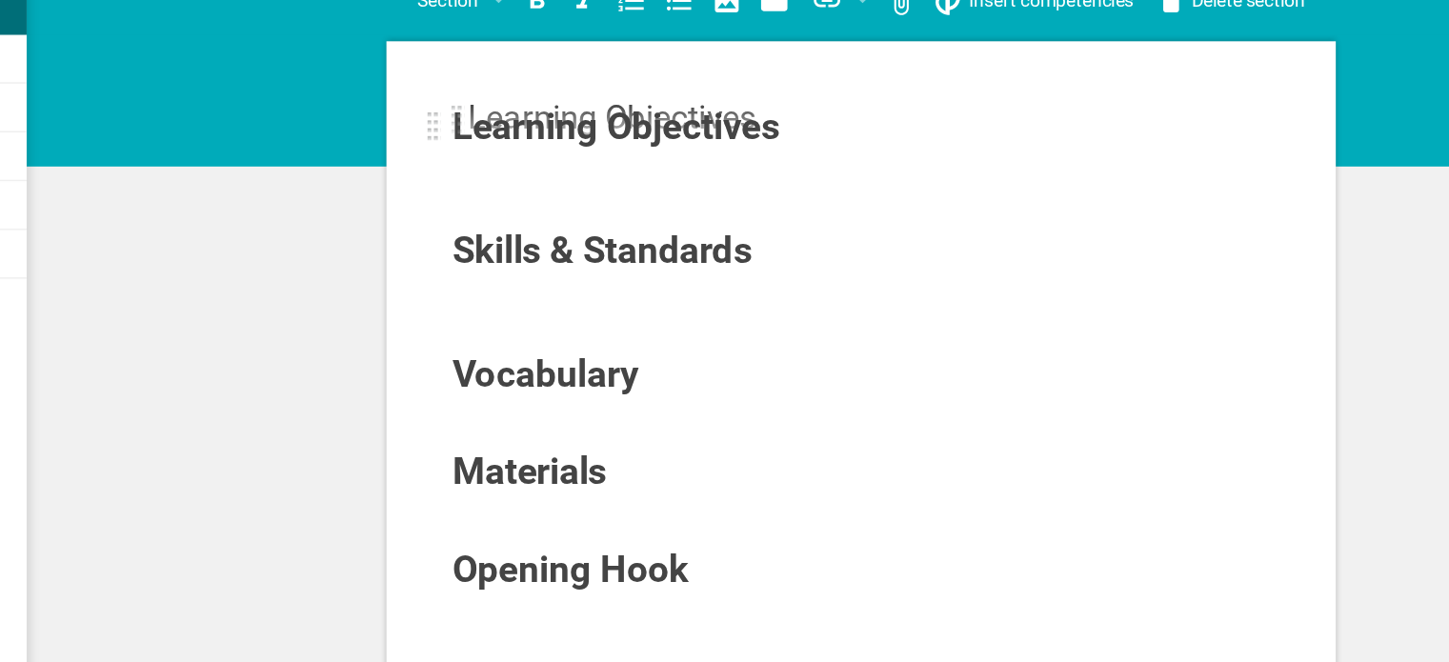
click at [546, 163] on div at bounding box center [547, 162] width 10 height 23
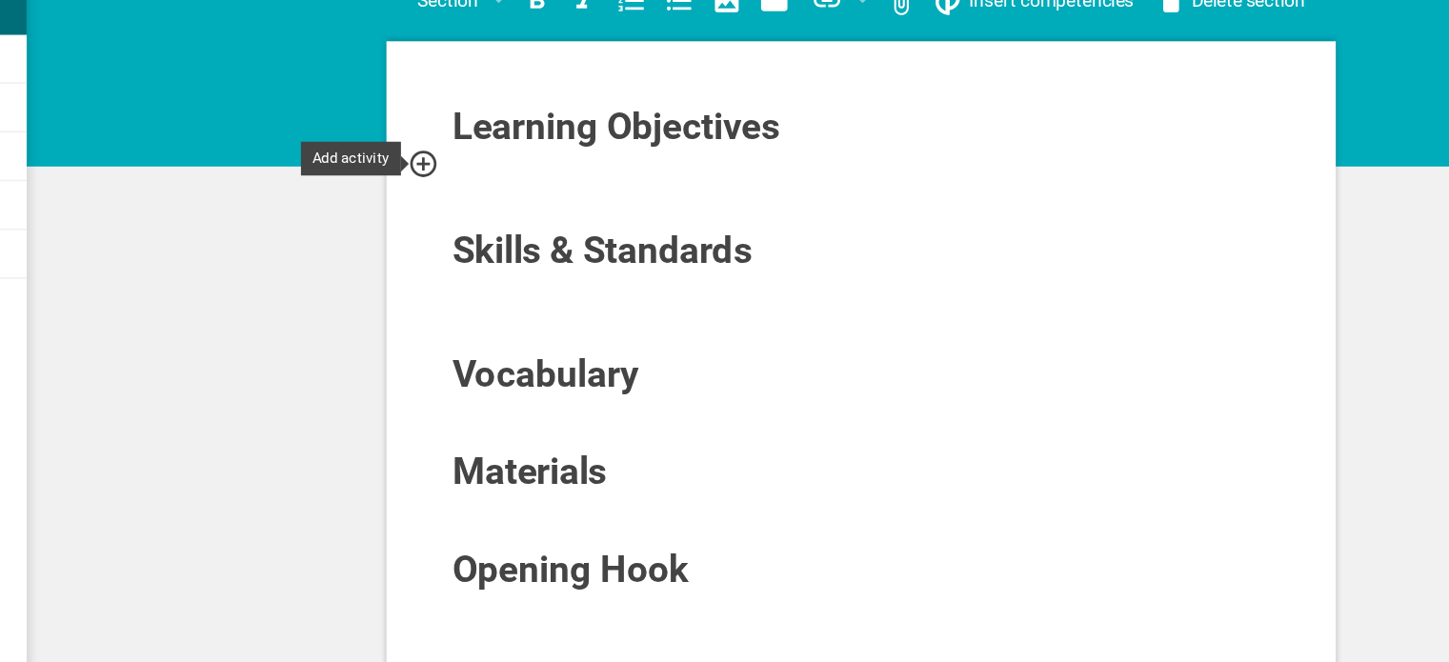
drag, startPoint x: 825, startPoint y: 166, endPoint x: 551, endPoint y: 191, distance: 275.5
click at [551, 191] on div at bounding box center [545, 188] width 34 height 23
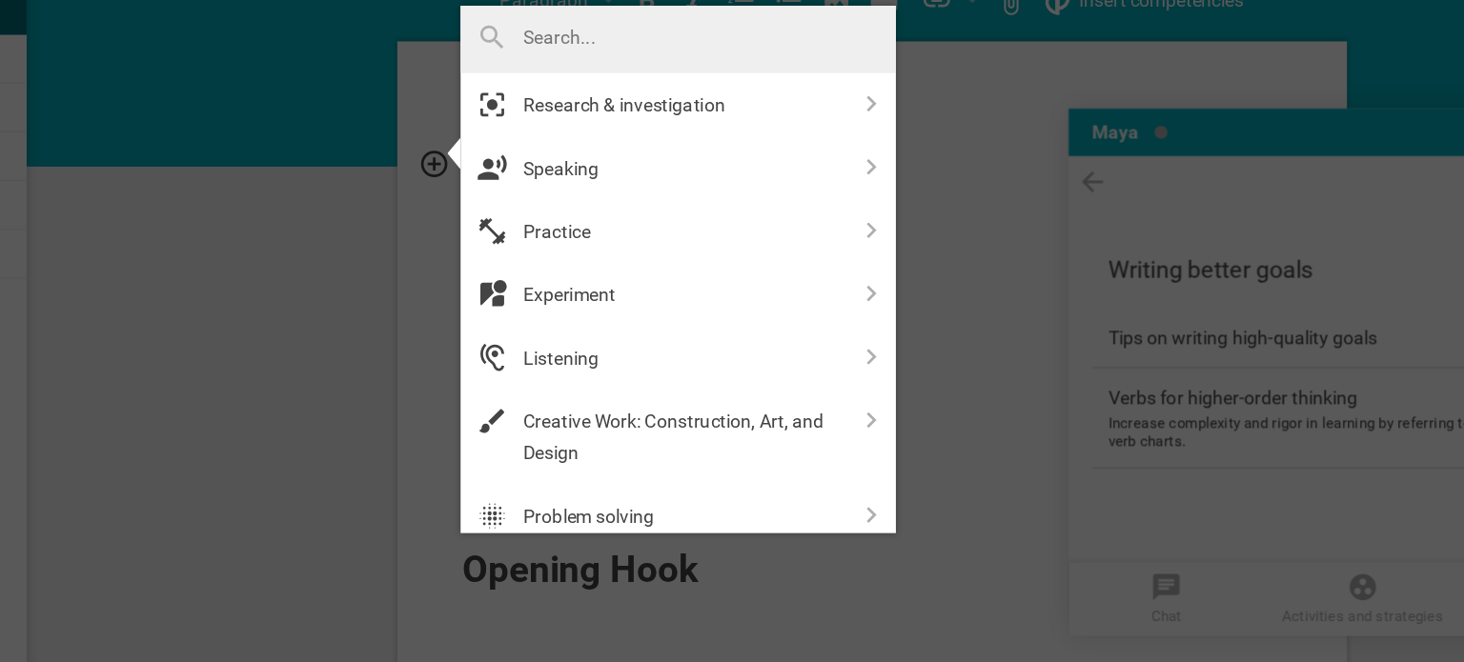
click at [946, 110] on div at bounding box center [732, 331] width 1464 height 662
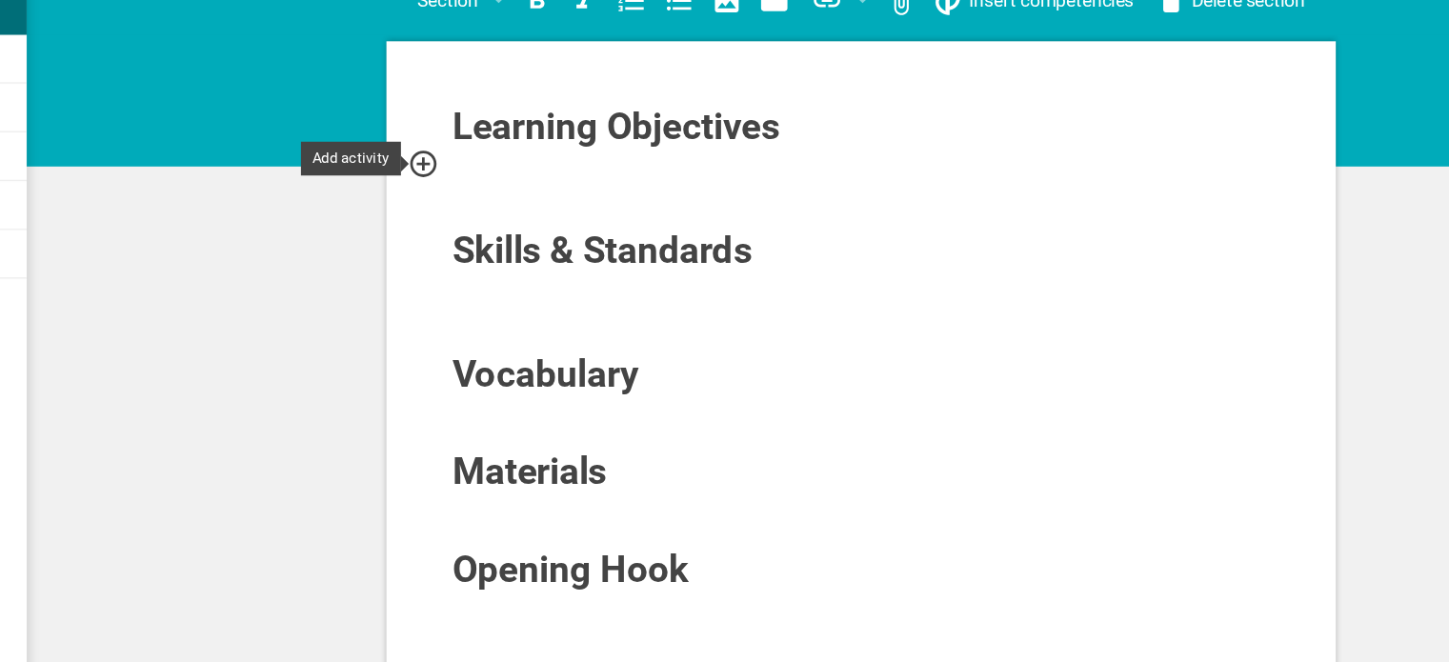
click at [541, 186] on icon at bounding box center [539, 188] width 23 height 23
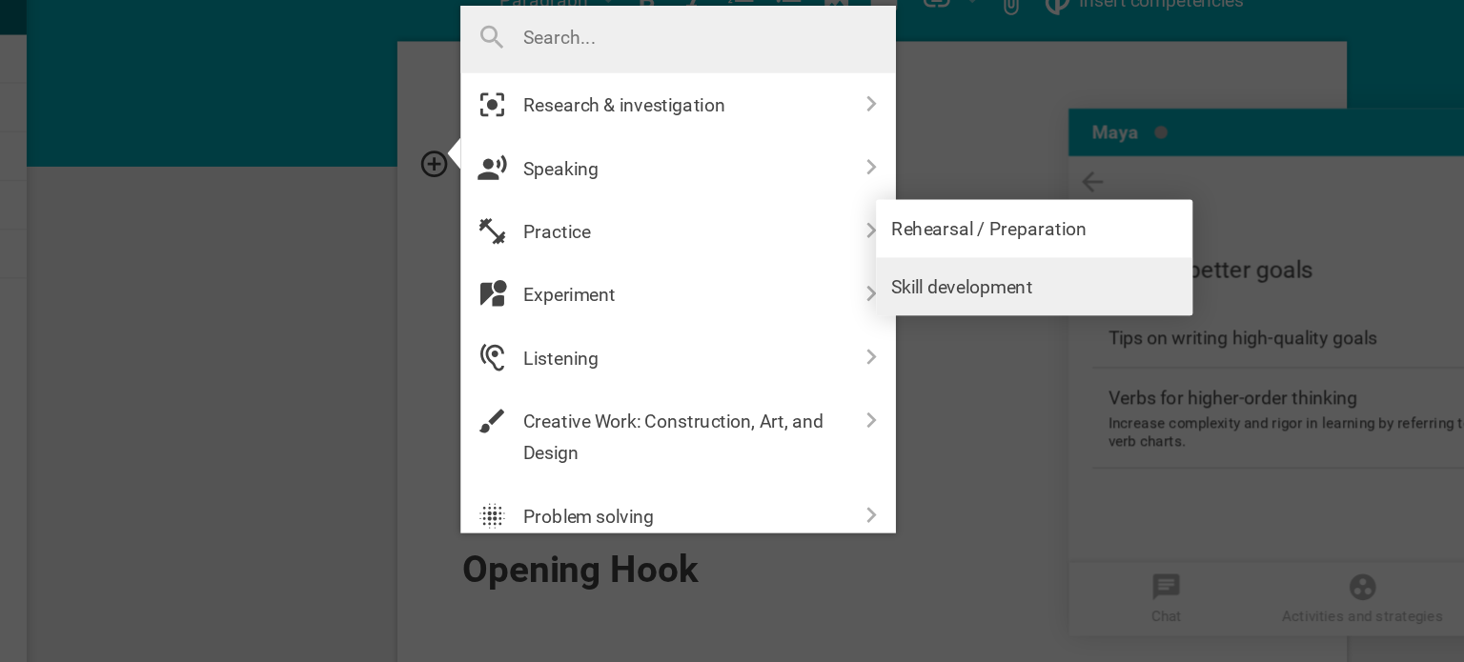
click at [907, 277] on link "Skill development" at bounding box center [980, 277] width 229 height 42
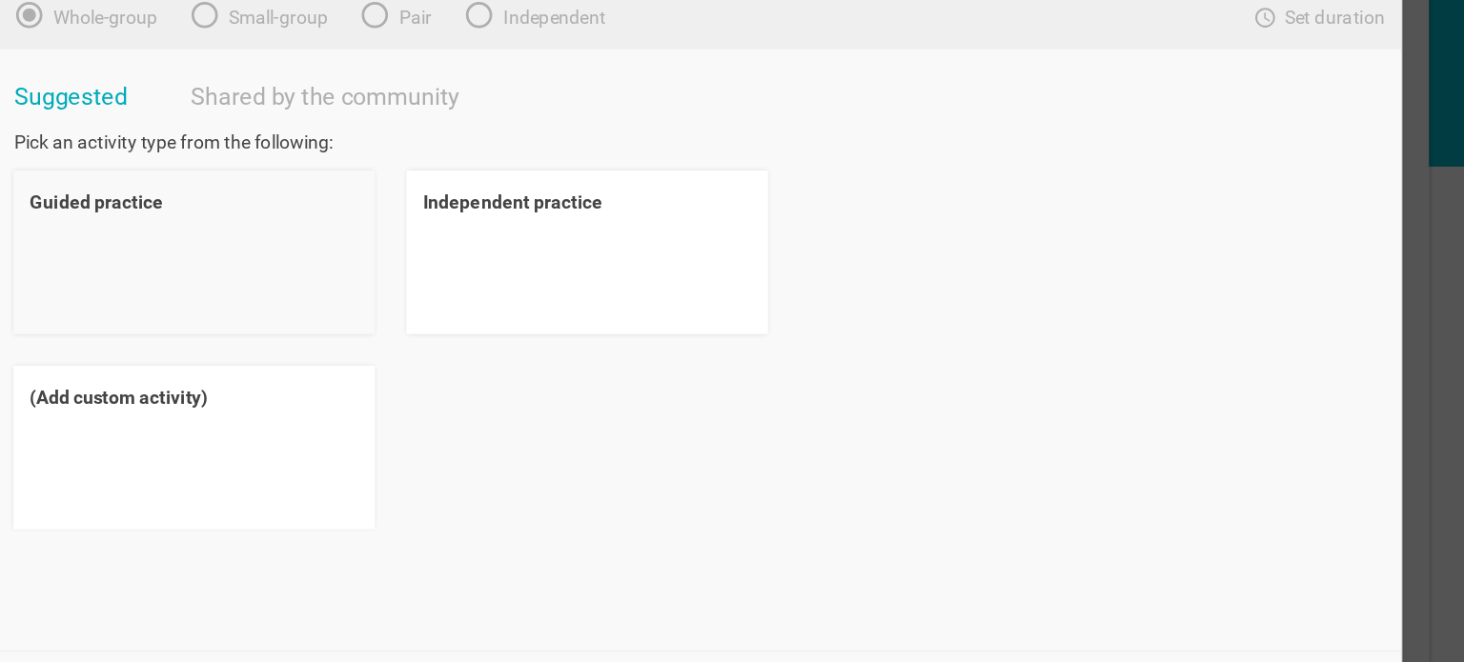
click at [327, 217] on div "Guided practice" at bounding box center [373, 216] width 238 height 23
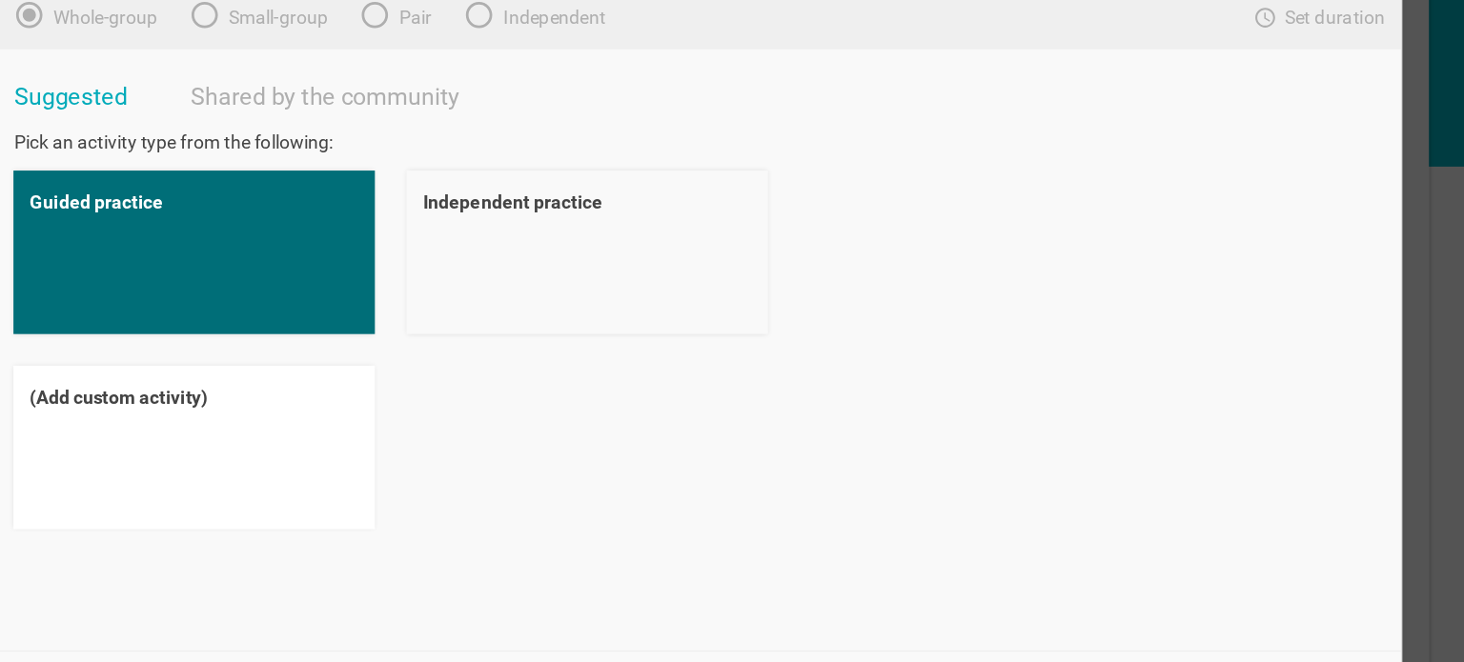
click at [585, 220] on div "Independent practice" at bounding box center [657, 216] width 238 height 23
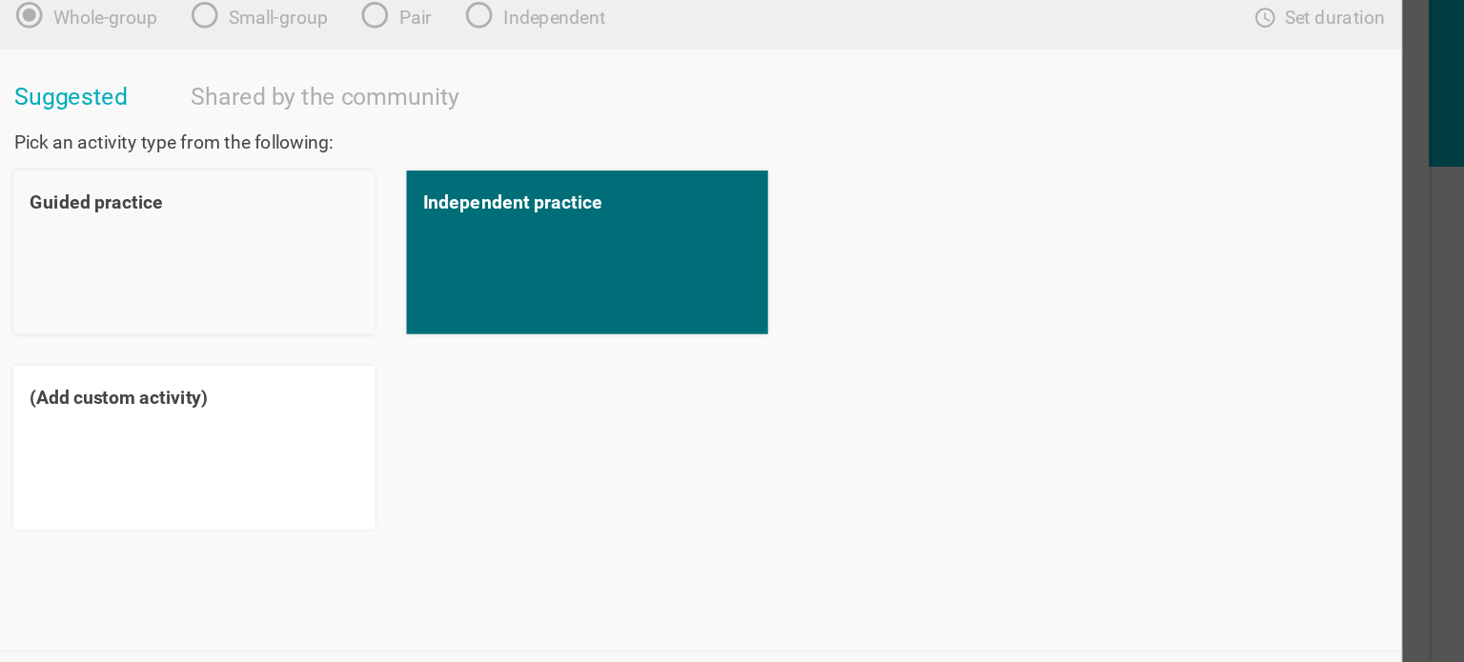
click at [320, 210] on div "Guided practice" at bounding box center [373, 216] width 238 height 23
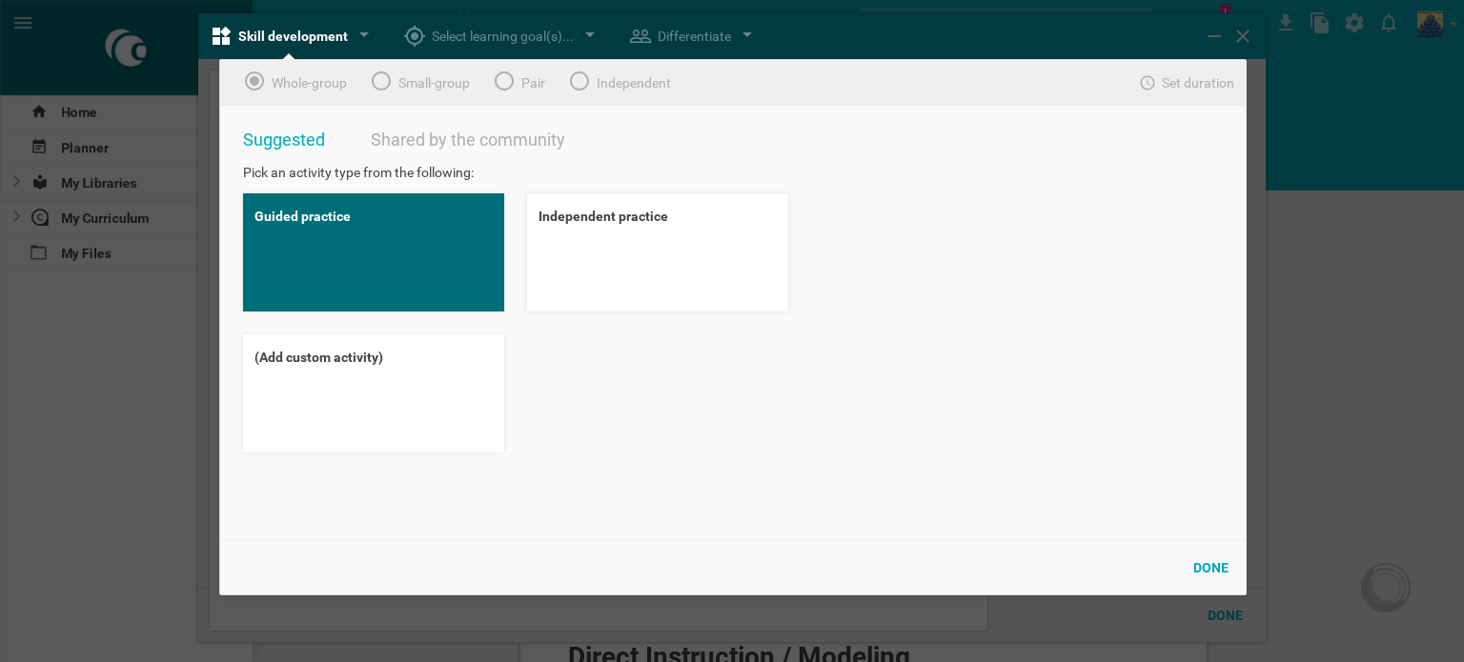
click at [1205, 556] on div "Done" at bounding box center [1211, 568] width 58 height 42
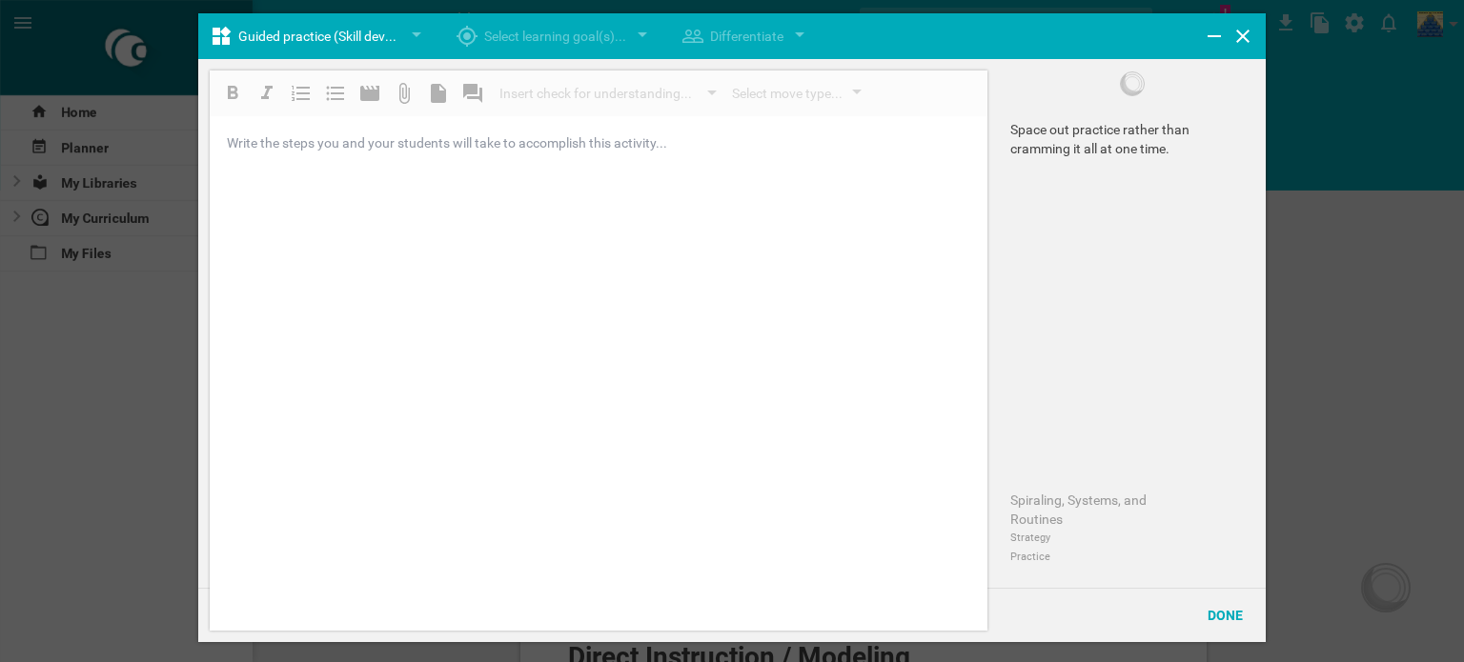
click at [442, 197] on div "Insert check for understanding... Instant data gathering Thumbs Color cards Wri…" at bounding box center [599, 351] width 778 height 560
click at [1222, 610] on div "Done" at bounding box center [1225, 616] width 58 height 42
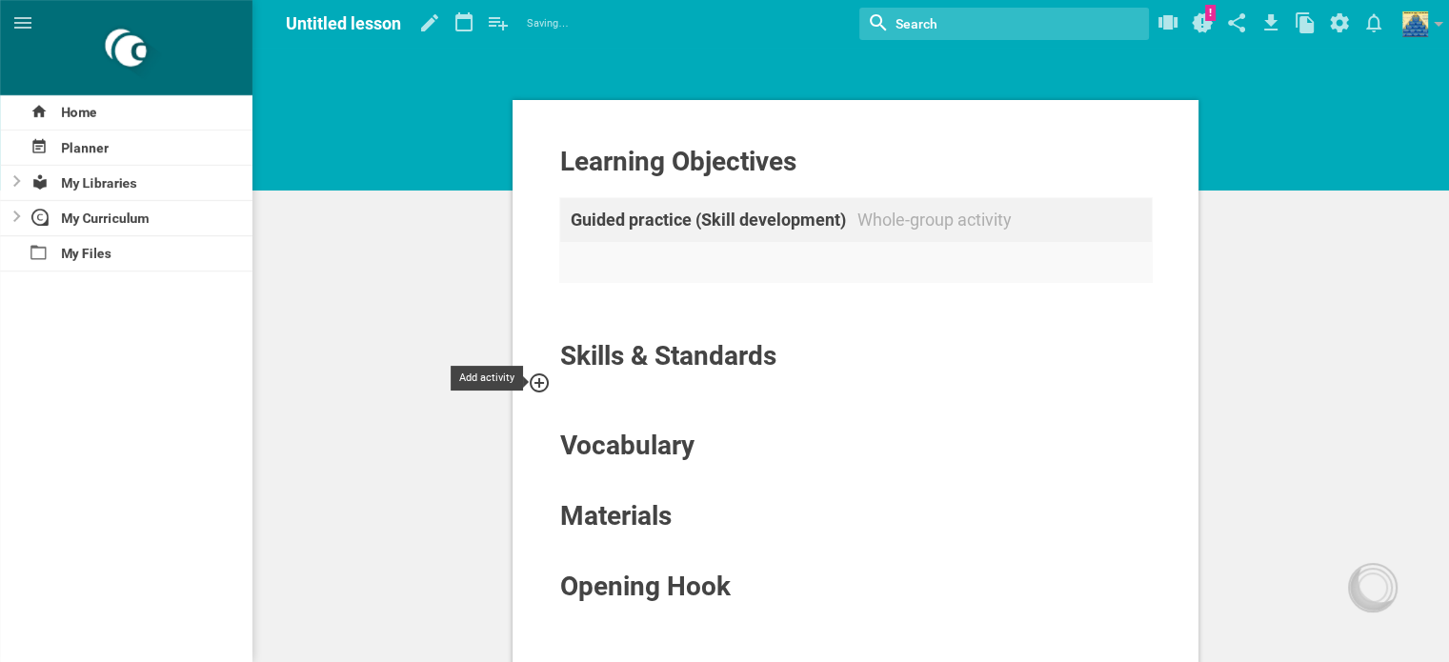
click at [534, 381] on icon at bounding box center [539, 383] width 23 height 23
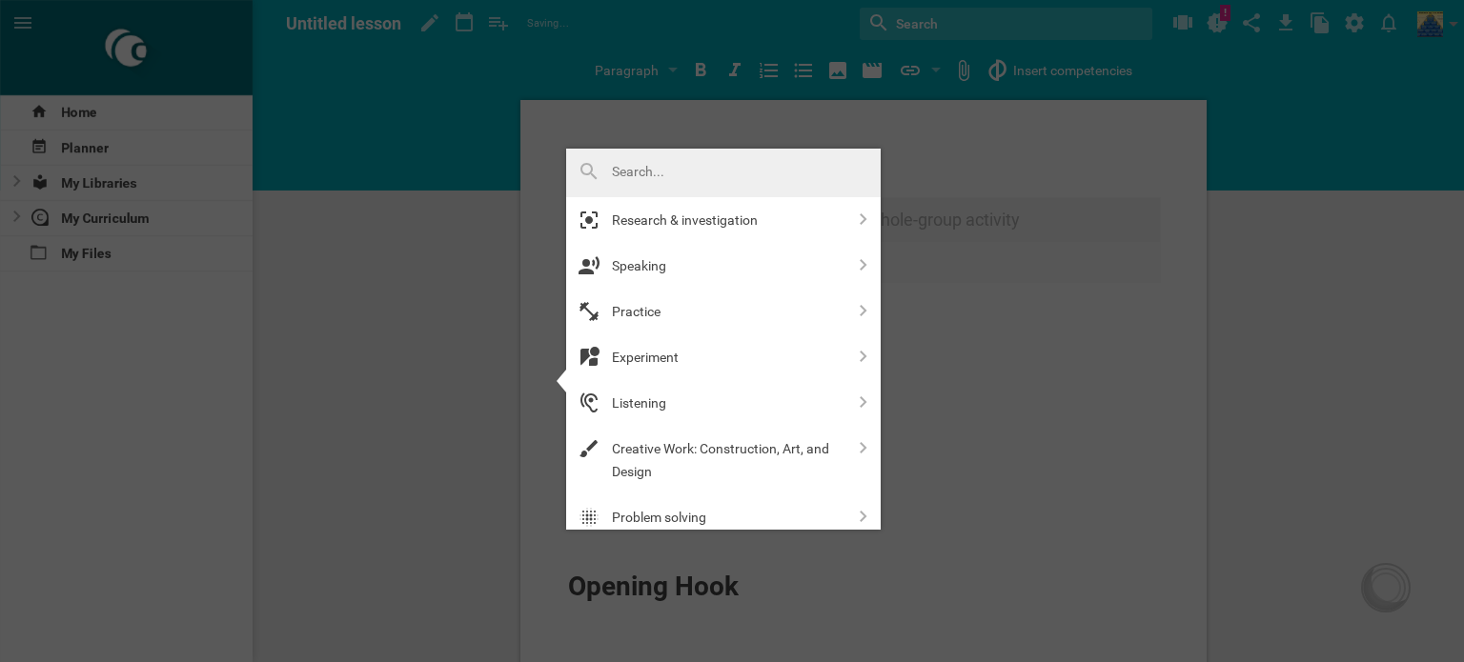
click at [978, 128] on div at bounding box center [732, 331] width 1464 height 662
